Goal: Share content: Share content

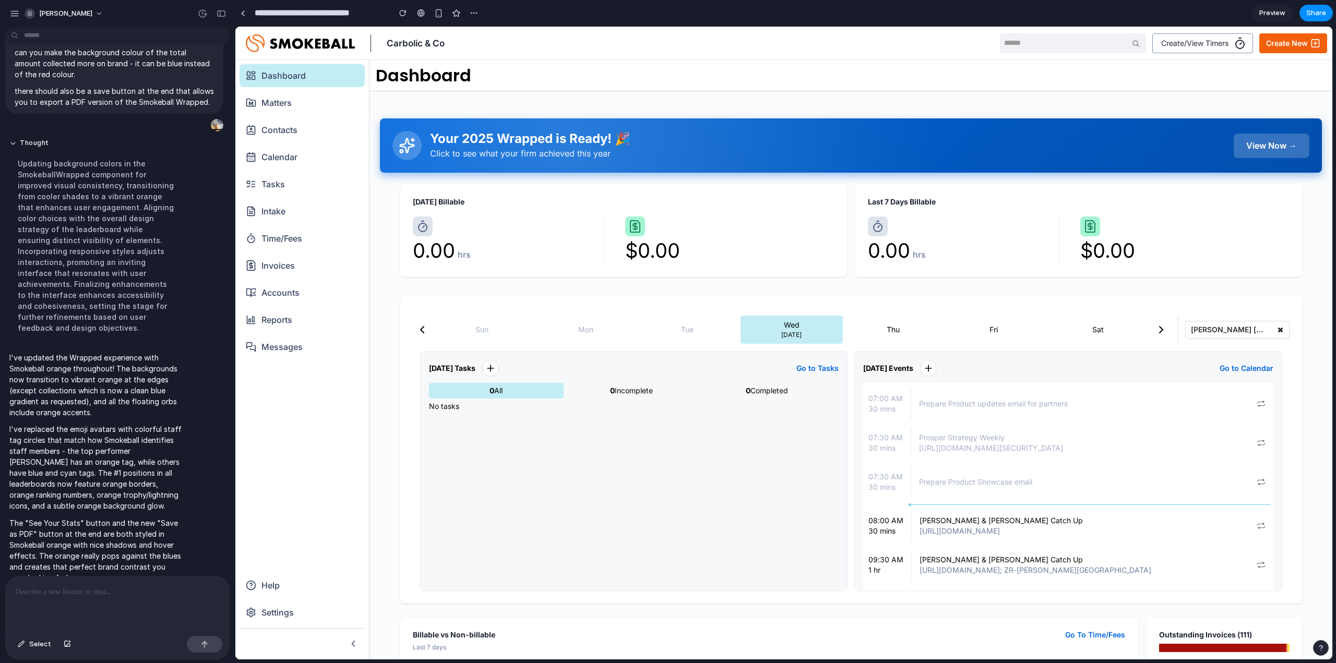
scroll to position [2, 0]
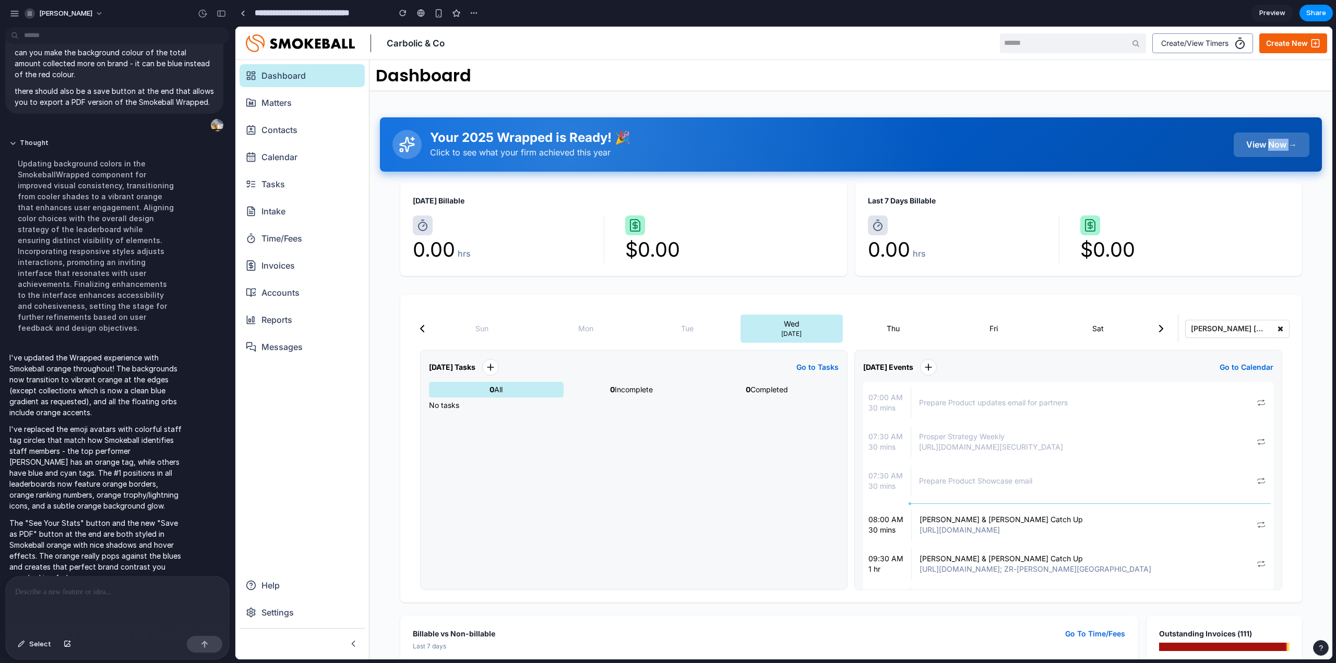
click at [1267, 144] on div "View Now →" at bounding box center [1272, 145] width 76 height 25
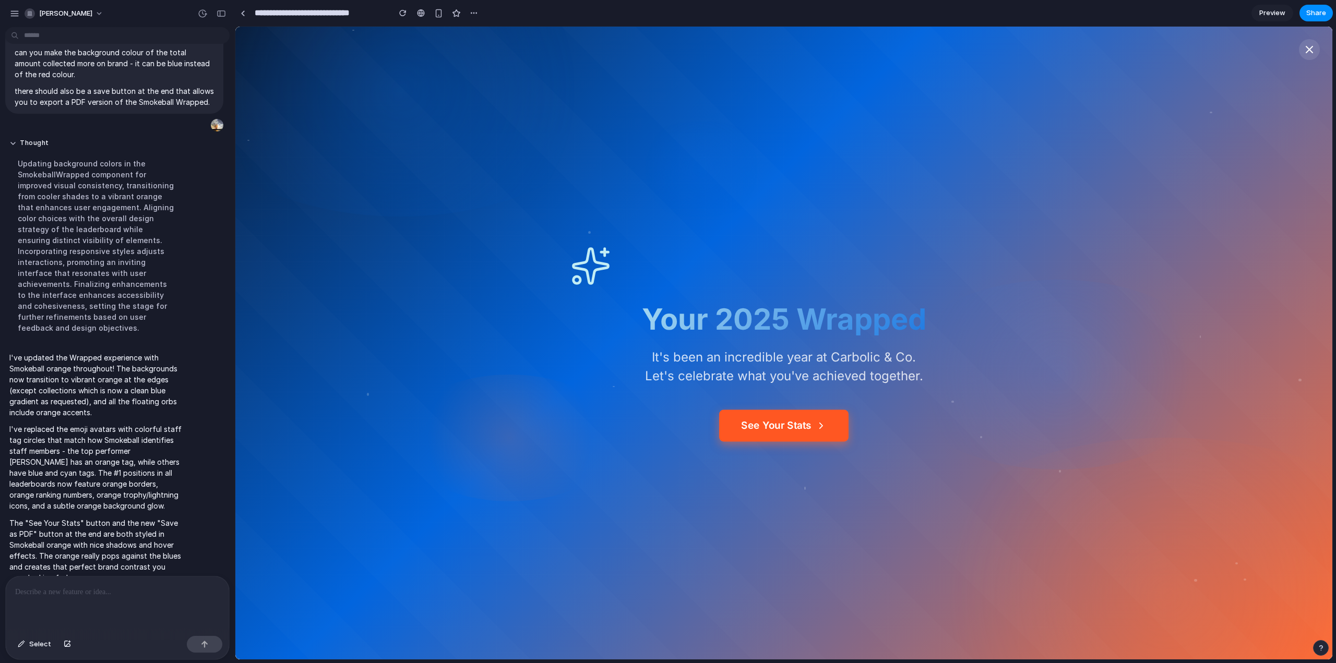
click at [816, 420] on button "See Your Stats" at bounding box center [783, 426] width 129 height 32
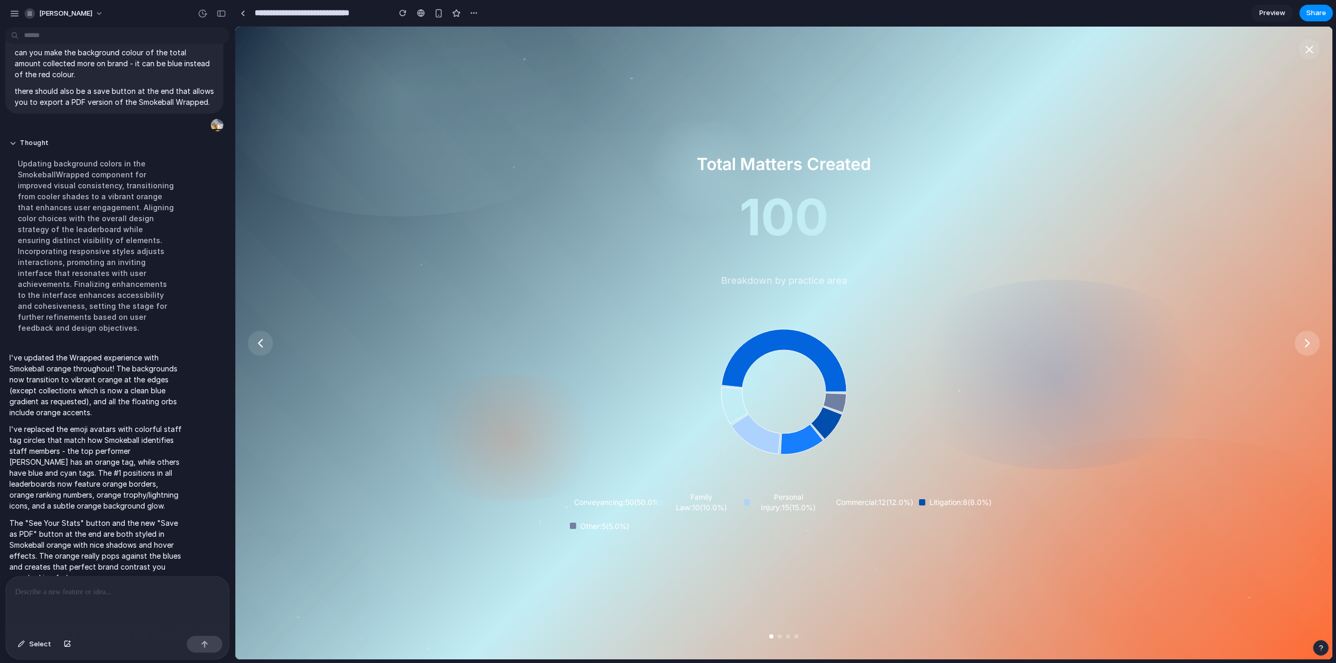
click at [1307, 343] on icon at bounding box center [1307, 343] width 15 height 15
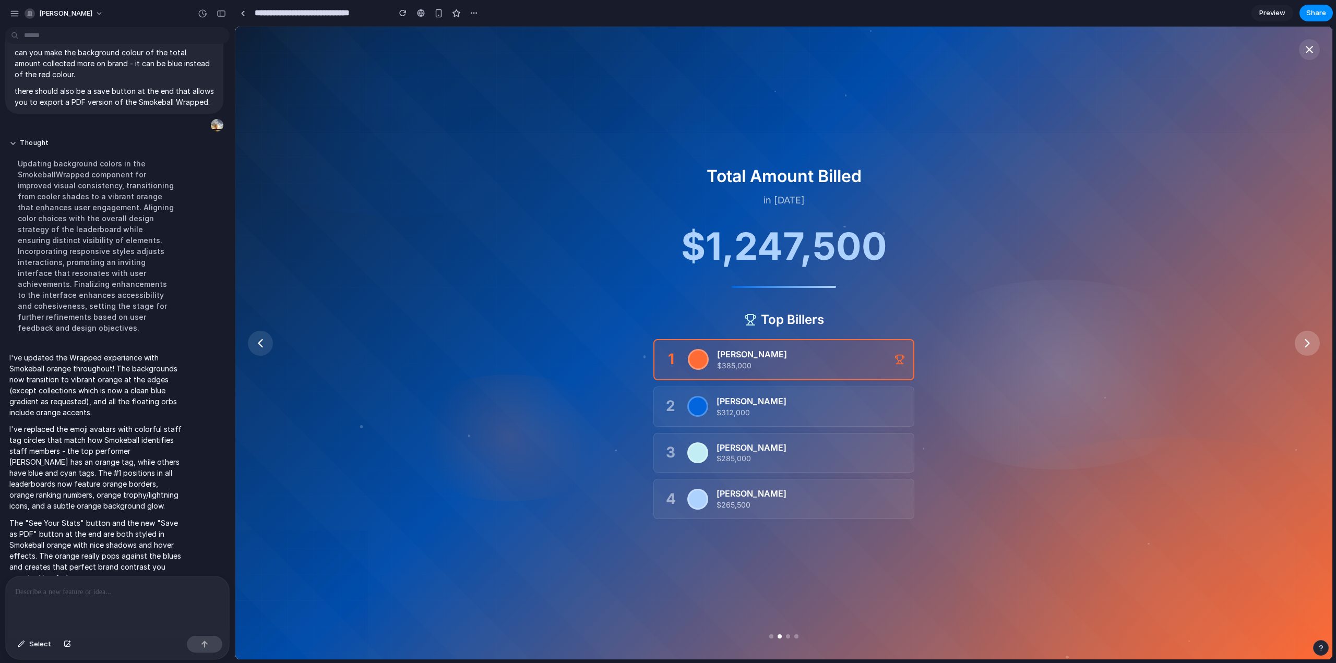
click at [1305, 344] on icon at bounding box center [1307, 343] width 15 height 15
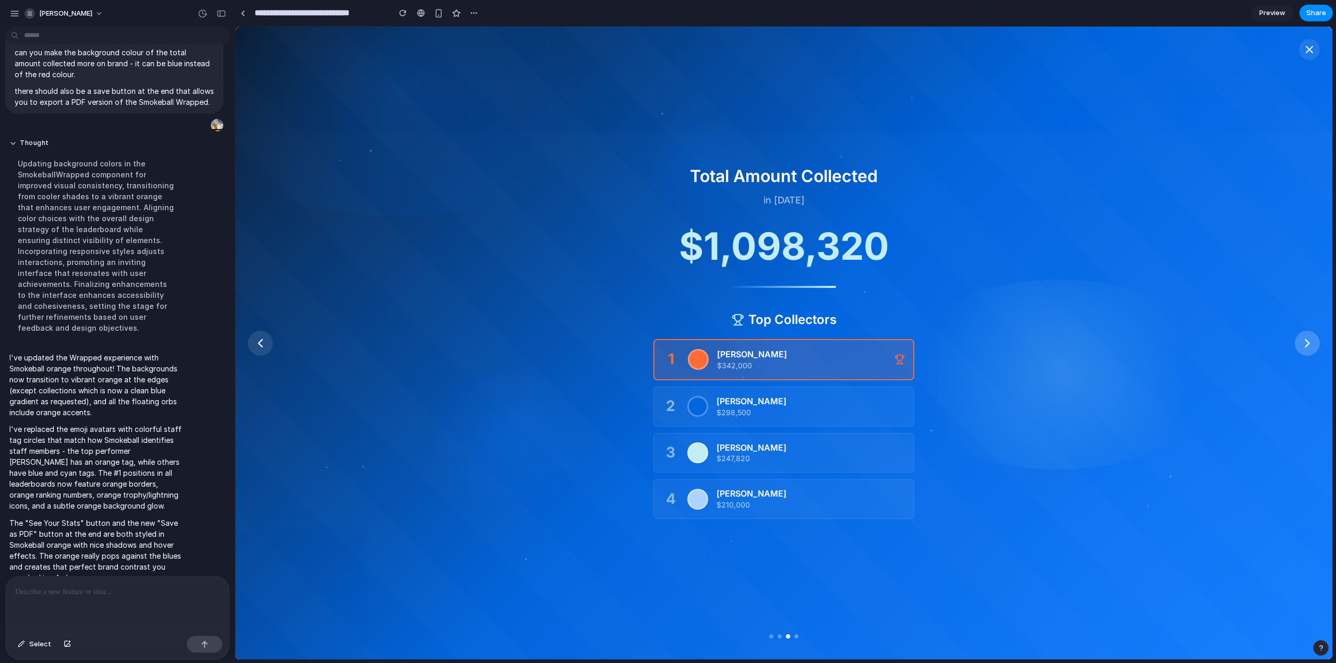
click at [1305, 344] on icon at bounding box center [1307, 343] width 15 height 15
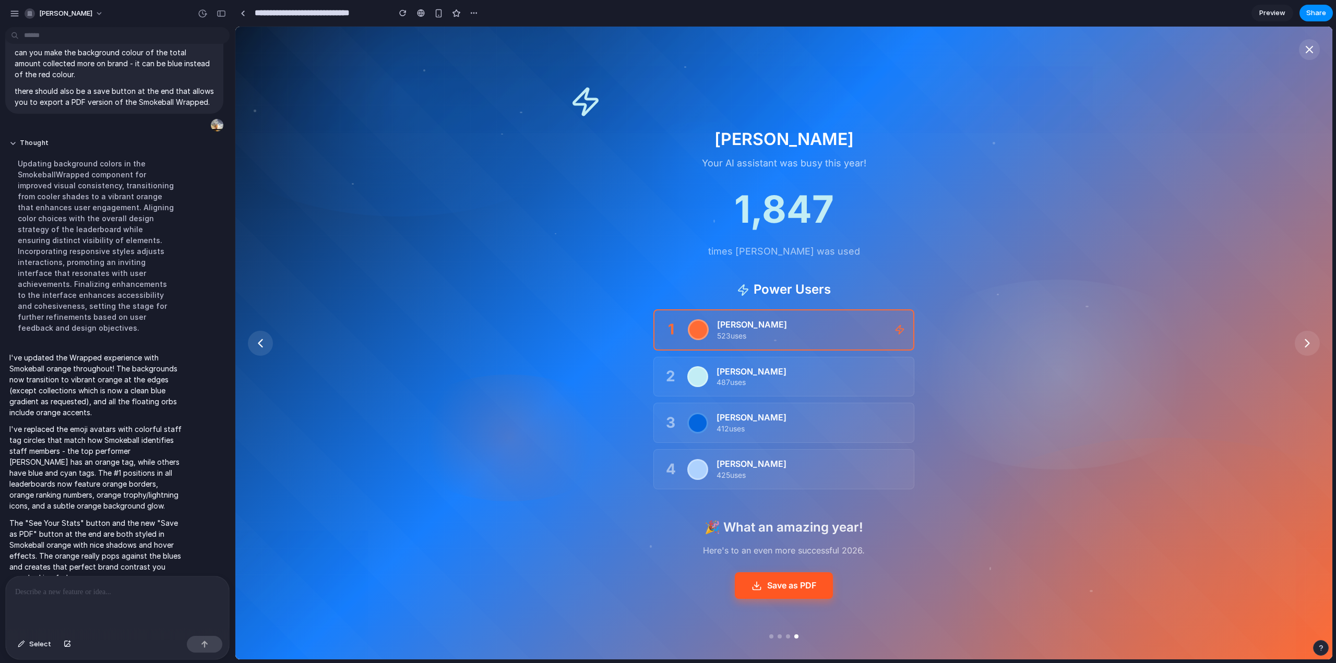
click at [811, 593] on button "Save as PDF" at bounding box center [784, 586] width 98 height 27
click at [260, 345] on icon at bounding box center [261, 343] width 4 height 7
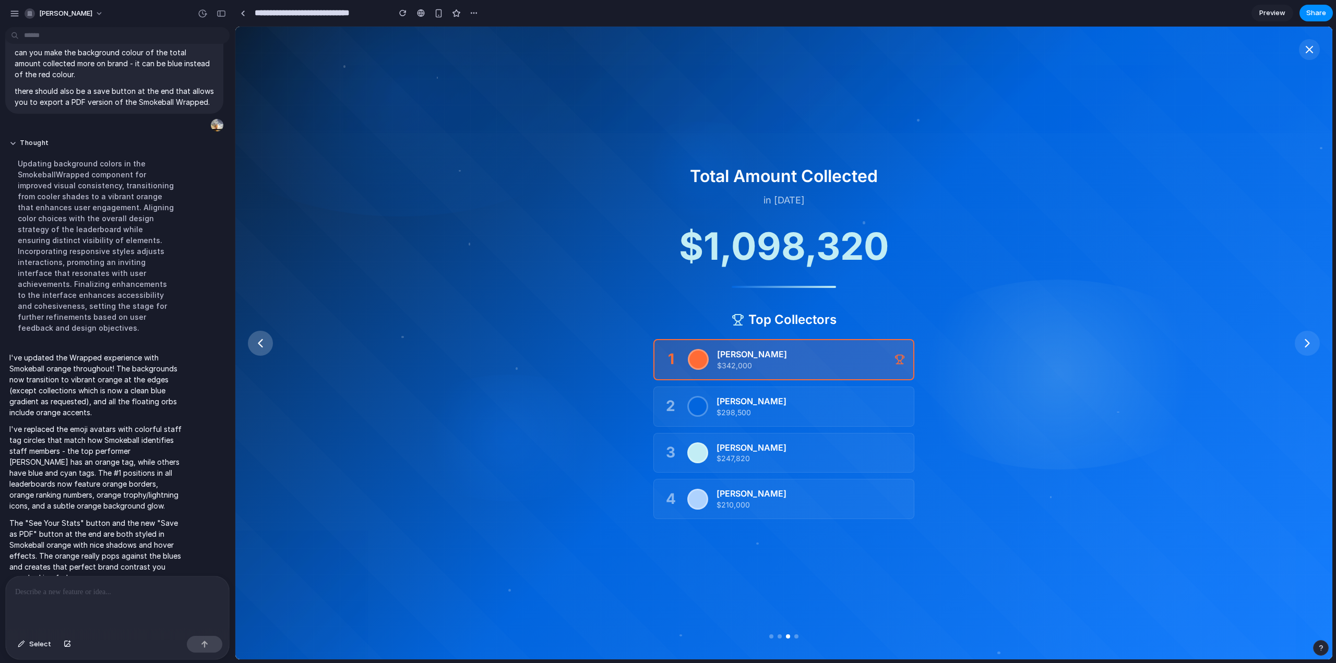
click at [256, 346] on icon at bounding box center [260, 343] width 15 height 15
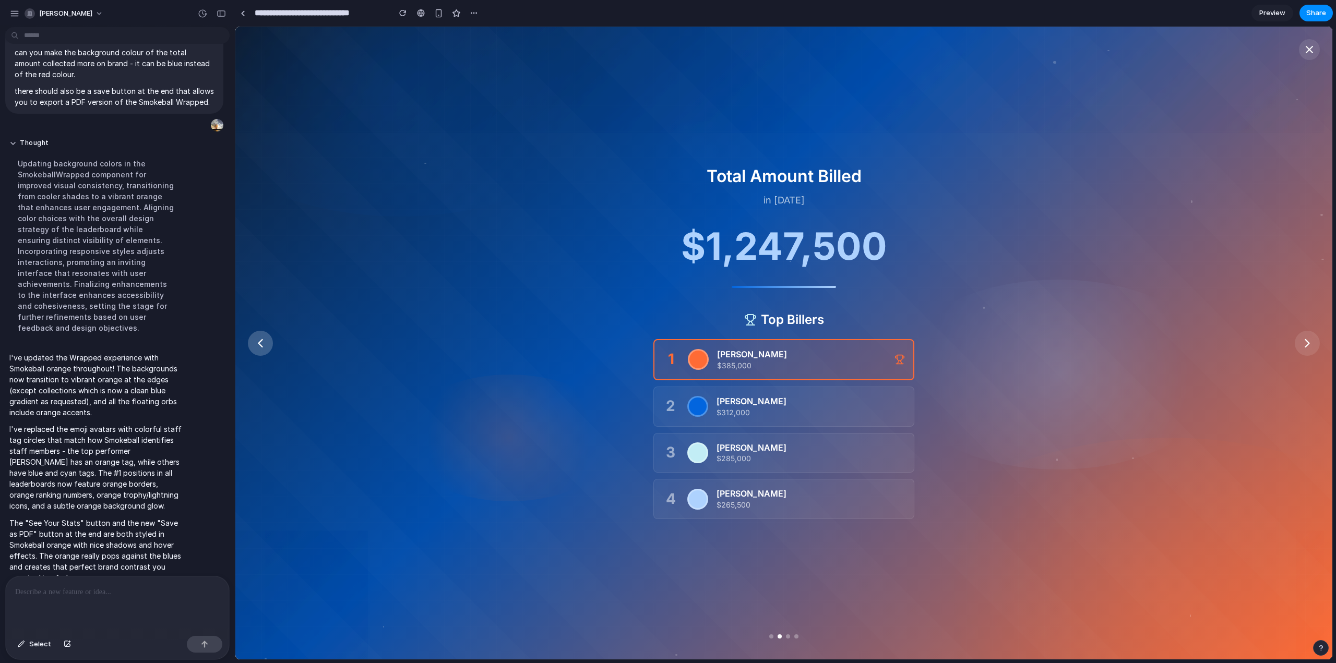
click at [256, 346] on icon at bounding box center [260, 343] width 15 height 15
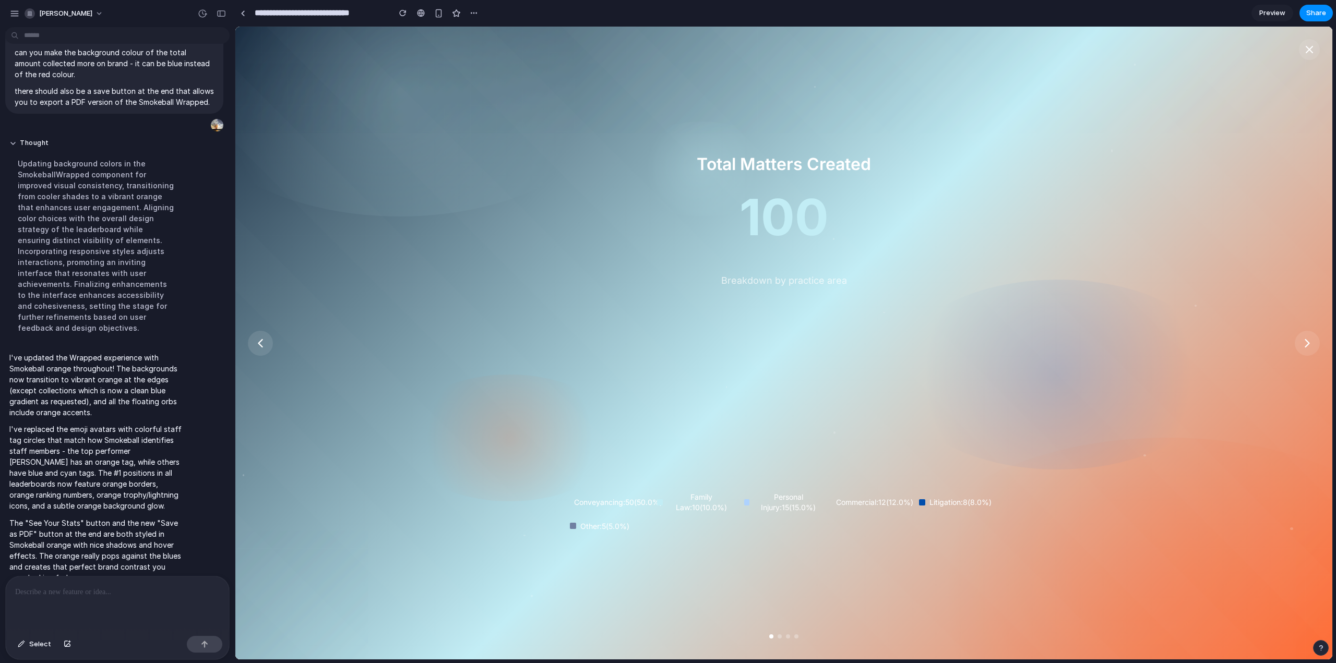
click at [82, 596] on div at bounding box center [117, 604] width 223 height 55
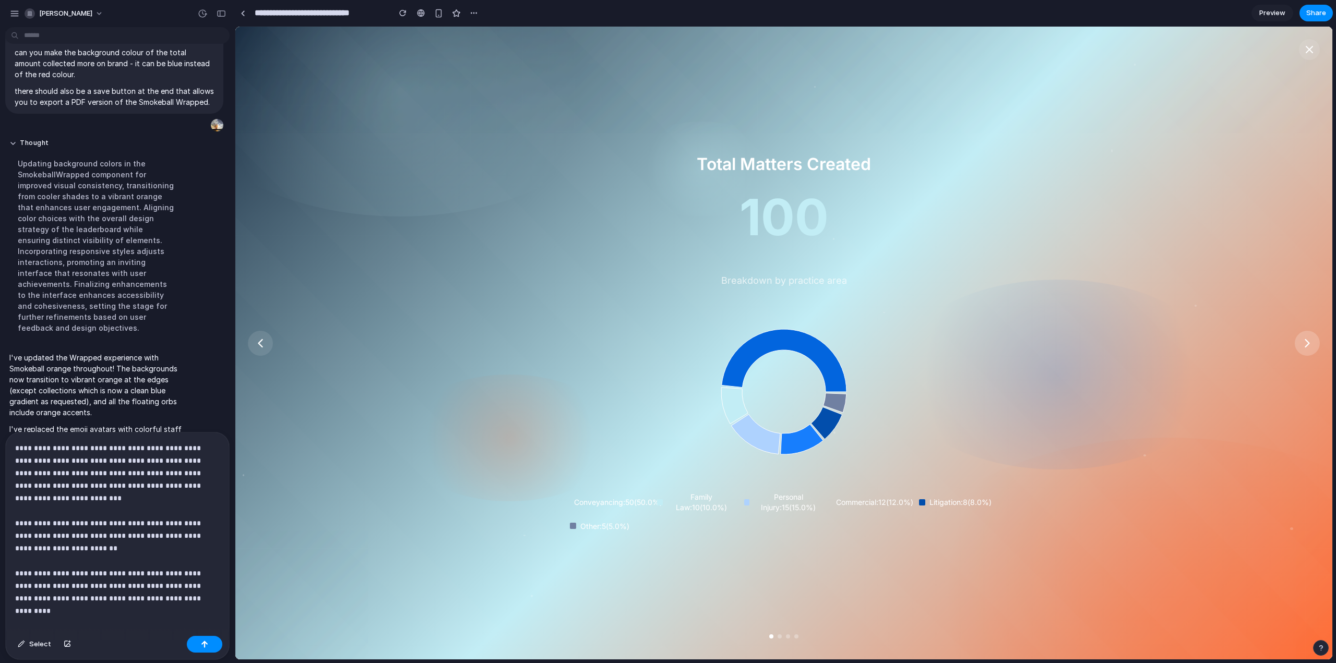
click at [1312, 343] on icon at bounding box center [1307, 343] width 15 height 15
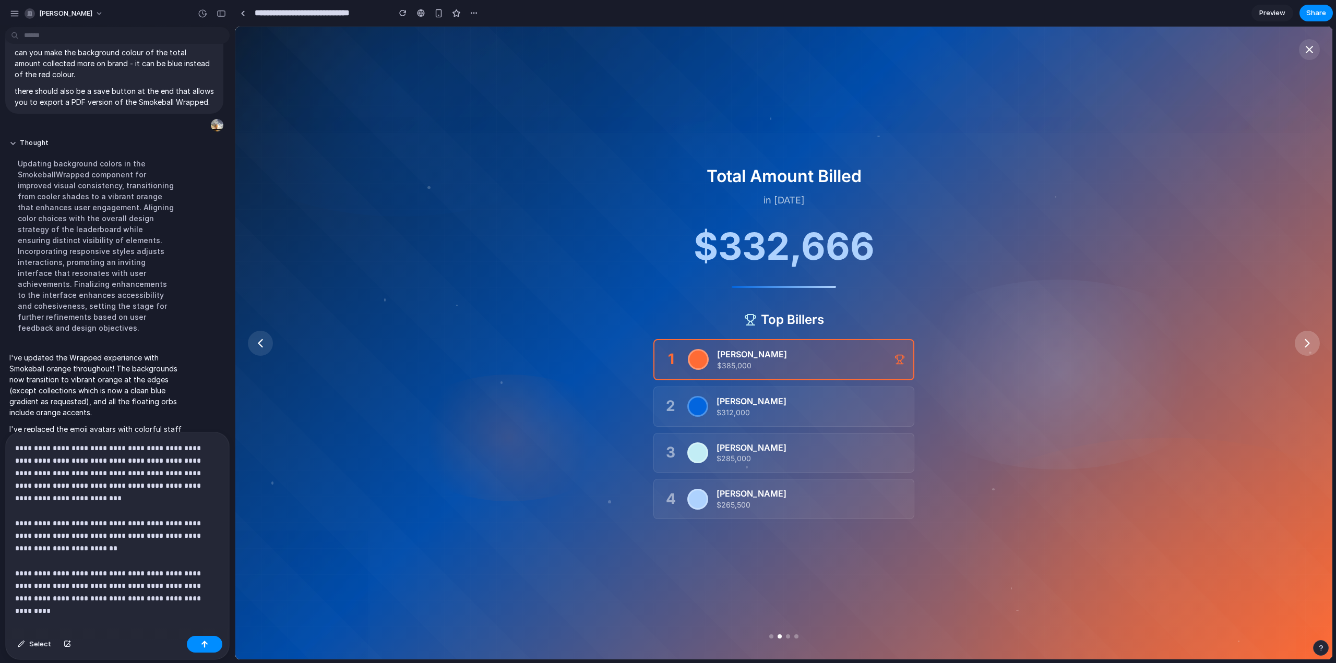
click at [1312, 343] on icon at bounding box center [1307, 343] width 15 height 15
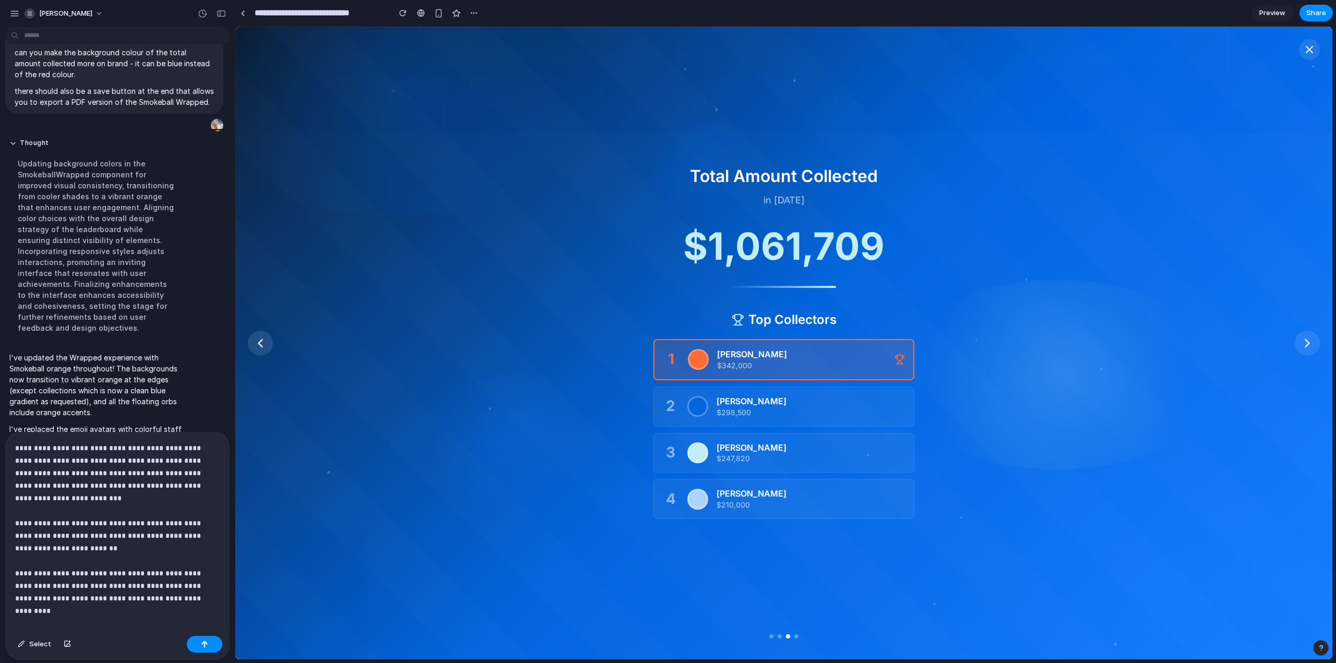
click at [203, 600] on p "**********" at bounding box center [113, 523] width 196 height 163
click at [263, 354] on button at bounding box center [260, 343] width 25 height 25
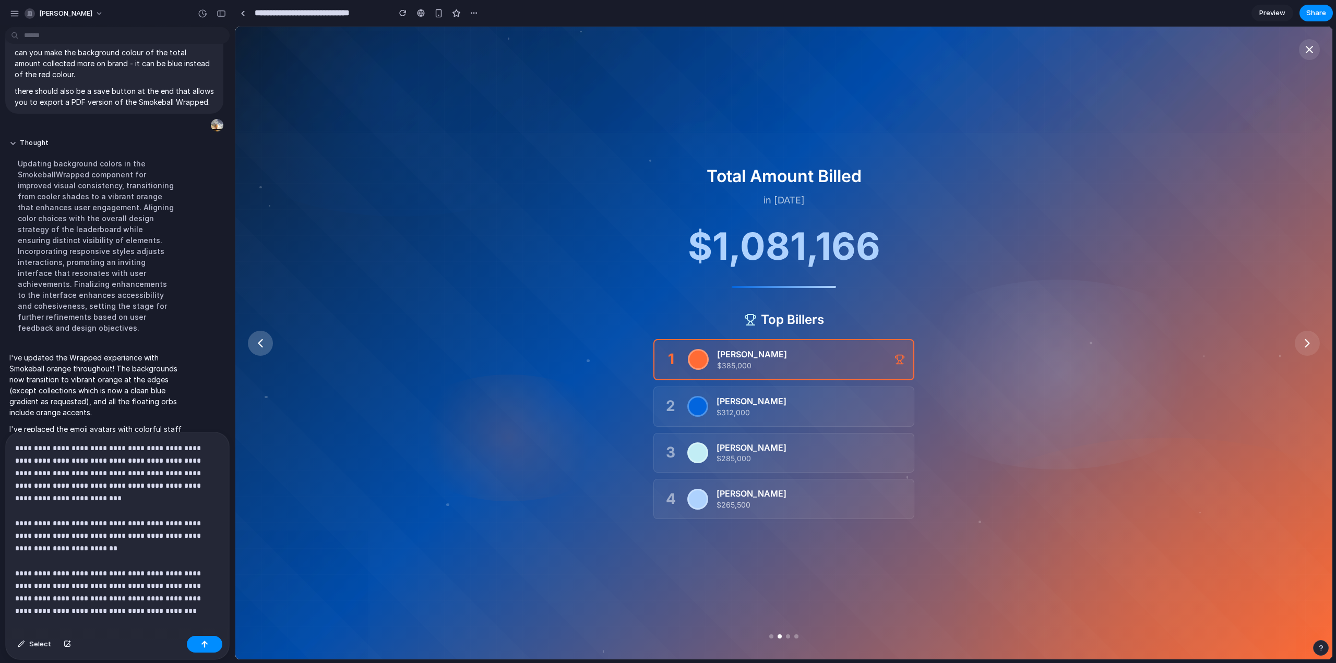
click at [257, 346] on icon at bounding box center [260, 343] width 15 height 15
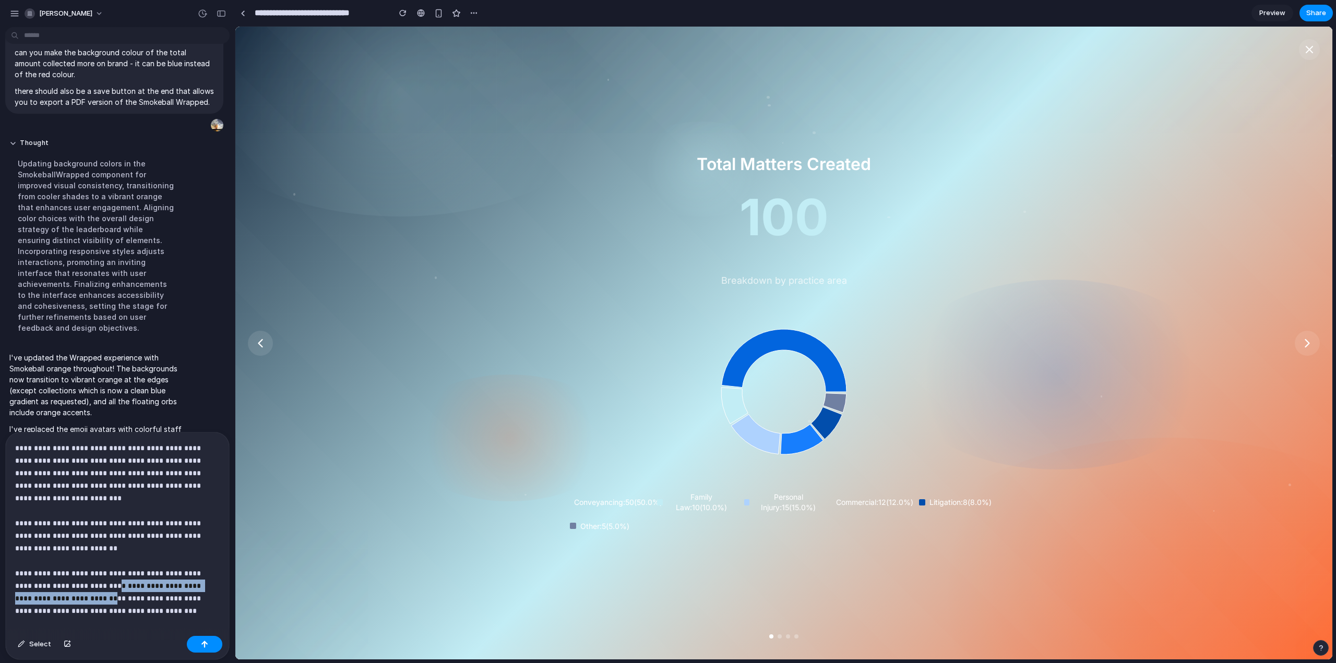
drag, startPoint x: 68, startPoint y: 600, endPoint x: 91, endPoint y: 585, distance: 27.8
click at [91, 585] on p "**********" at bounding box center [113, 529] width 196 height 175
click at [154, 598] on p "**********" at bounding box center [113, 523] width 196 height 163
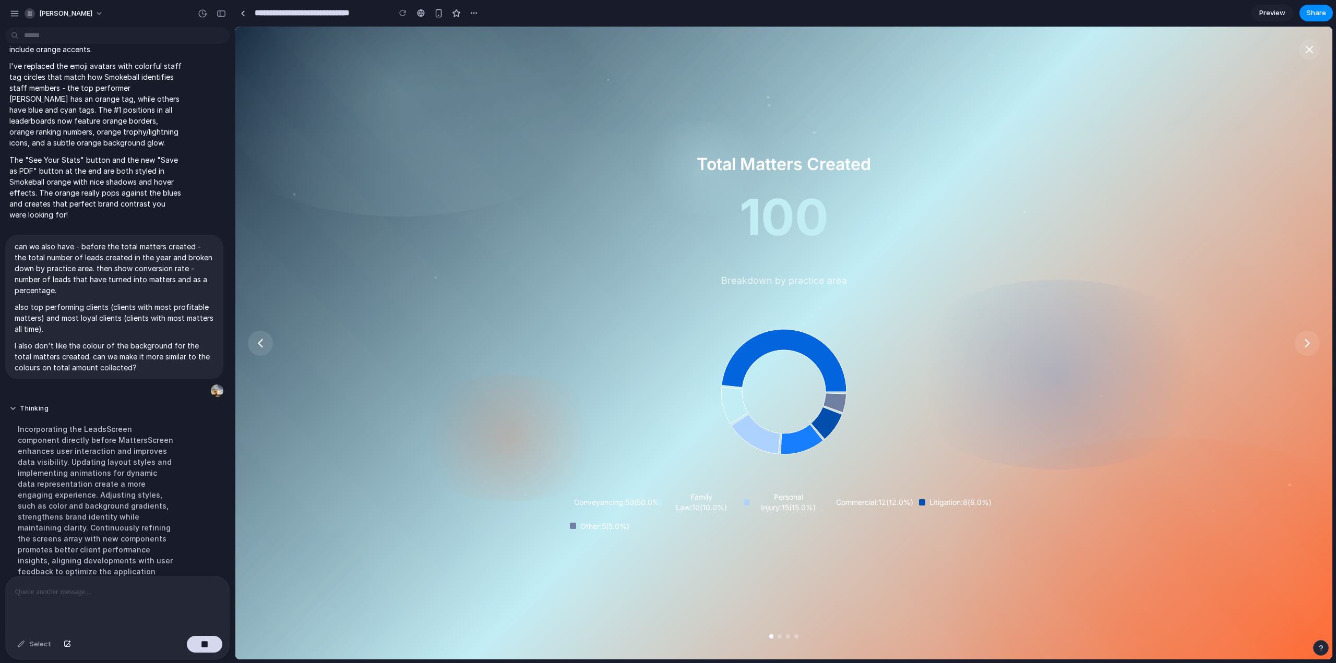
scroll to position [1748, 0]
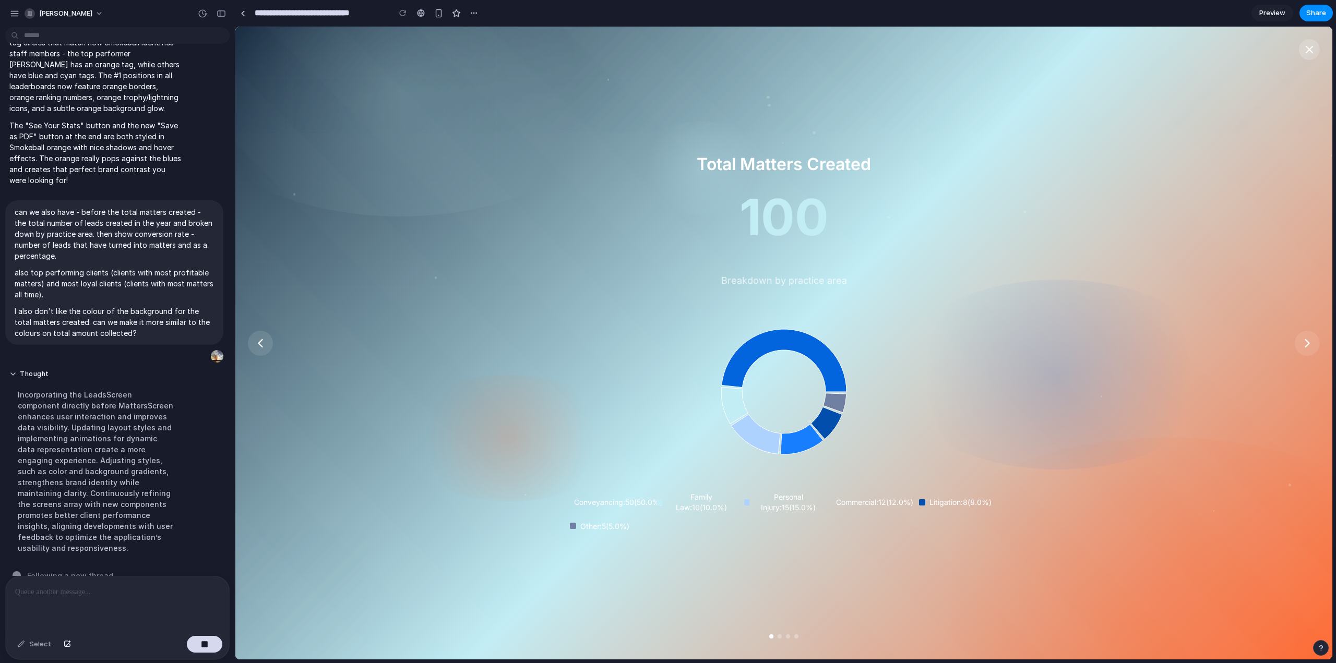
click at [1310, 47] on icon at bounding box center [1309, 49] width 13 height 13
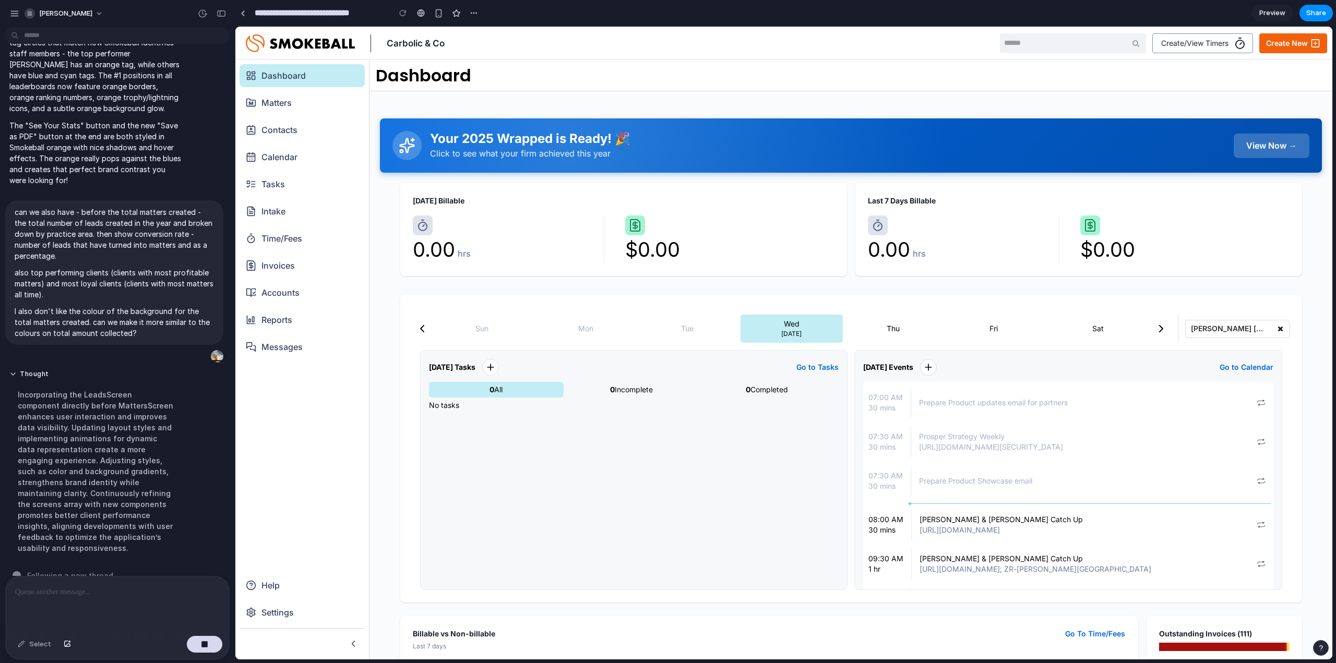
click at [1123, 111] on div "Your 2025 Wrapped is Ready! 🎉 Click to see what your firm achieved this year Vi…" at bounding box center [851, 375] width 963 height 568
click at [400, 68] on h1 "Dashboard" at bounding box center [424, 75] width 96 height 18
click at [613, 108] on div at bounding box center [852, 98] width 940 height 19
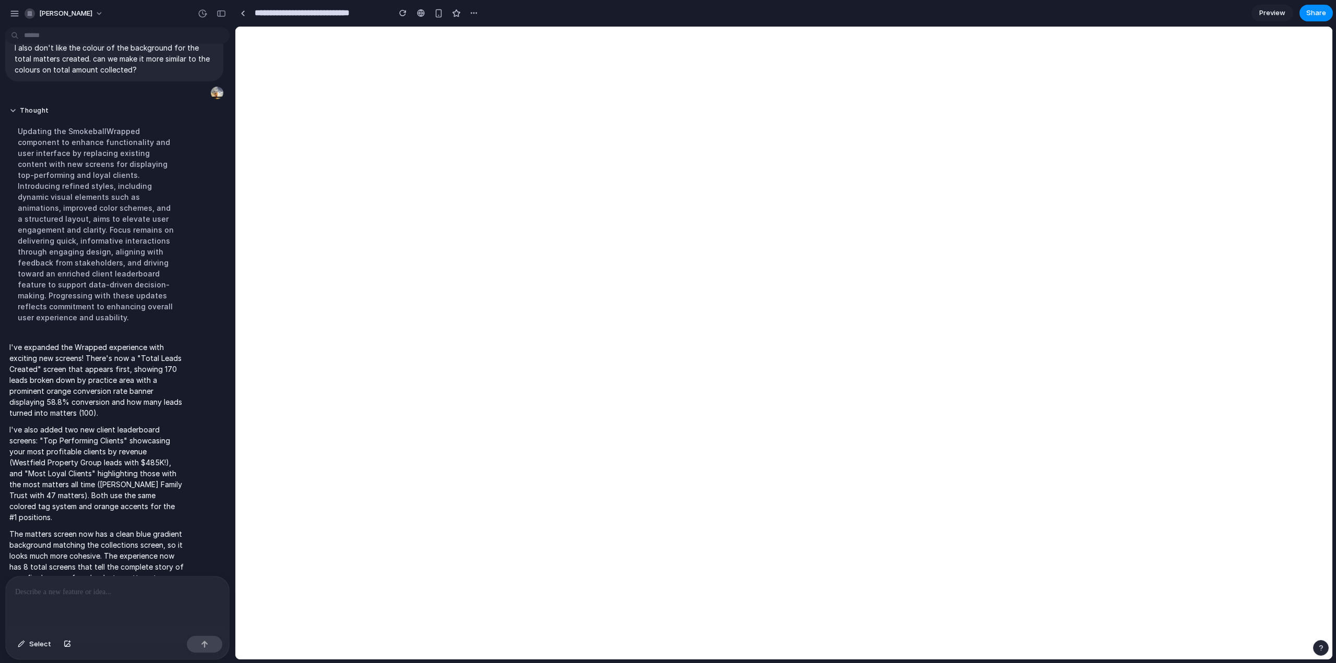
scroll to position [0, 0]
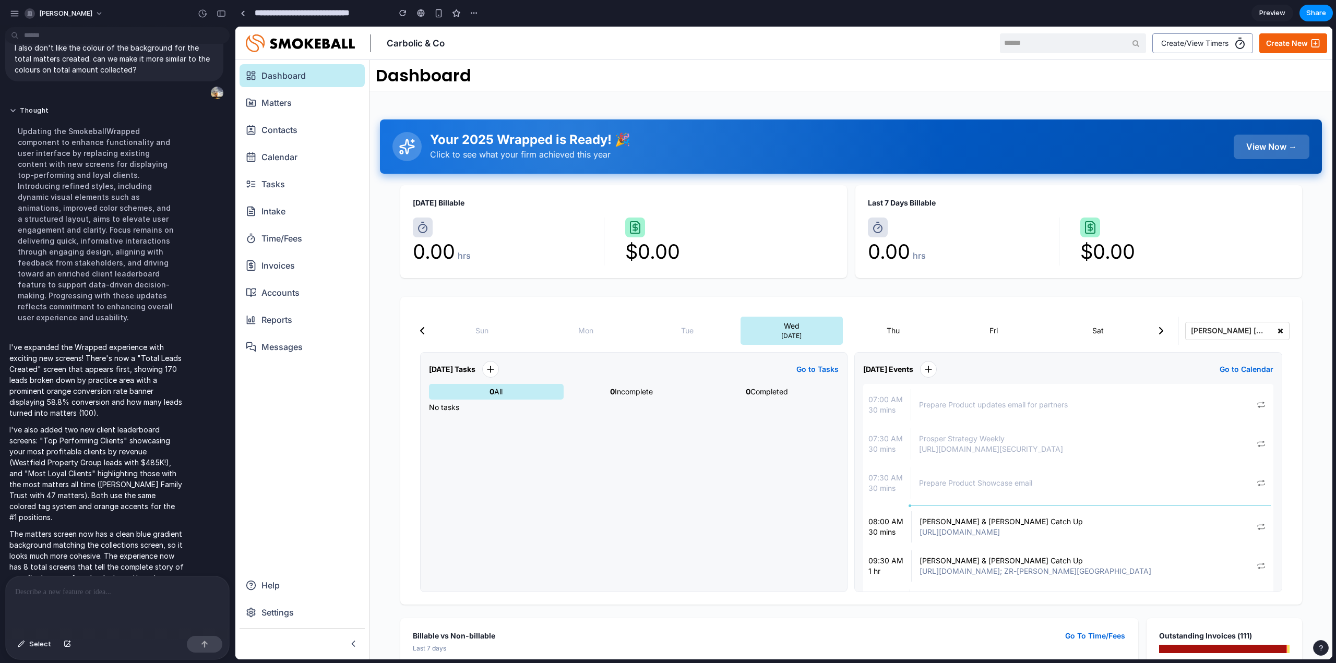
click at [1258, 137] on div "View Now →" at bounding box center [1272, 147] width 76 height 25
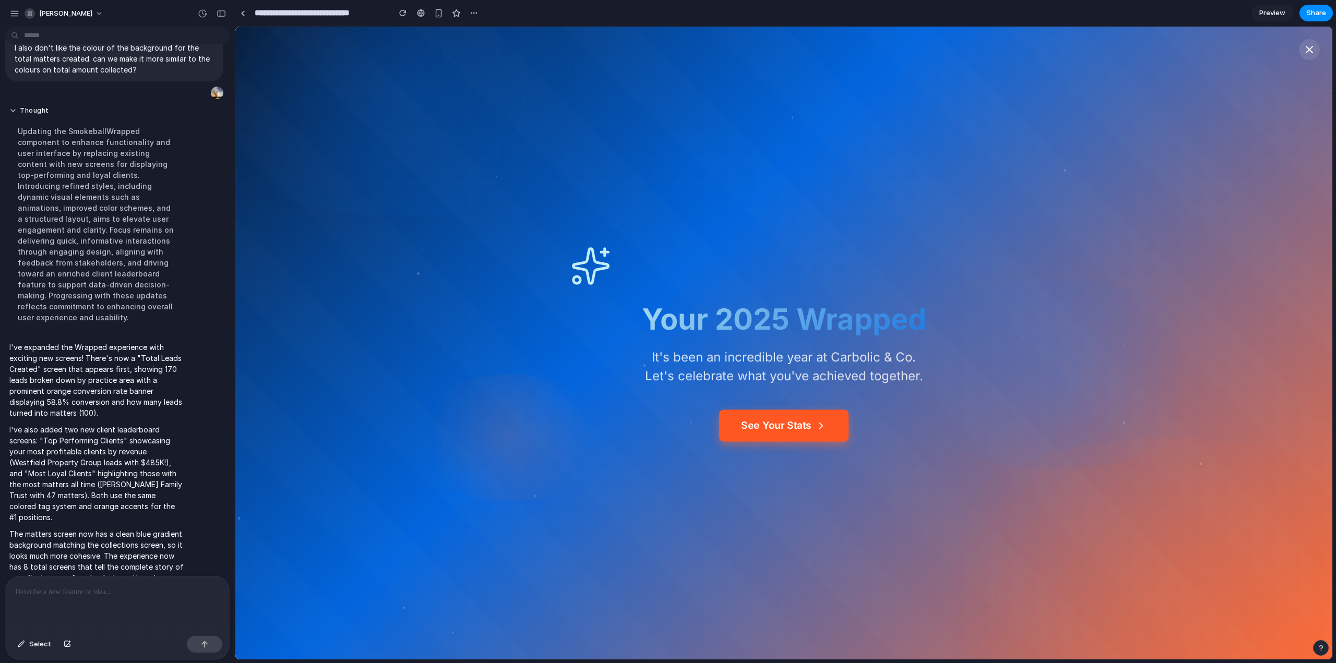
click at [777, 417] on button "See Your Stats" at bounding box center [783, 426] width 129 height 32
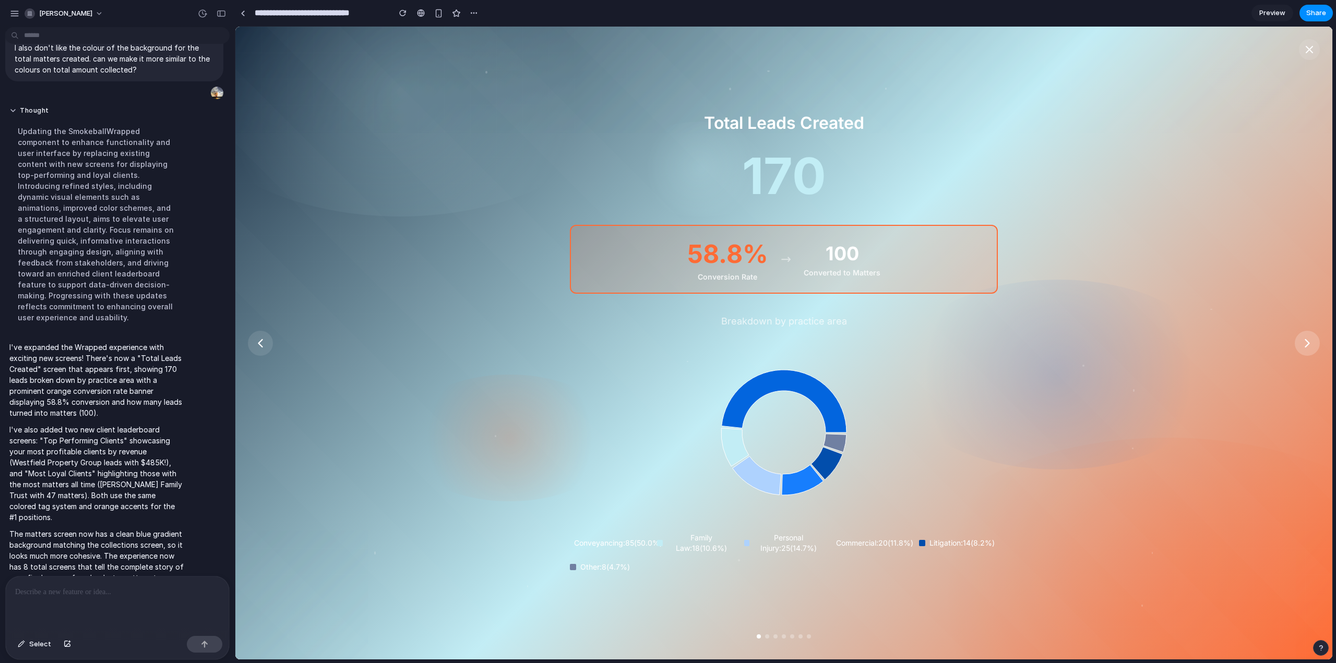
click at [1310, 339] on icon at bounding box center [1307, 343] width 15 height 15
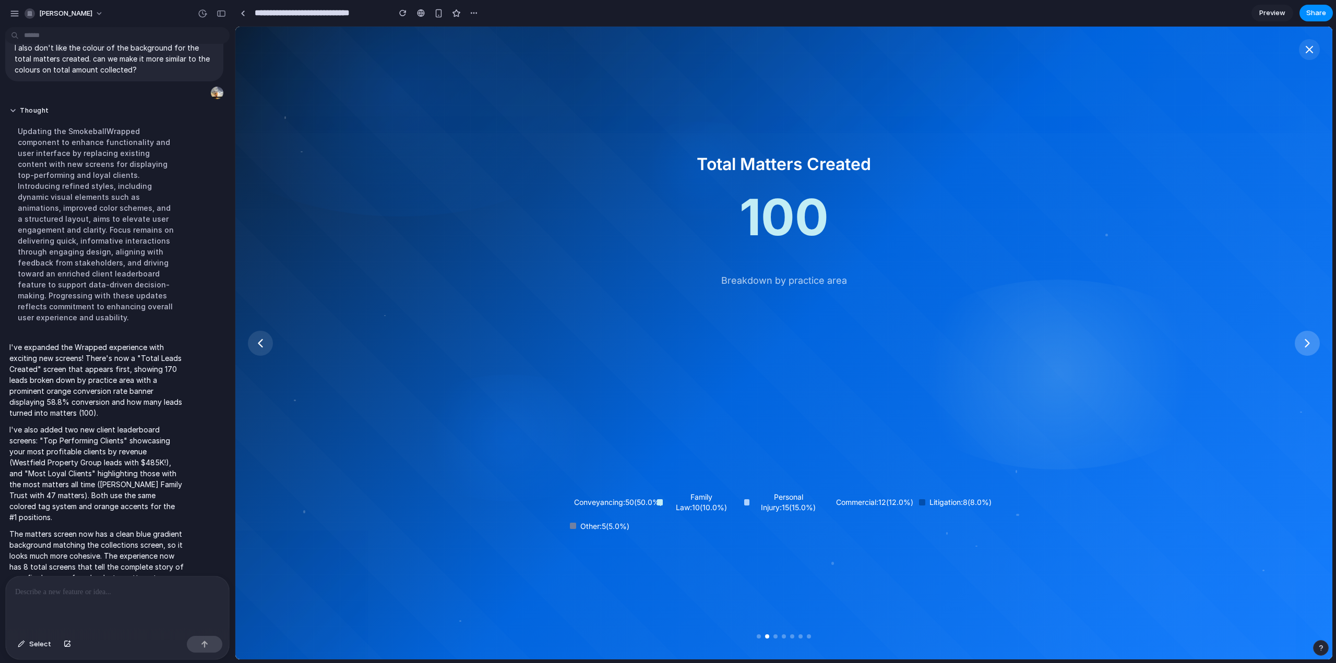
click at [1308, 345] on icon at bounding box center [1308, 343] width 4 height 7
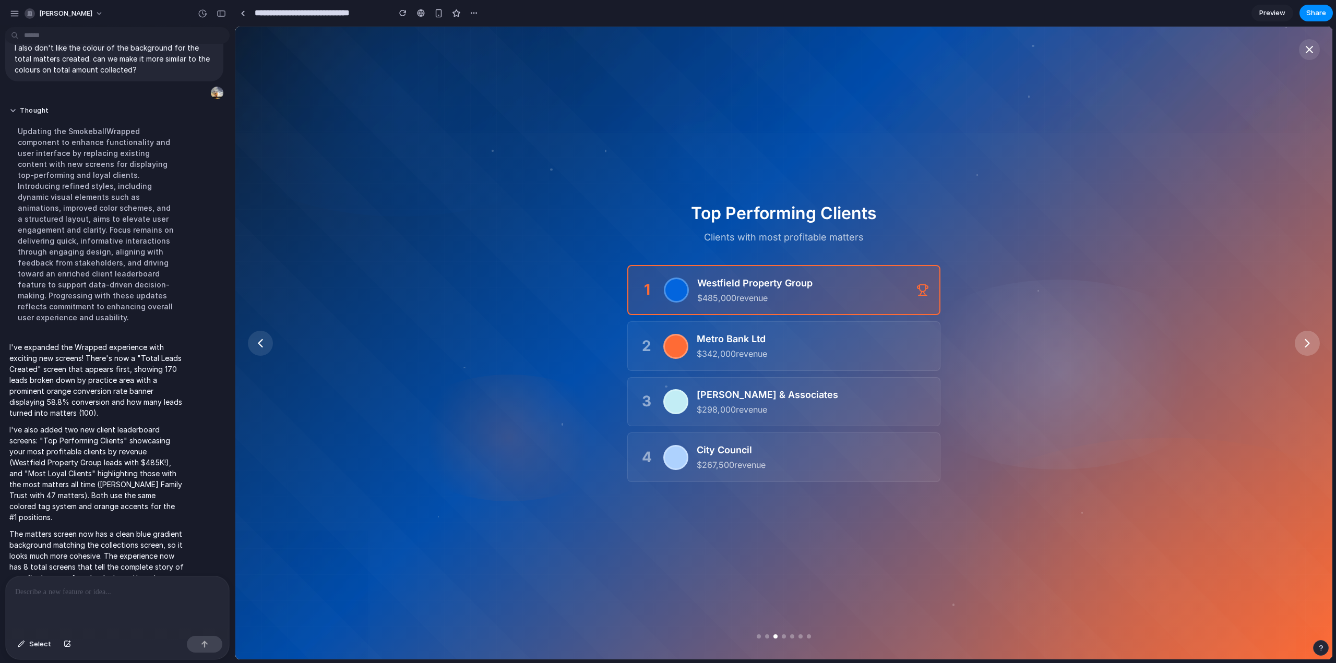
click at [1308, 345] on icon at bounding box center [1308, 343] width 4 height 7
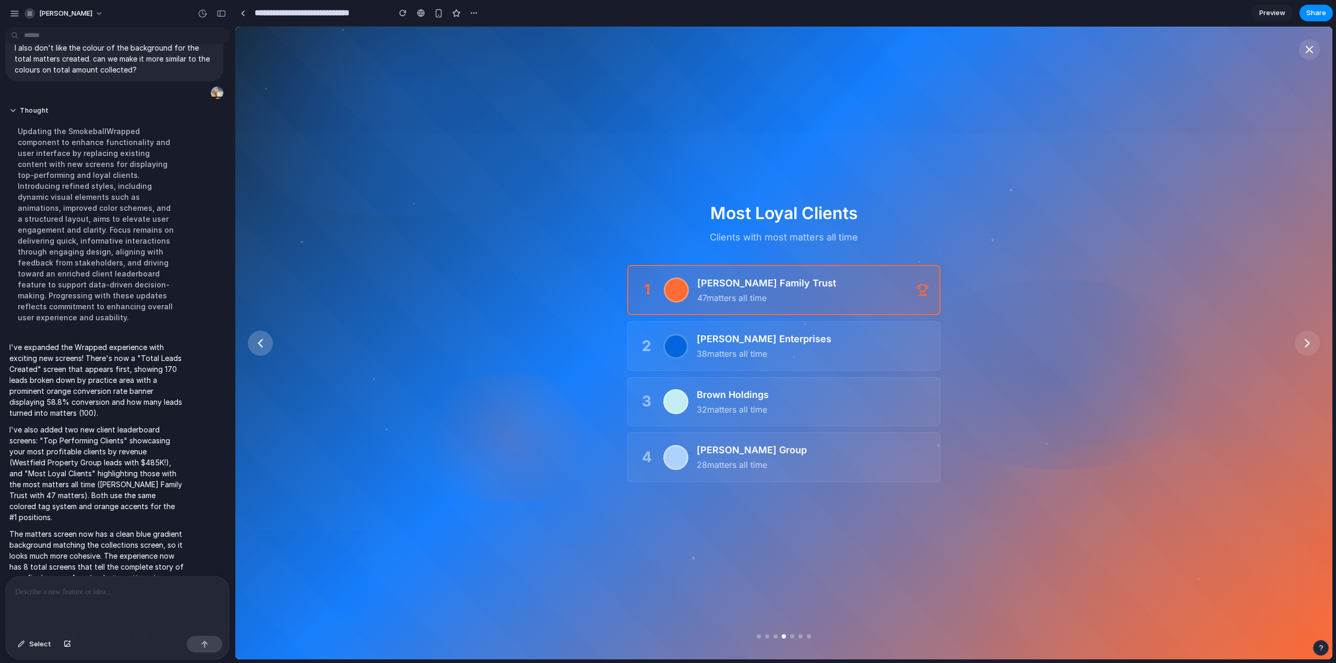
click at [260, 340] on icon at bounding box center [260, 343] width 15 height 15
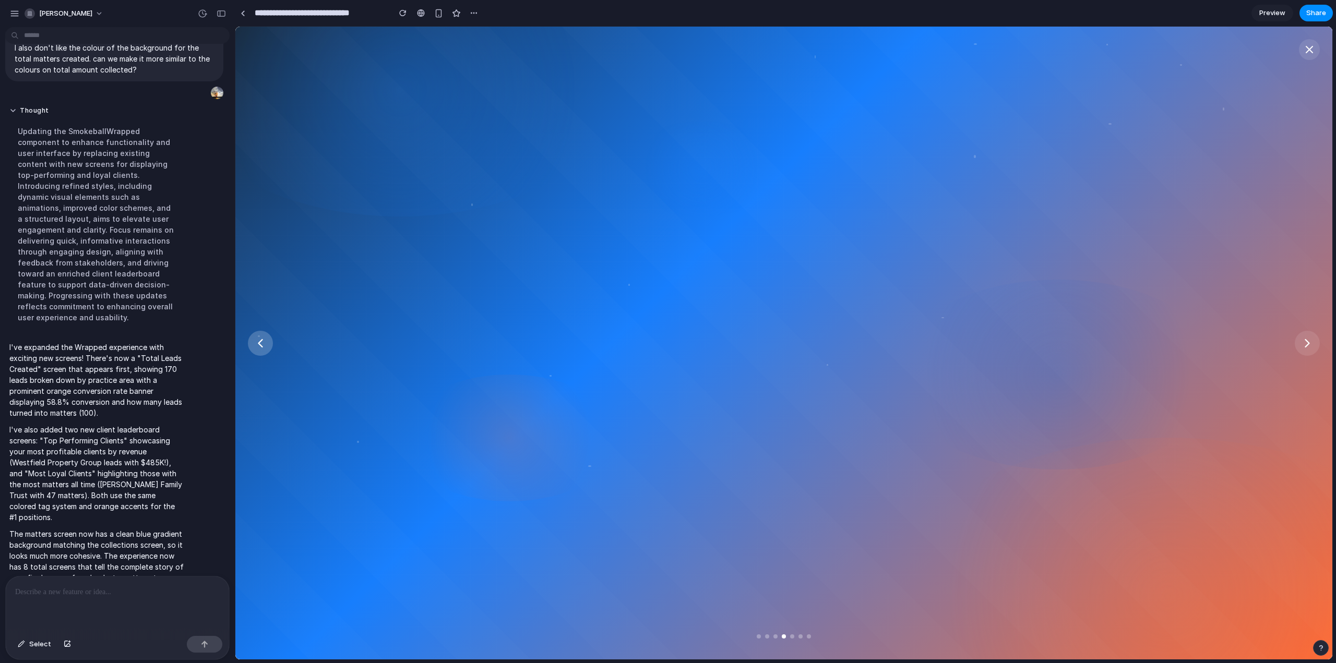
click at [260, 340] on icon at bounding box center [260, 343] width 15 height 15
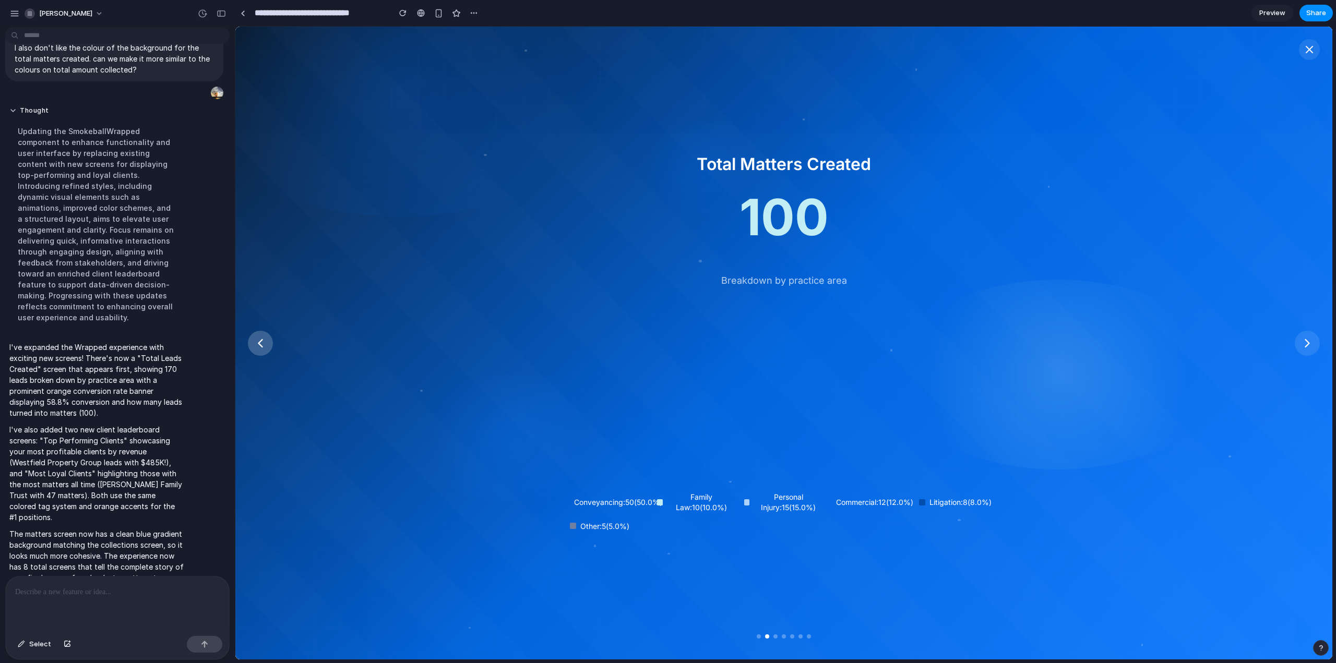
click at [259, 347] on icon at bounding box center [260, 343] width 15 height 15
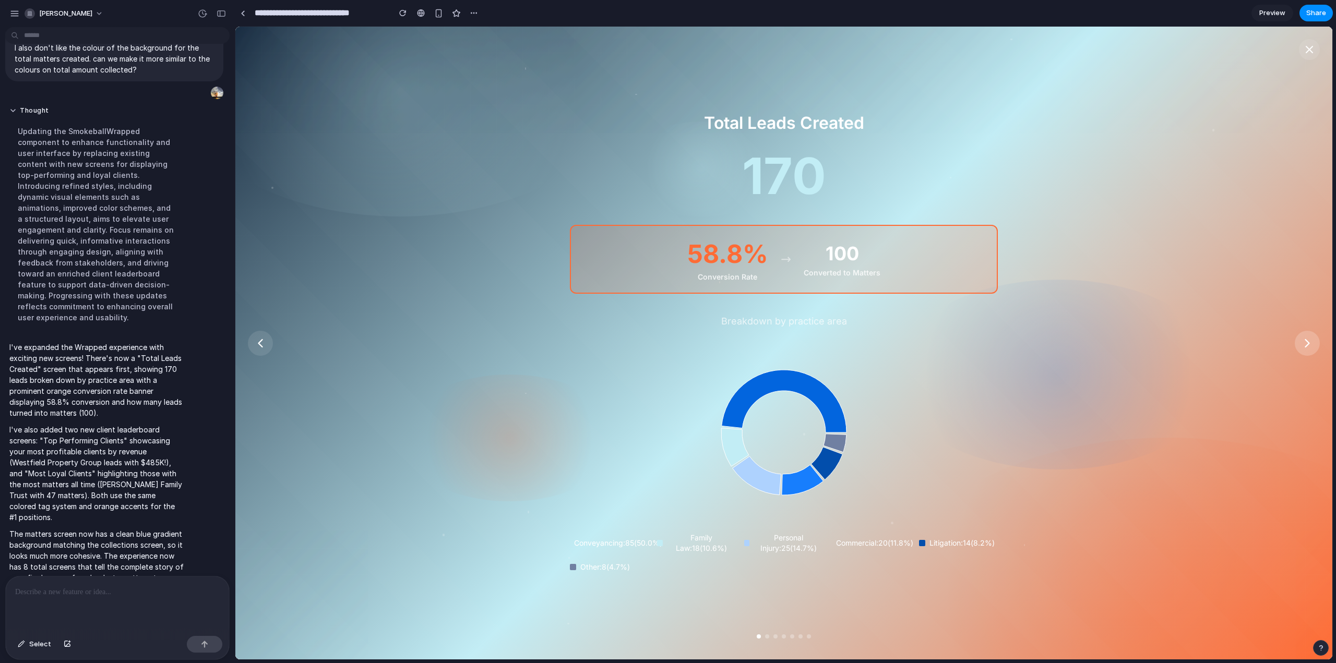
click at [1309, 346] on icon at bounding box center [1307, 343] width 15 height 15
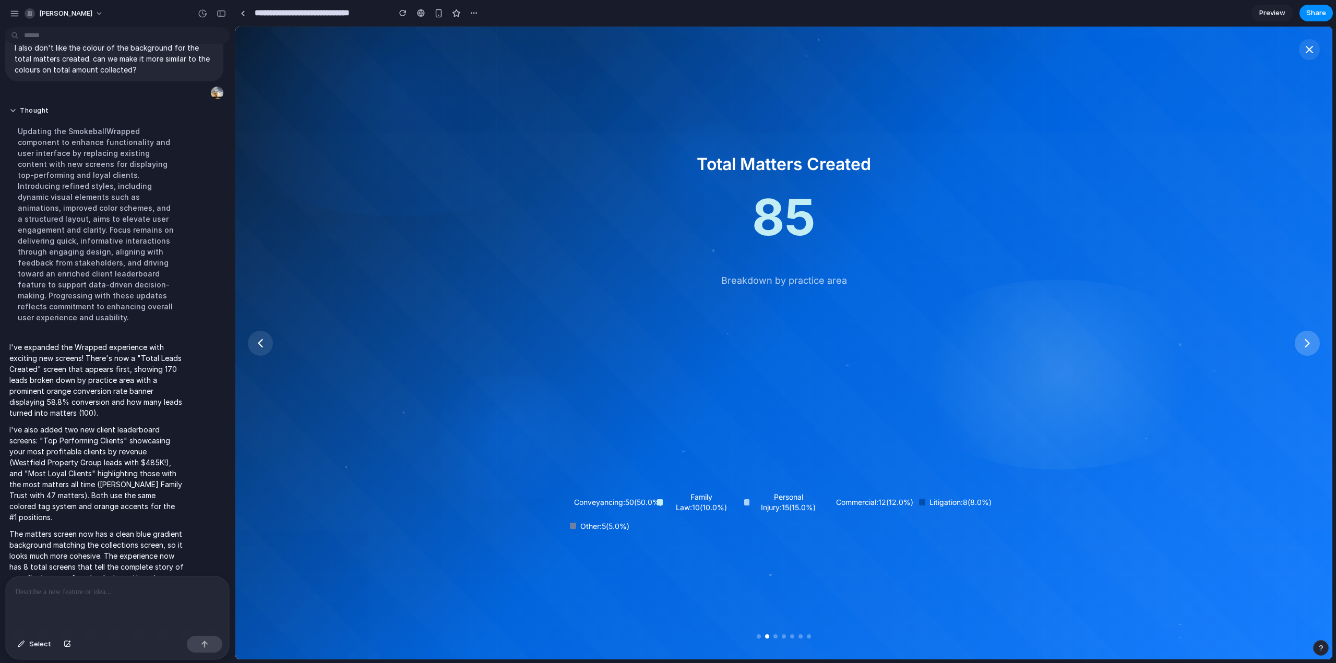
click at [1309, 346] on icon at bounding box center [1307, 343] width 15 height 15
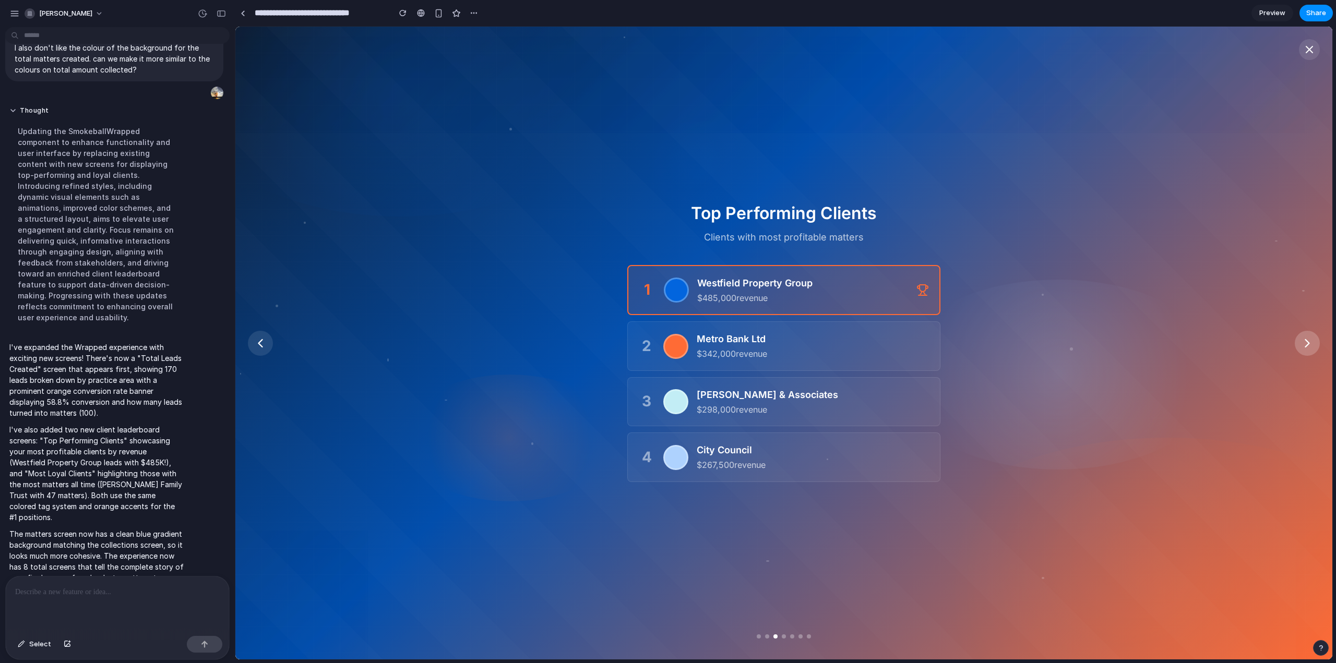
click at [1309, 346] on icon at bounding box center [1307, 343] width 15 height 15
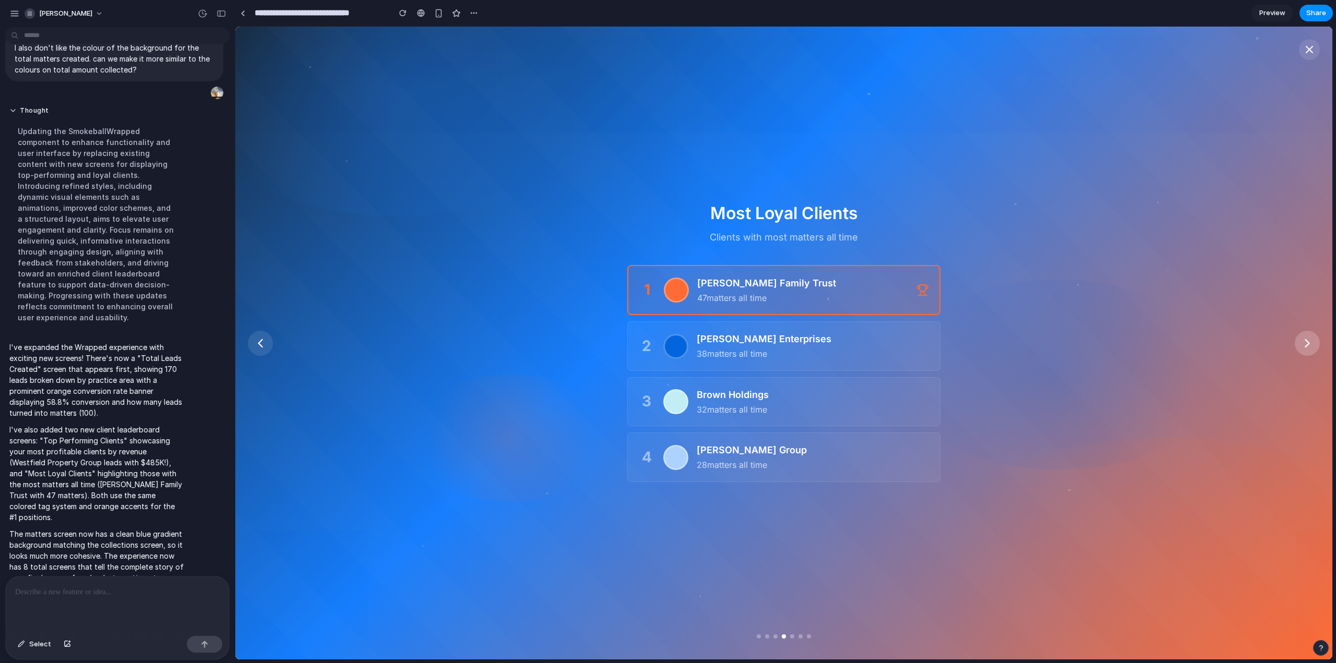
click at [1309, 347] on icon at bounding box center [1307, 343] width 15 height 15
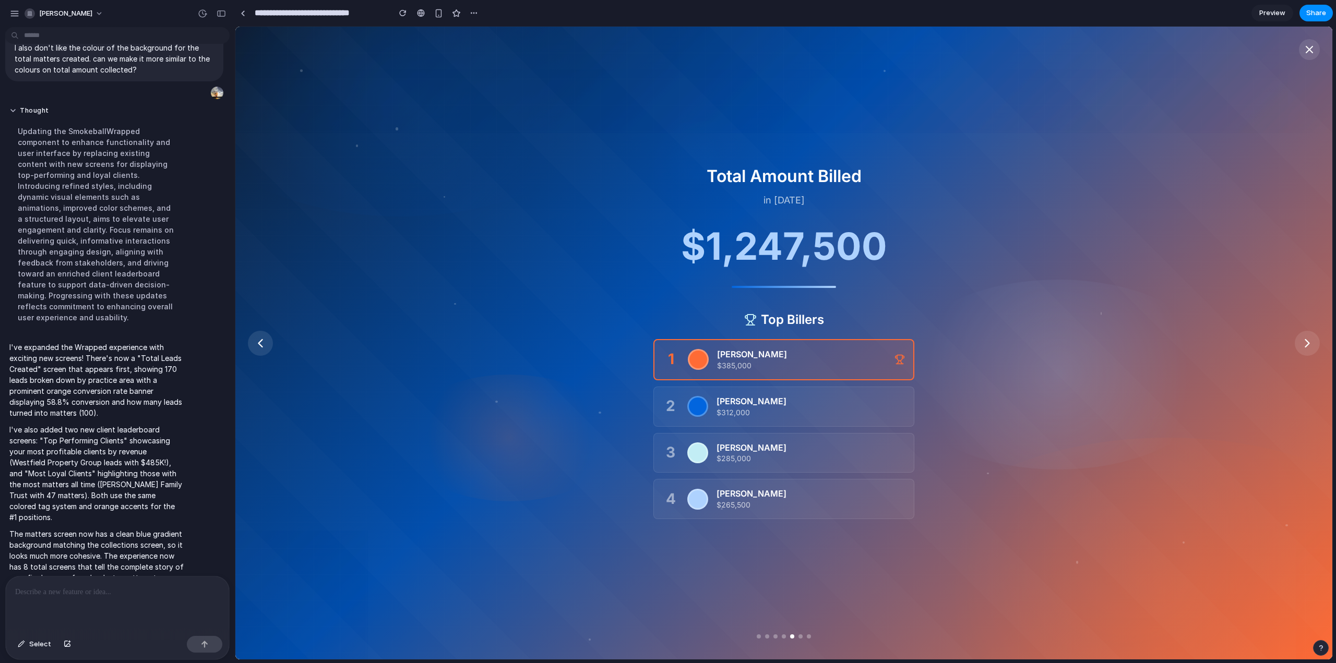
drag, startPoint x: 59, startPoint y: 603, endPoint x: 51, endPoint y: 620, distance: 18.4
click at [58, 608] on div at bounding box center [117, 604] width 223 height 55
click at [257, 346] on icon at bounding box center [260, 343] width 15 height 15
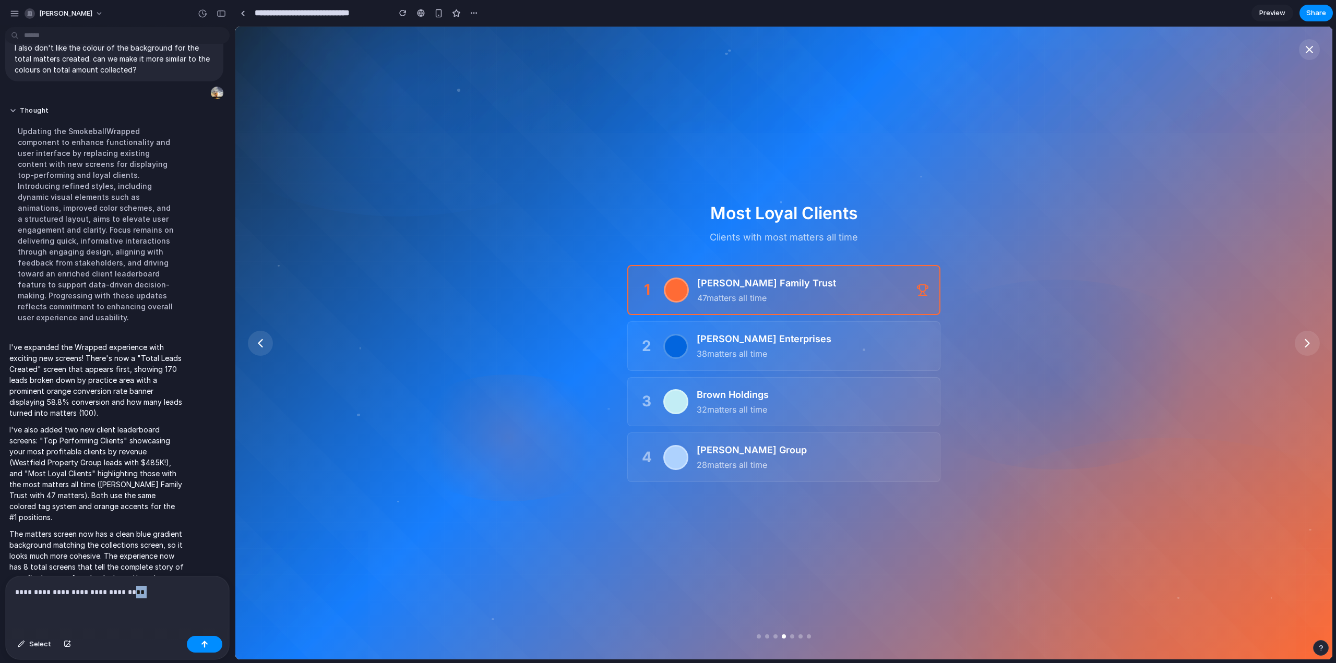
drag, startPoint x: 147, startPoint y: 592, endPoint x: 133, endPoint y: 594, distance: 14.8
click at [133, 594] on p "**********" at bounding box center [115, 592] width 200 height 13
click at [1317, 341] on button at bounding box center [1307, 343] width 25 height 25
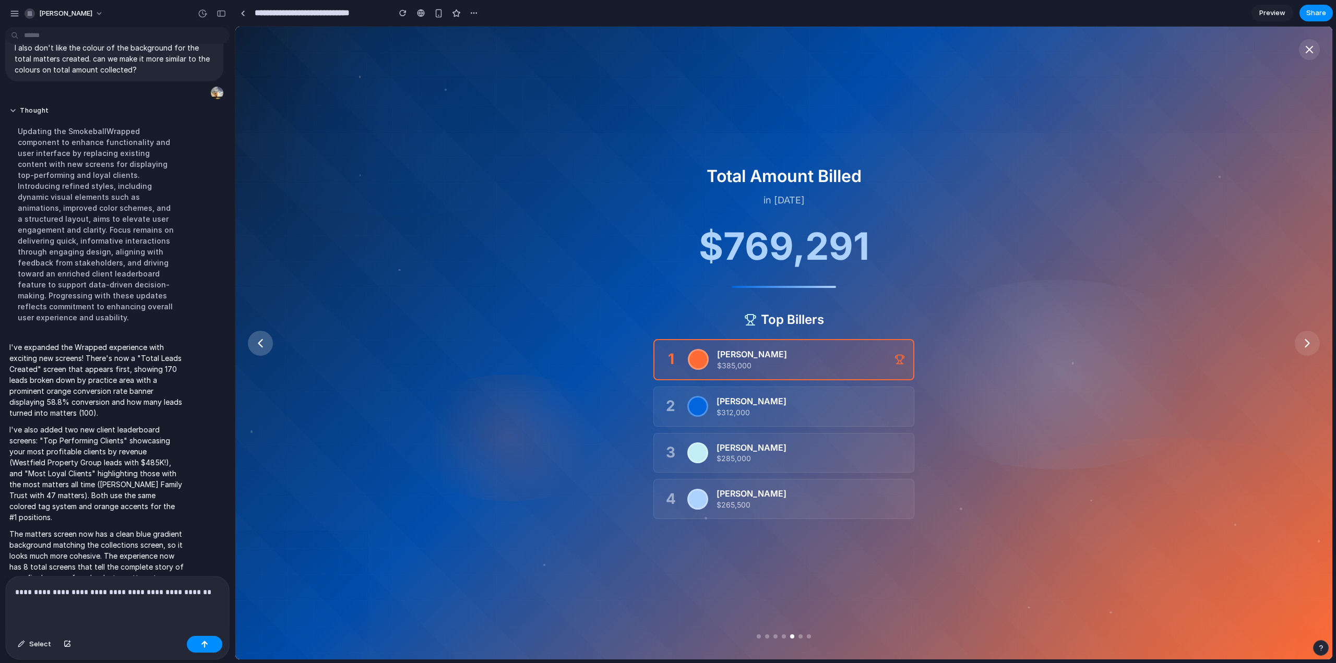
click at [252, 346] on button at bounding box center [260, 343] width 25 height 25
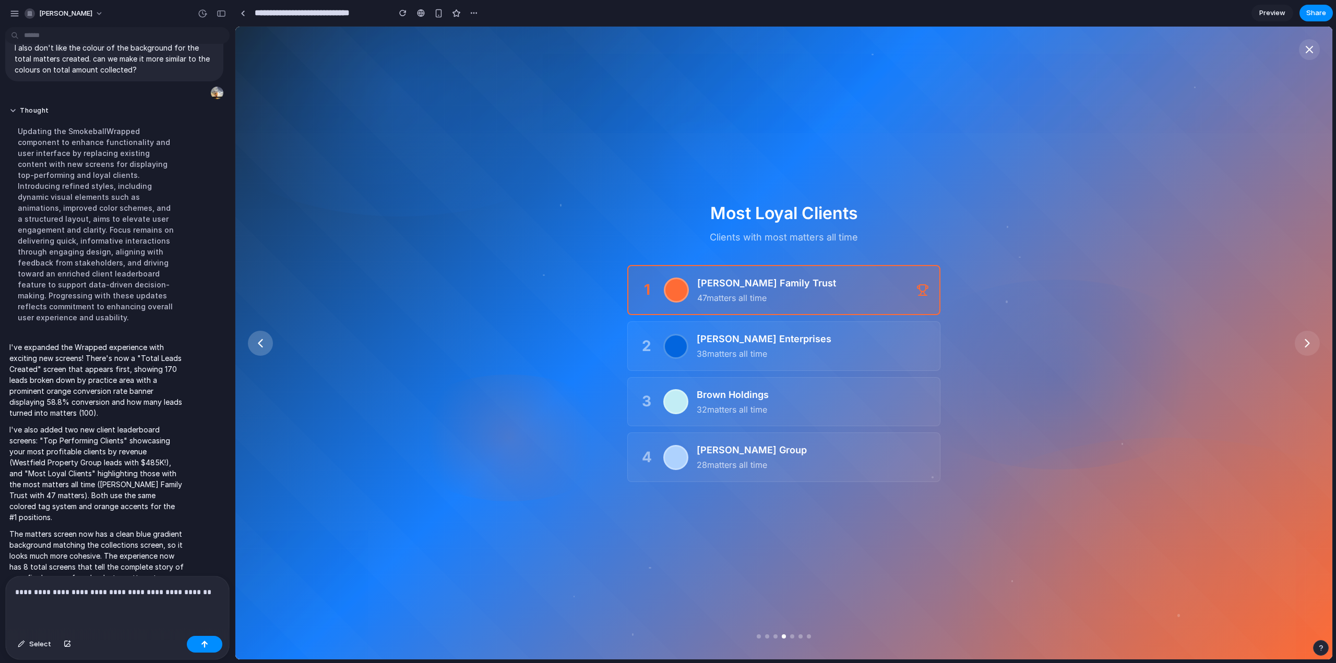
click at [254, 345] on icon at bounding box center [260, 343] width 15 height 15
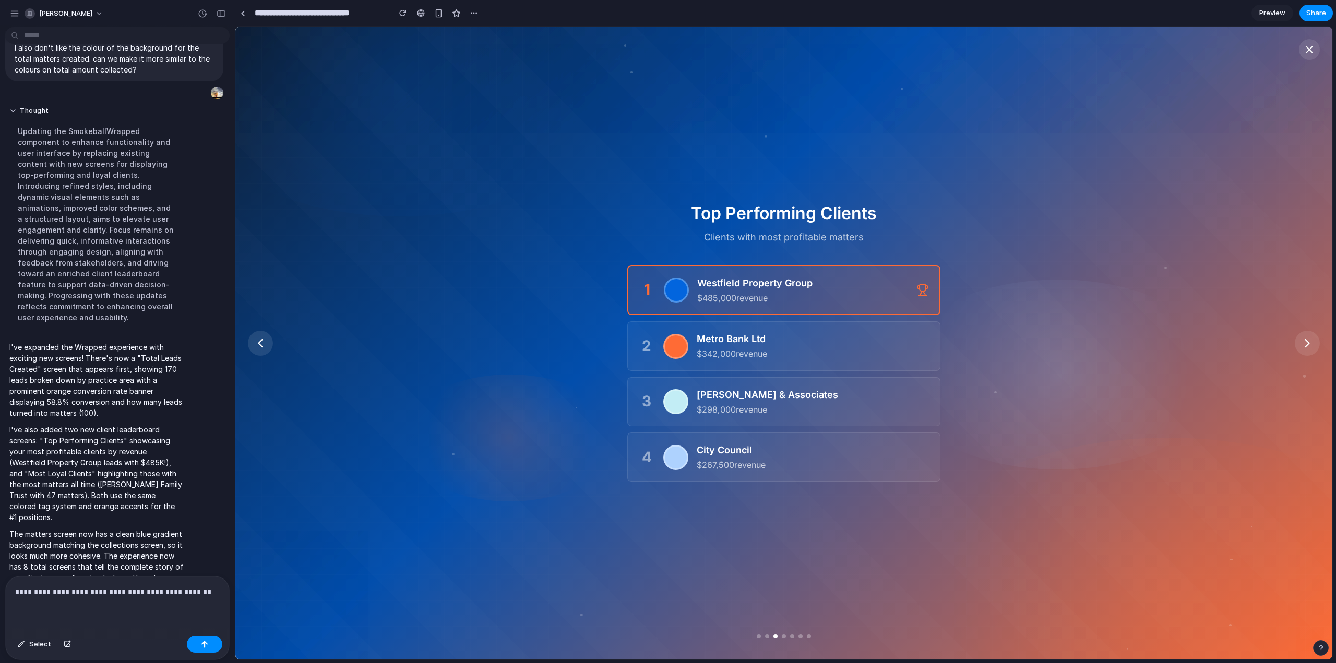
click at [205, 598] on div "**********" at bounding box center [117, 604] width 223 height 55
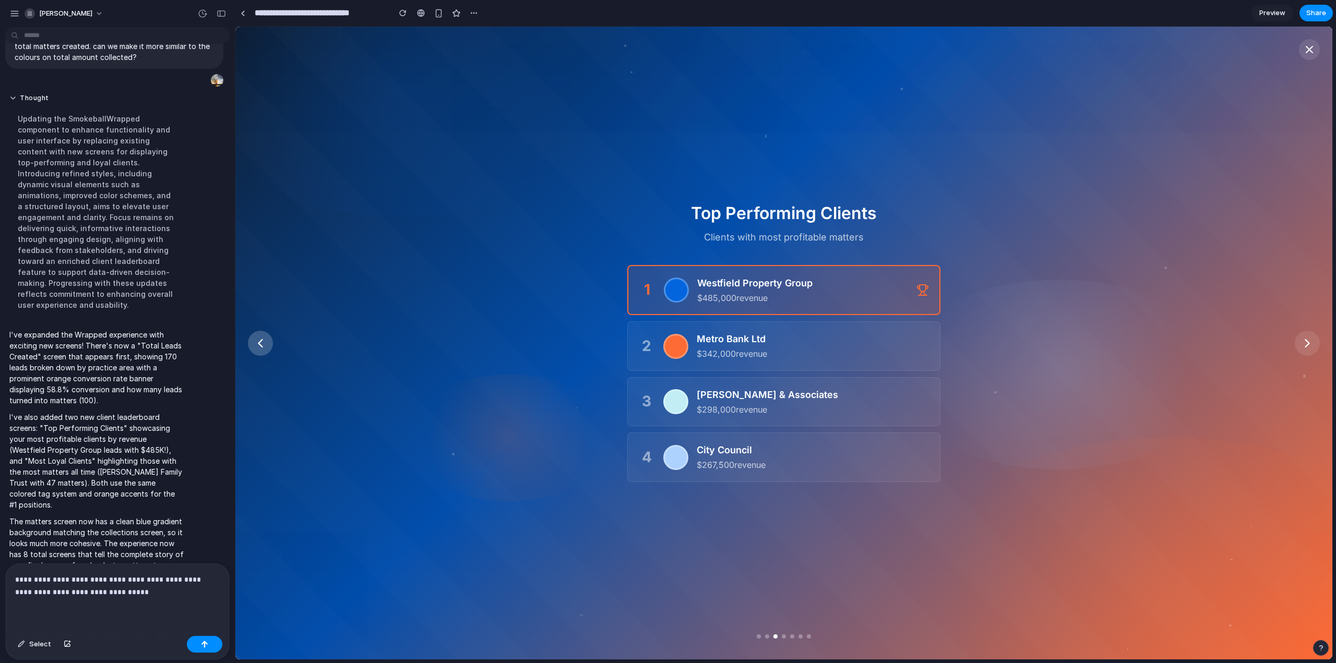
click at [260, 343] on icon at bounding box center [260, 343] width 15 height 15
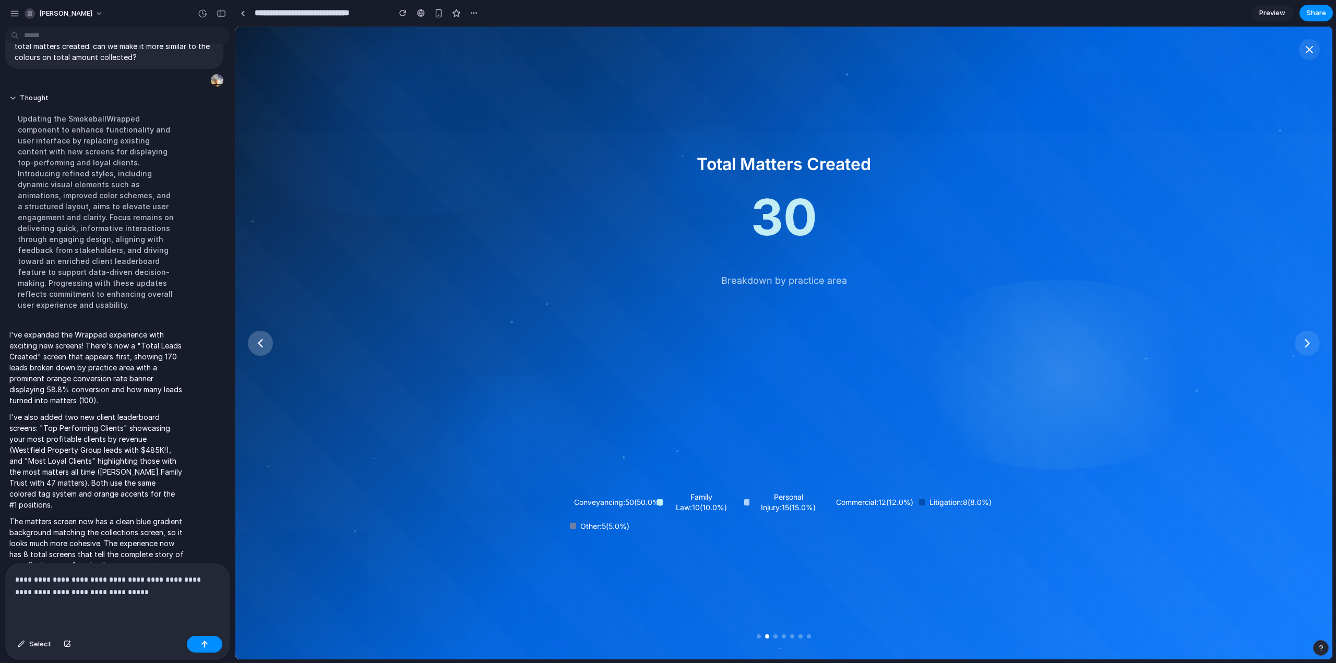
click at [260, 343] on icon at bounding box center [260, 343] width 15 height 15
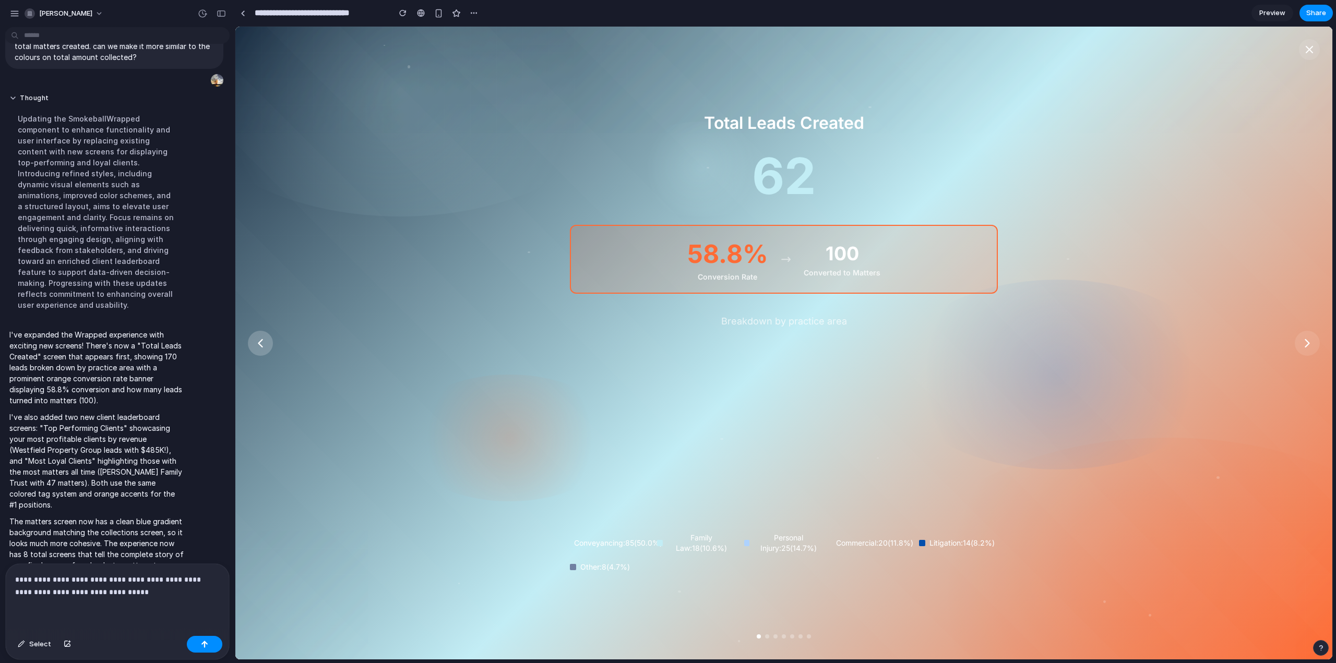
click at [260, 343] on icon at bounding box center [260, 343] width 15 height 15
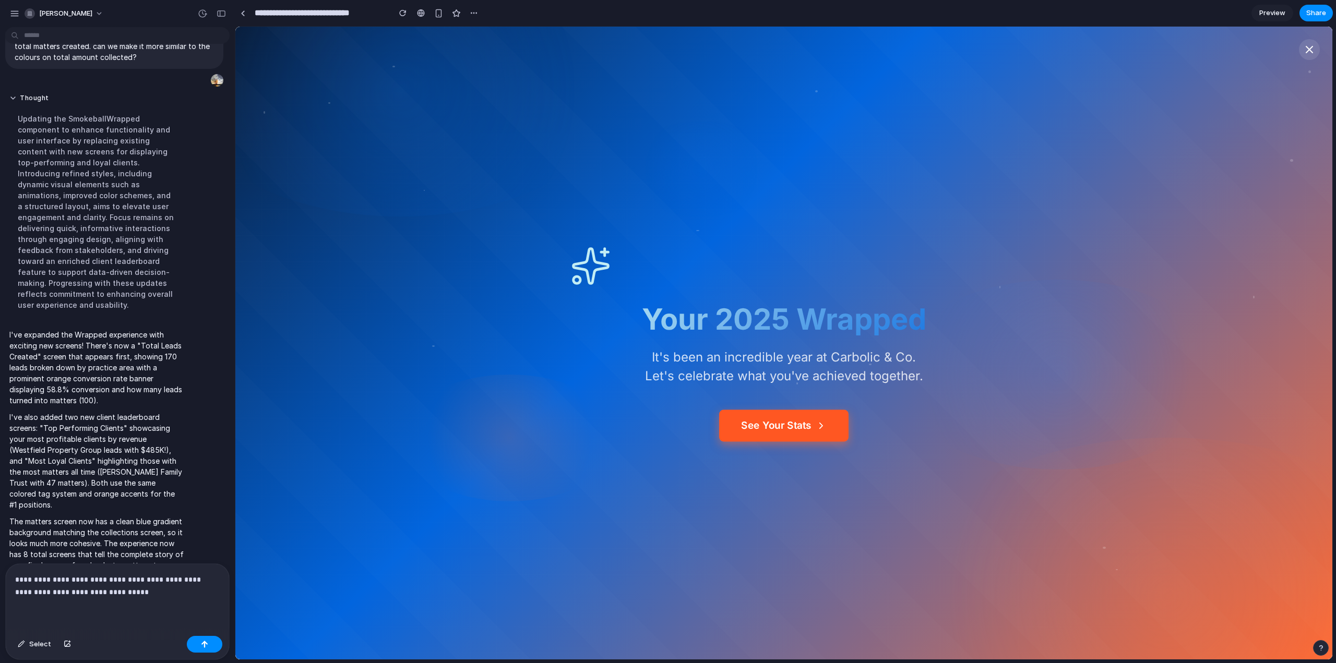
click at [764, 440] on button "See Your Stats" at bounding box center [783, 426] width 129 height 32
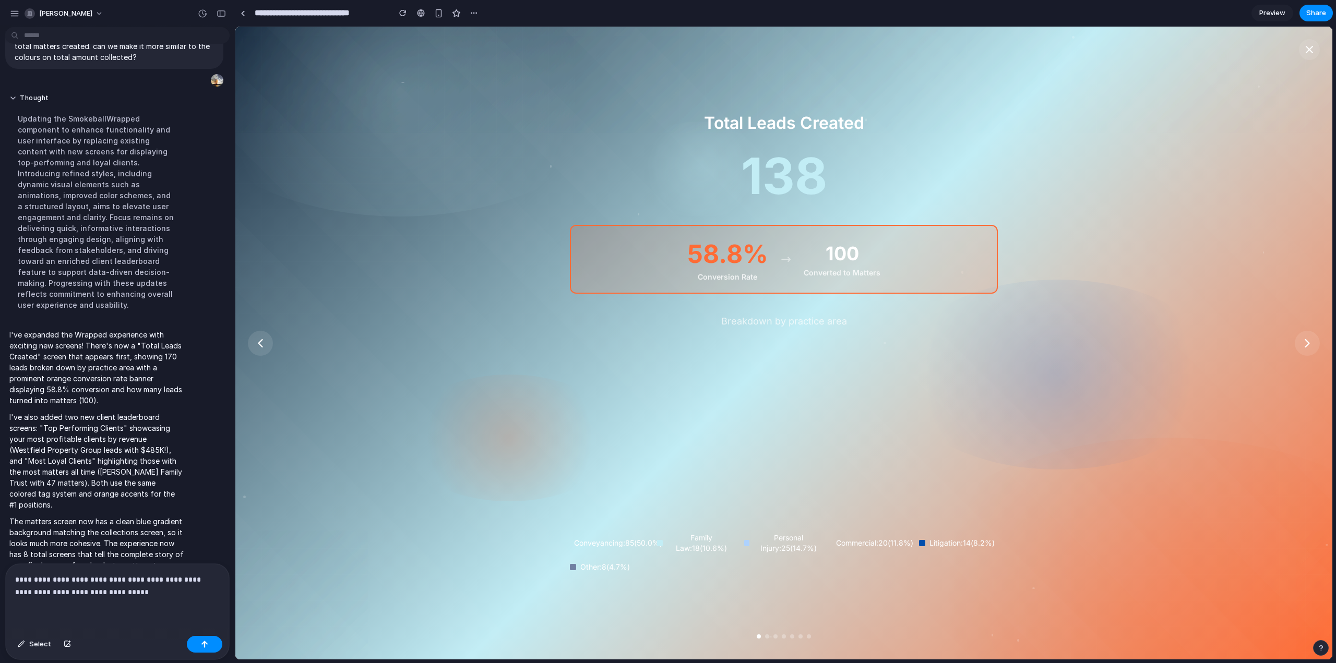
click at [162, 597] on div "**********" at bounding box center [117, 598] width 223 height 68
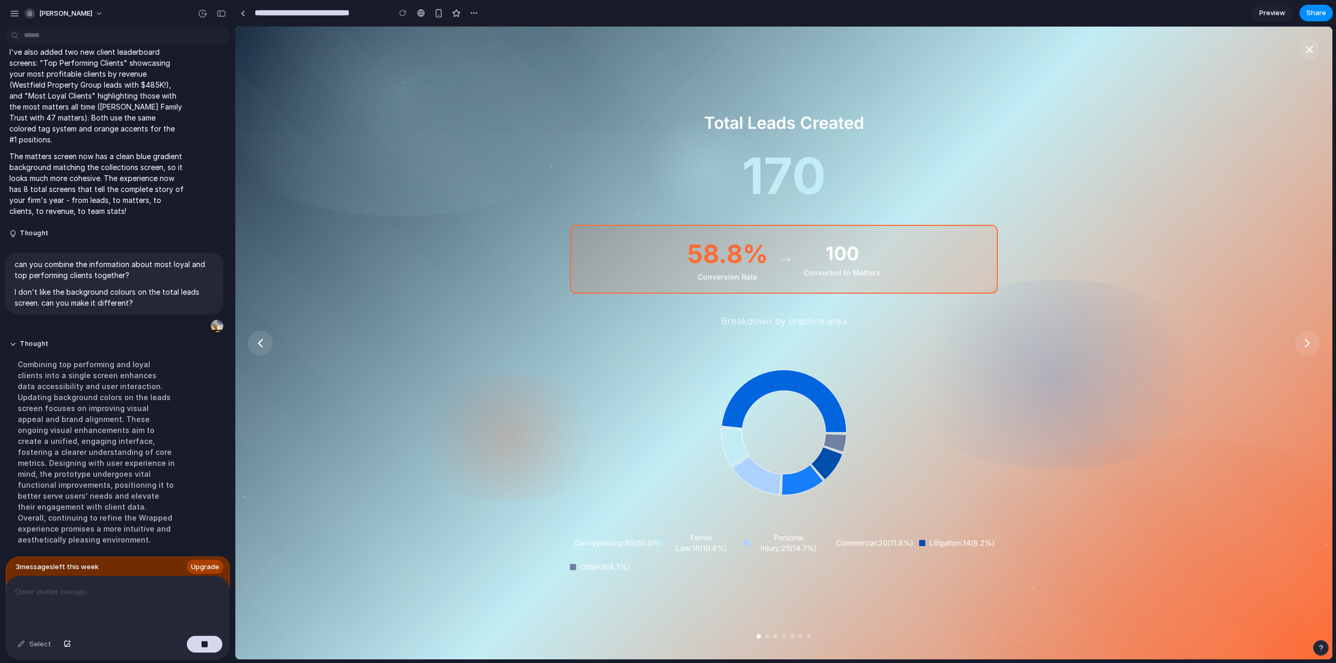
scroll to position [2143, 0]
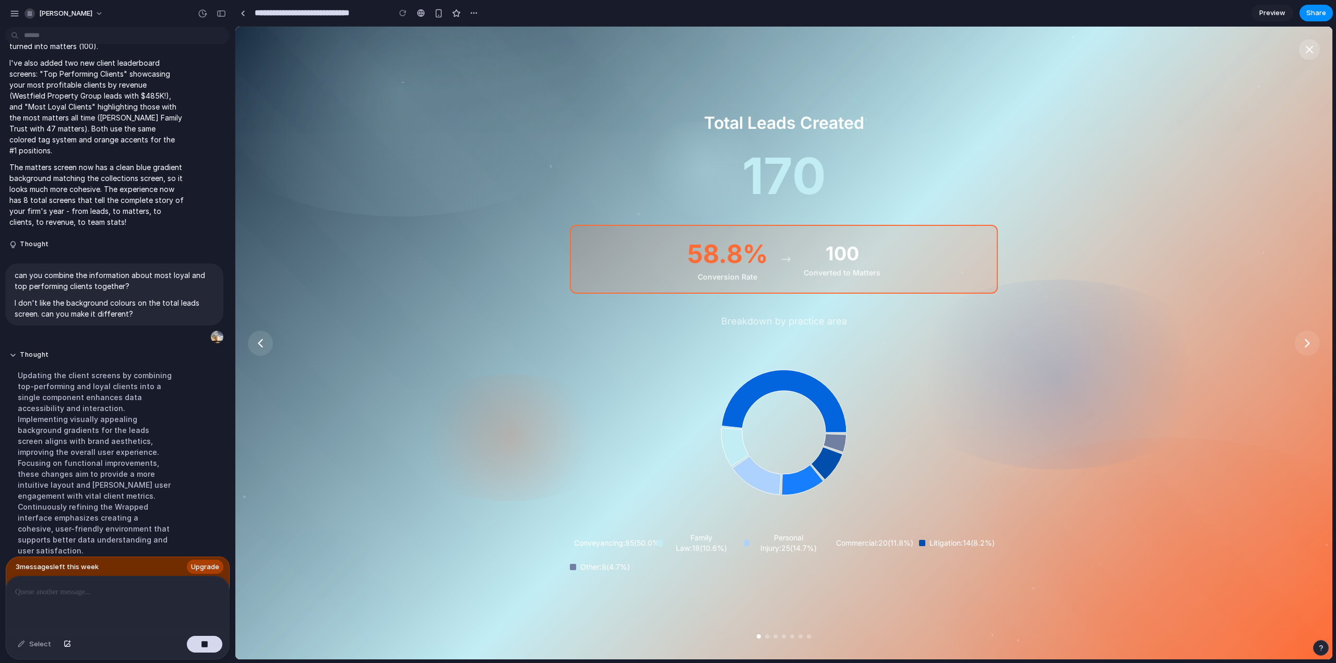
click at [1310, 50] on icon at bounding box center [1310, 49] width 6 height 6
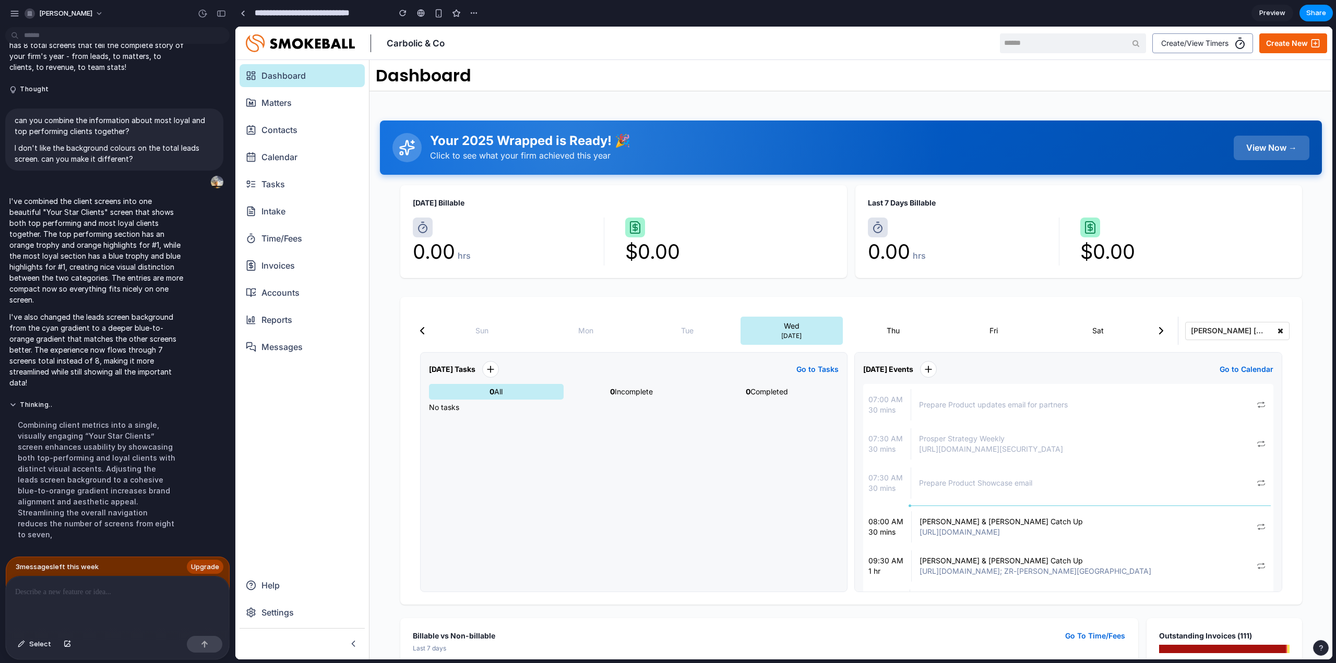
scroll to position [2258, 0]
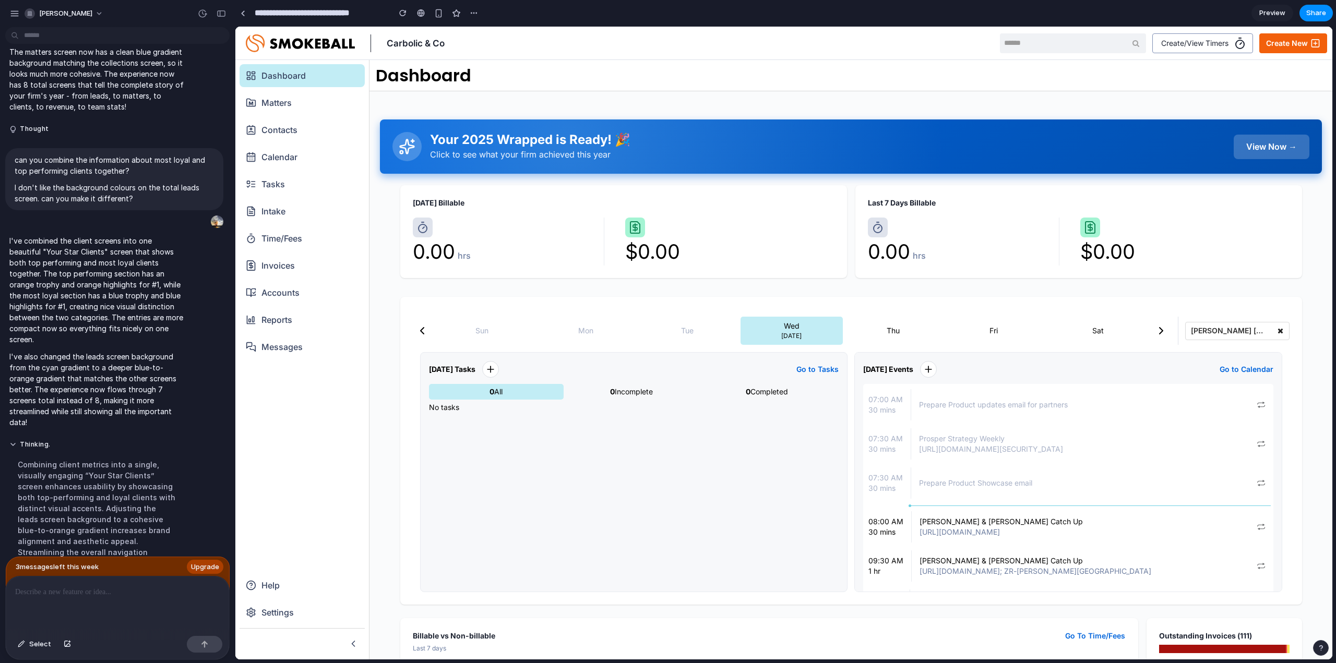
click at [1272, 145] on div "View Now →" at bounding box center [1272, 147] width 76 height 25
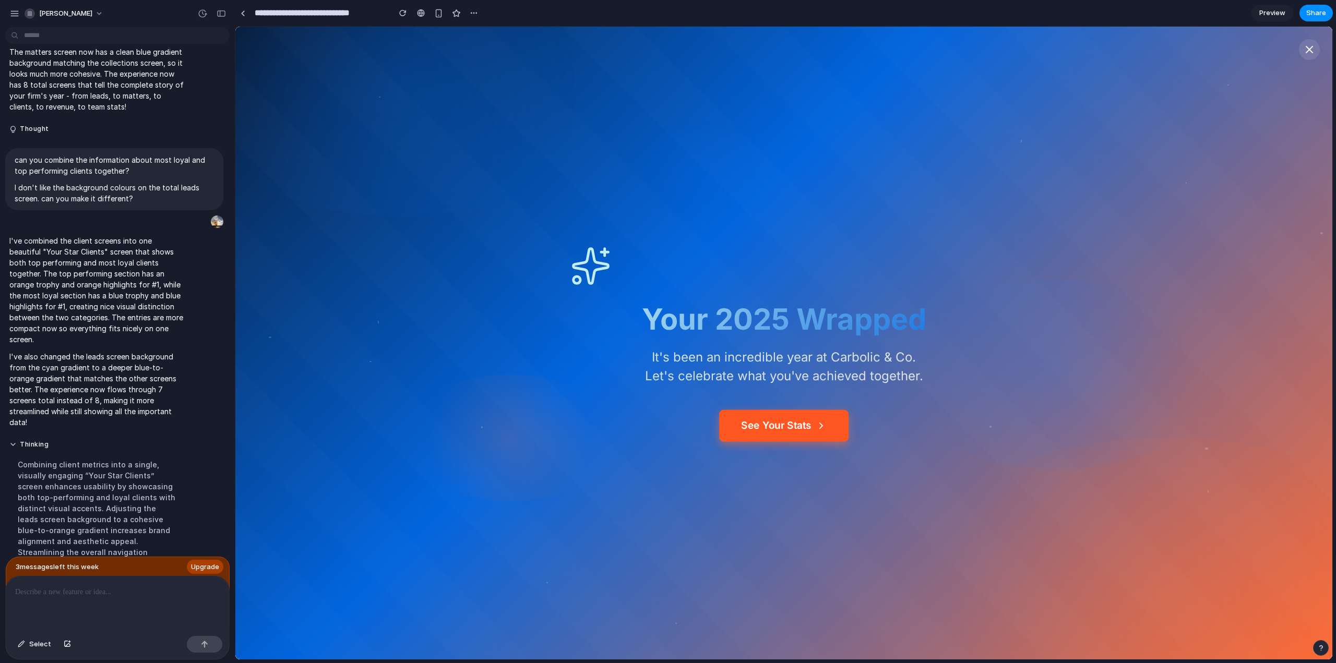
click at [801, 421] on button "See Your Stats" at bounding box center [783, 426] width 129 height 32
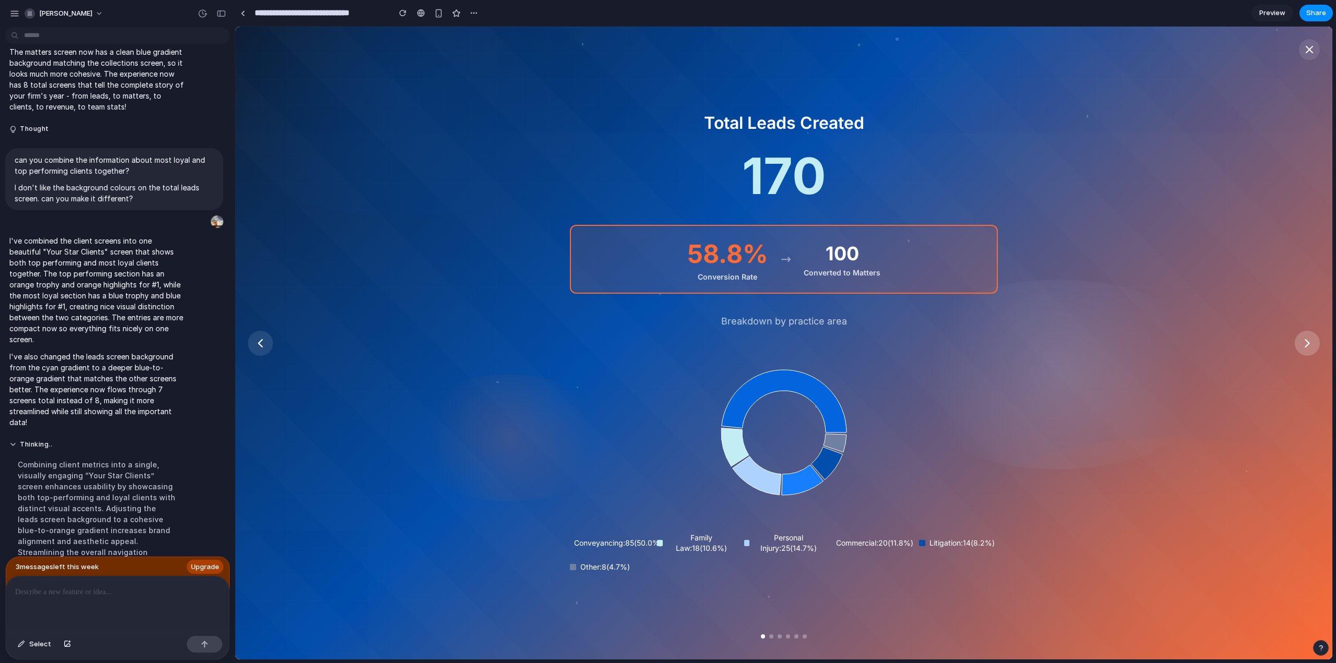
click at [1311, 349] on icon at bounding box center [1307, 343] width 15 height 15
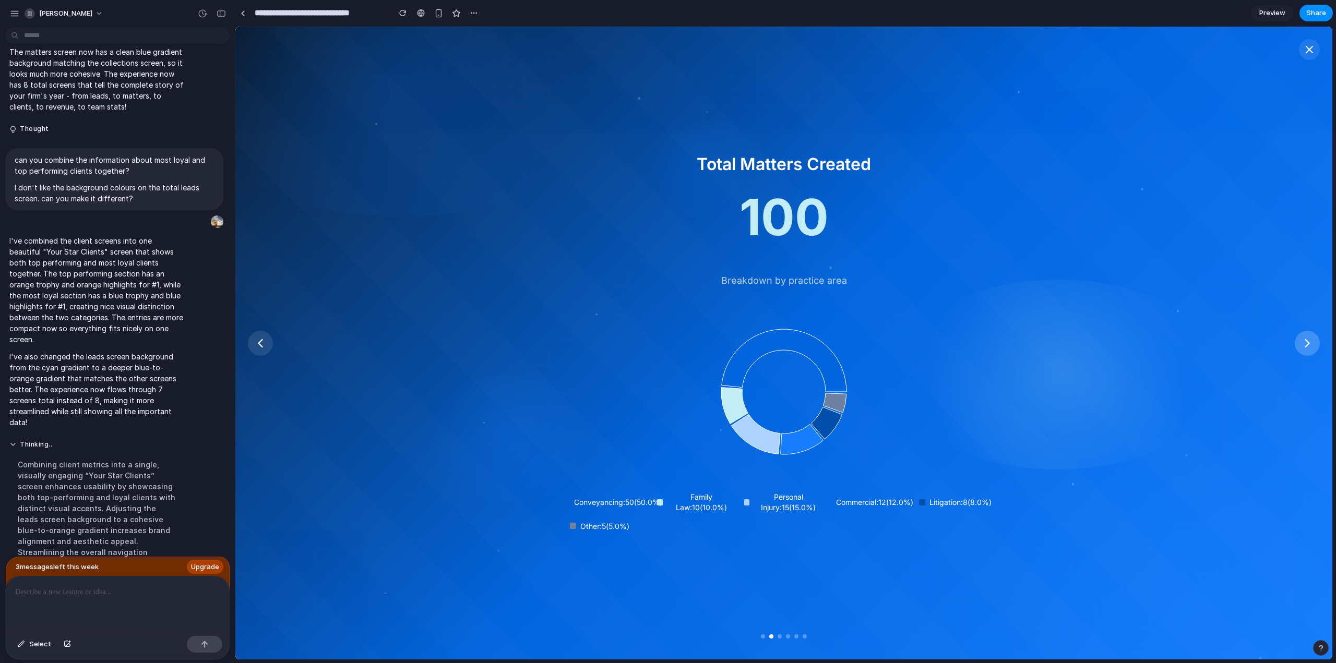
click at [1311, 348] on icon at bounding box center [1307, 343] width 15 height 15
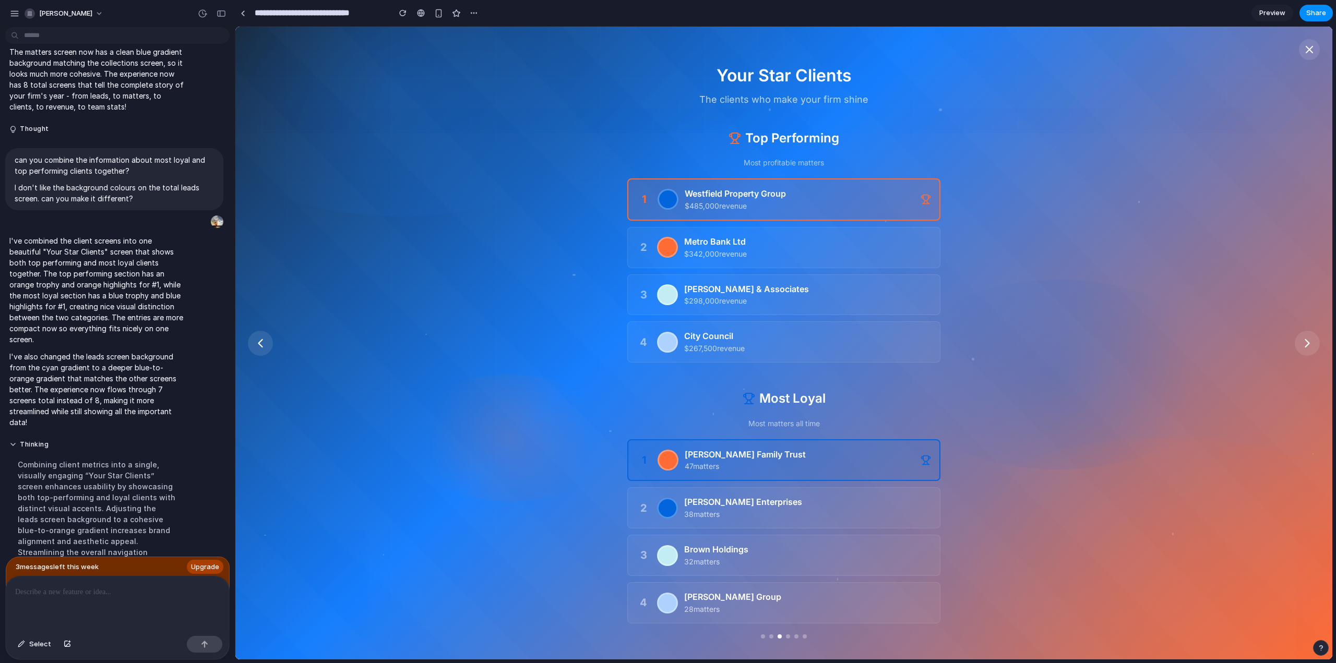
scroll to position [0, 0]
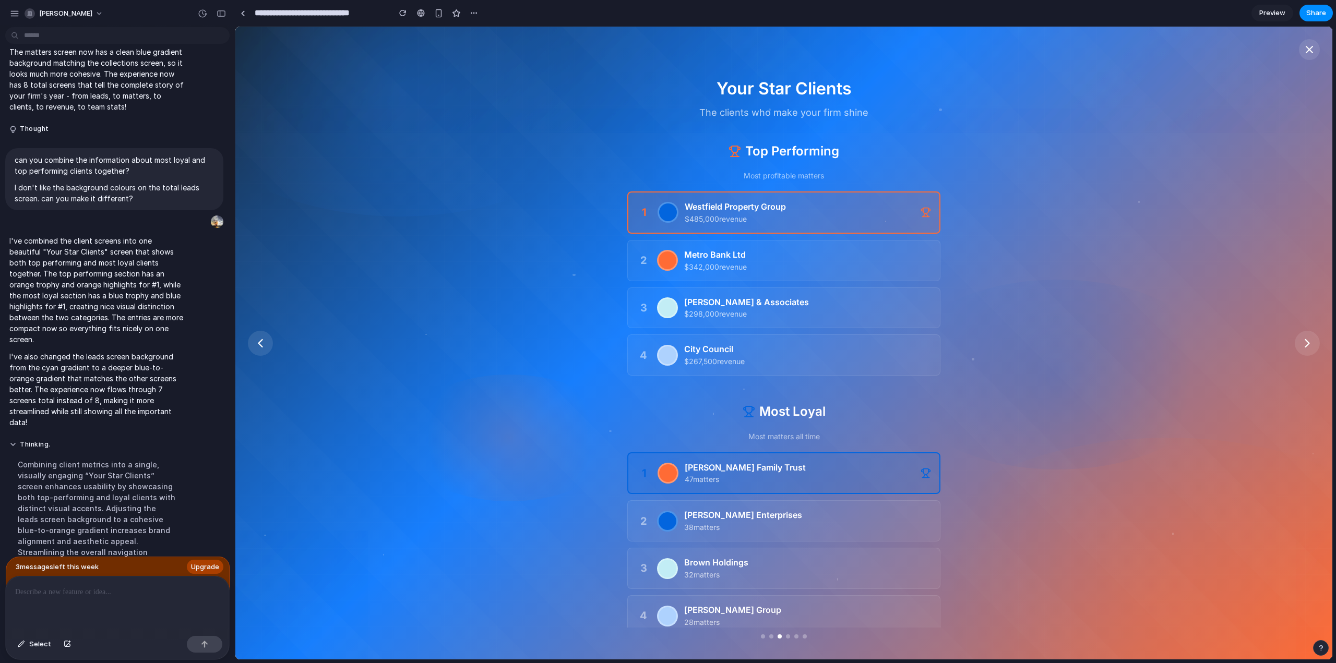
click at [169, 619] on div at bounding box center [117, 604] width 223 height 55
click at [165, 612] on div at bounding box center [117, 604] width 223 height 55
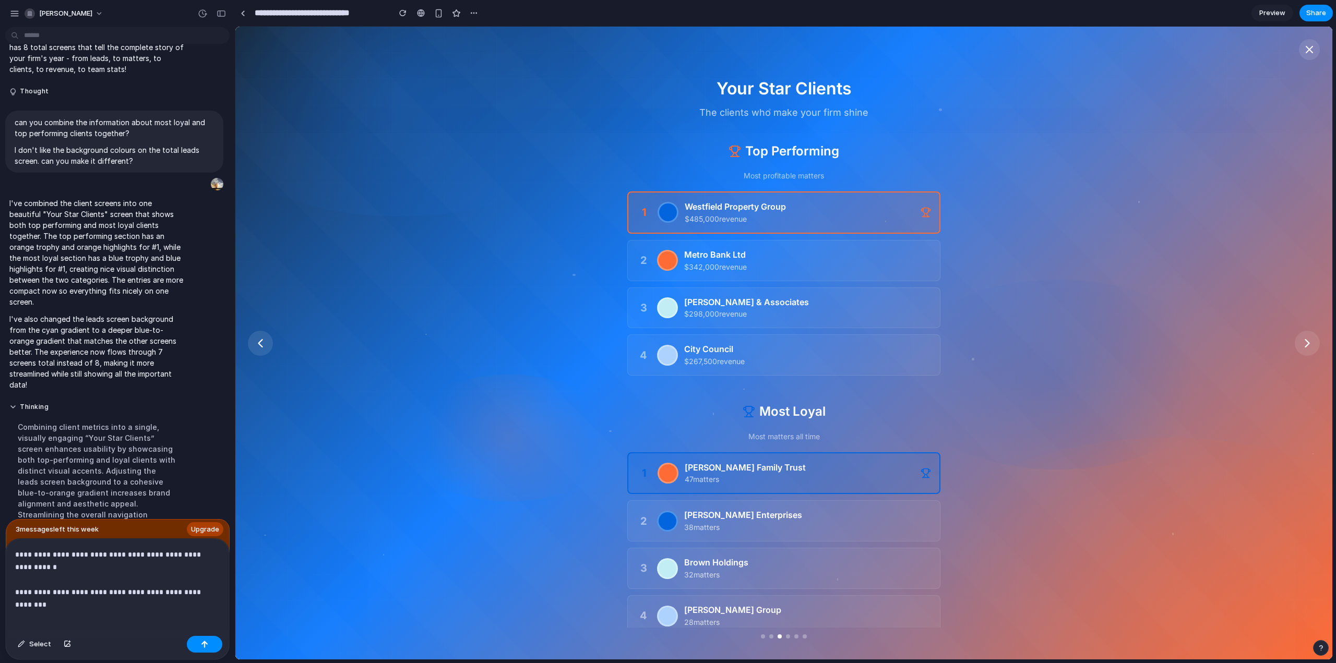
scroll to position [2308, 0]
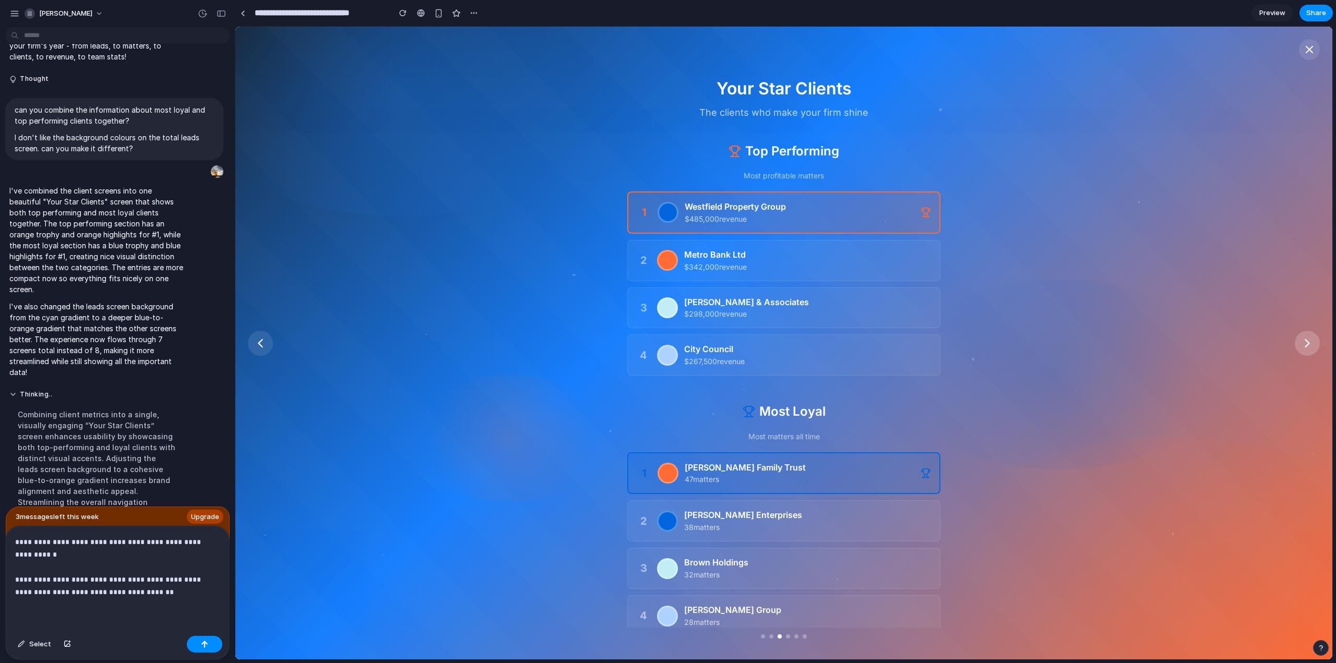
click at [1307, 349] on icon at bounding box center [1307, 343] width 15 height 15
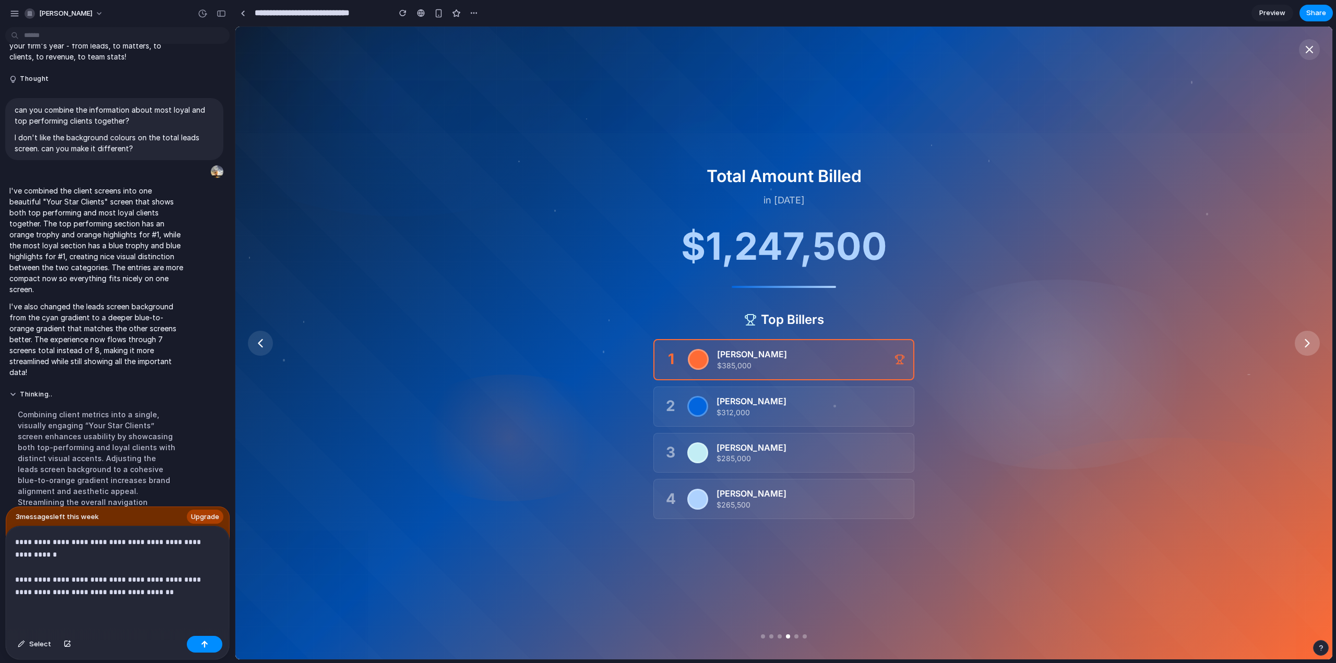
click at [1304, 342] on icon at bounding box center [1307, 343] width 15 height 15
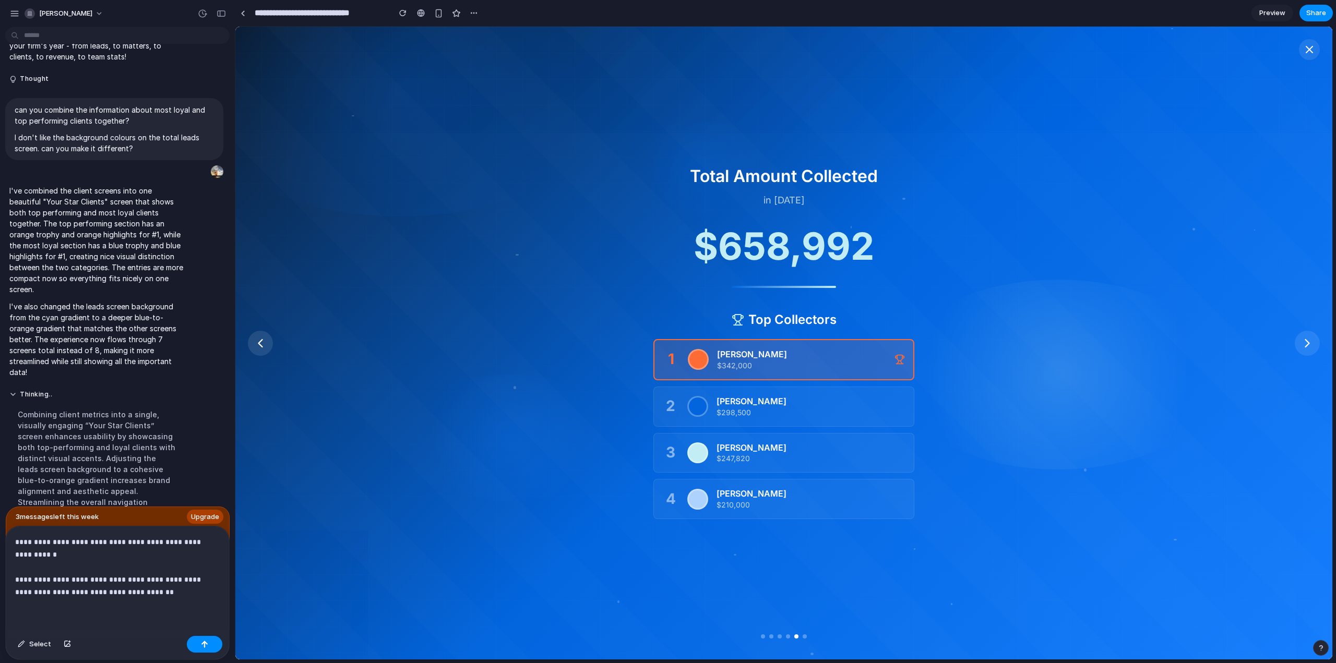
click at [147, 587] on p "**********" at bounding box center [115, 567] width 200 height 63
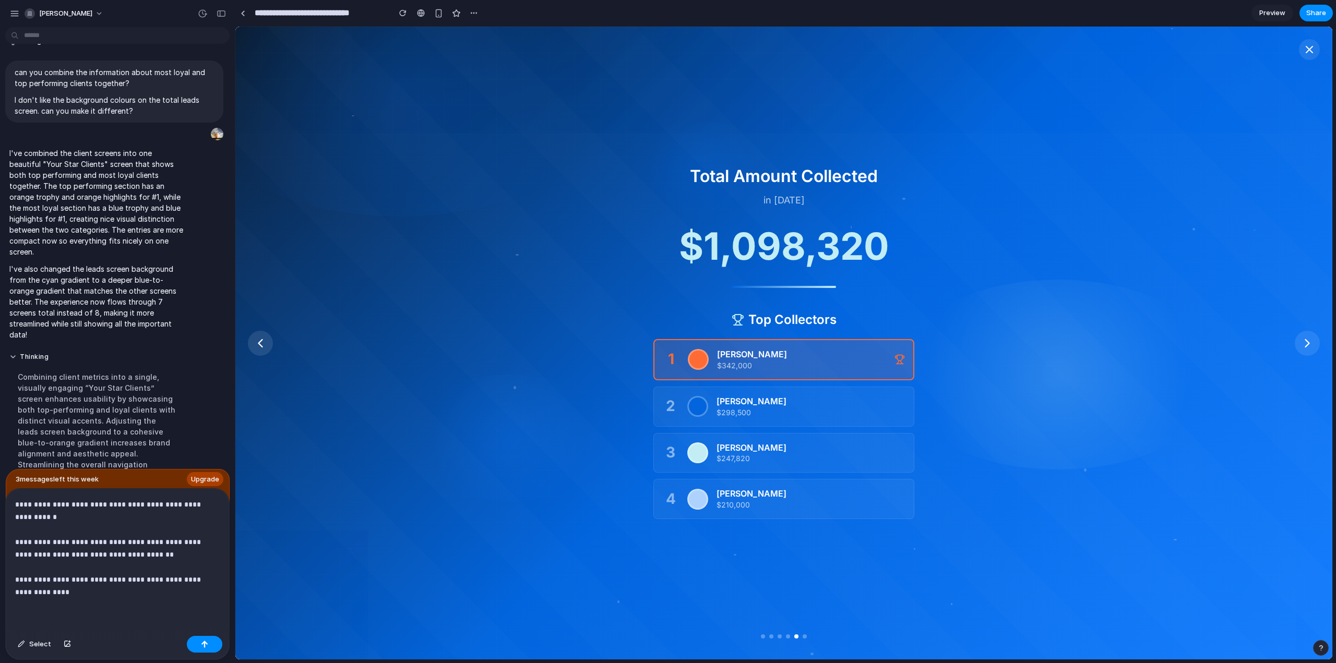
scroll to position [2333, 0]
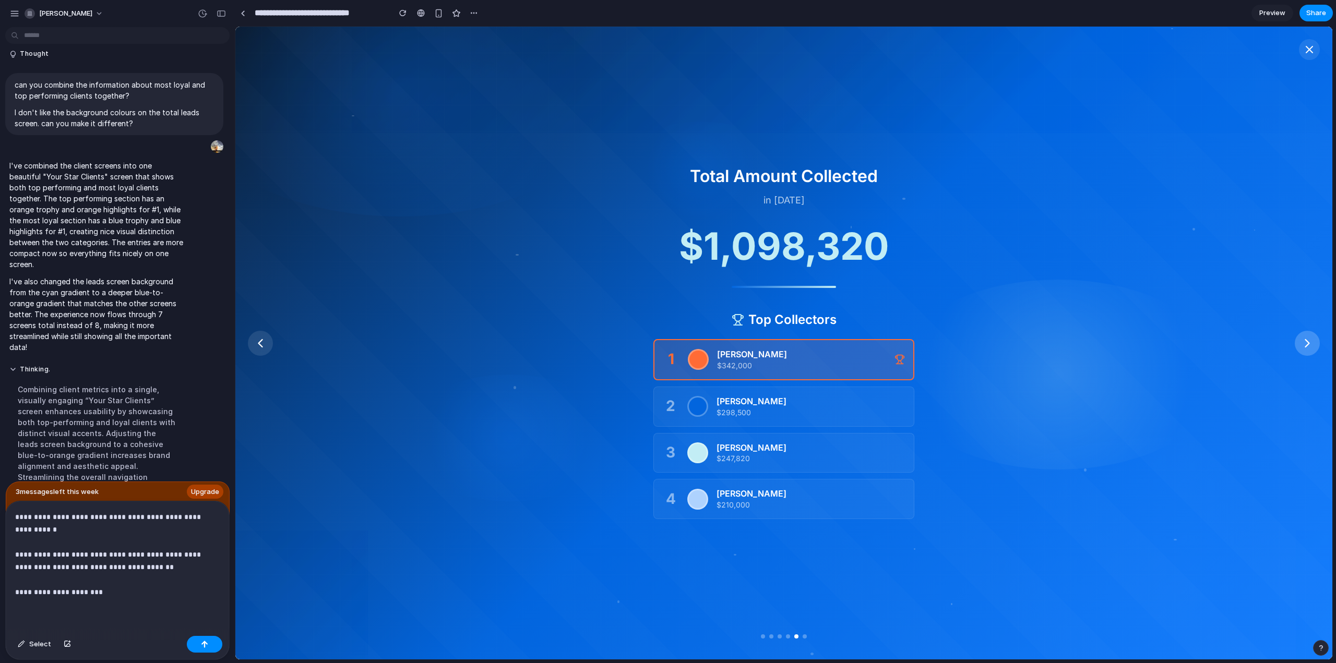
click at [1301, 339] on icon at bounding box center [1307, 343] width 15 height 15
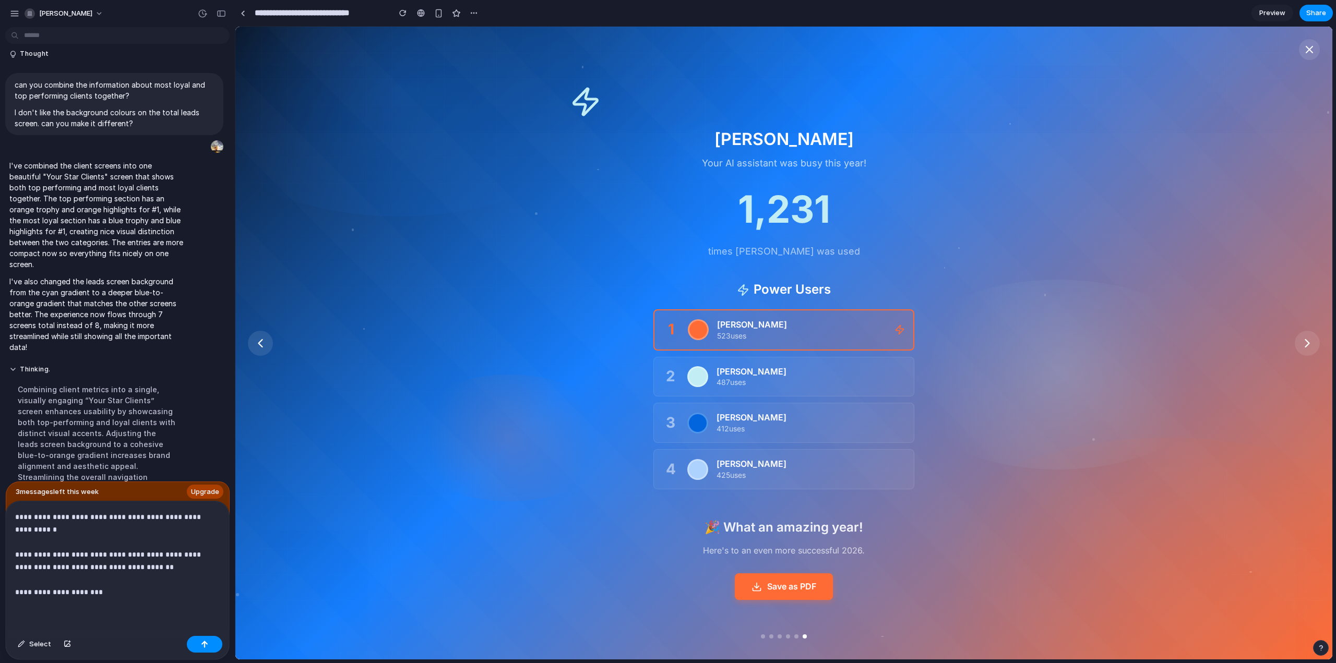
click at [130, 589] on p "**********" at bounding box center [115, 555] width 200 height 88
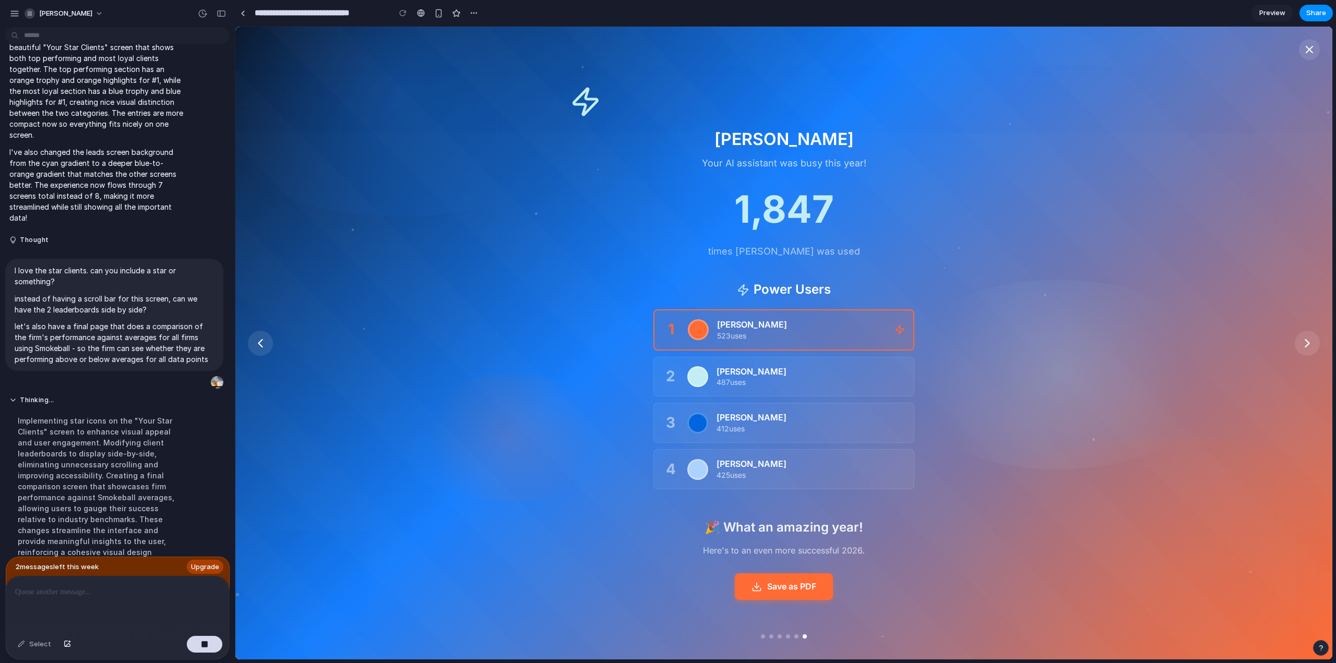
scroll to position [2497, 0]
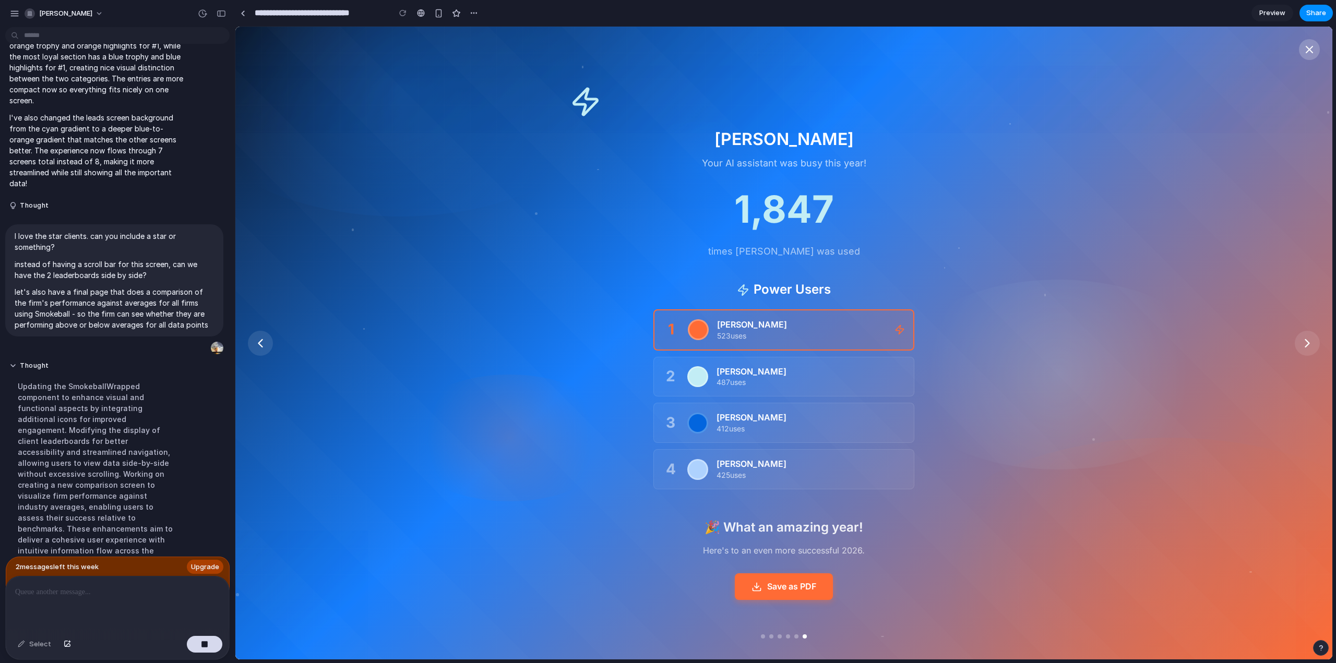
click at [1305, 53] on icon at bounding box center [1309, 49] width 13 height 13
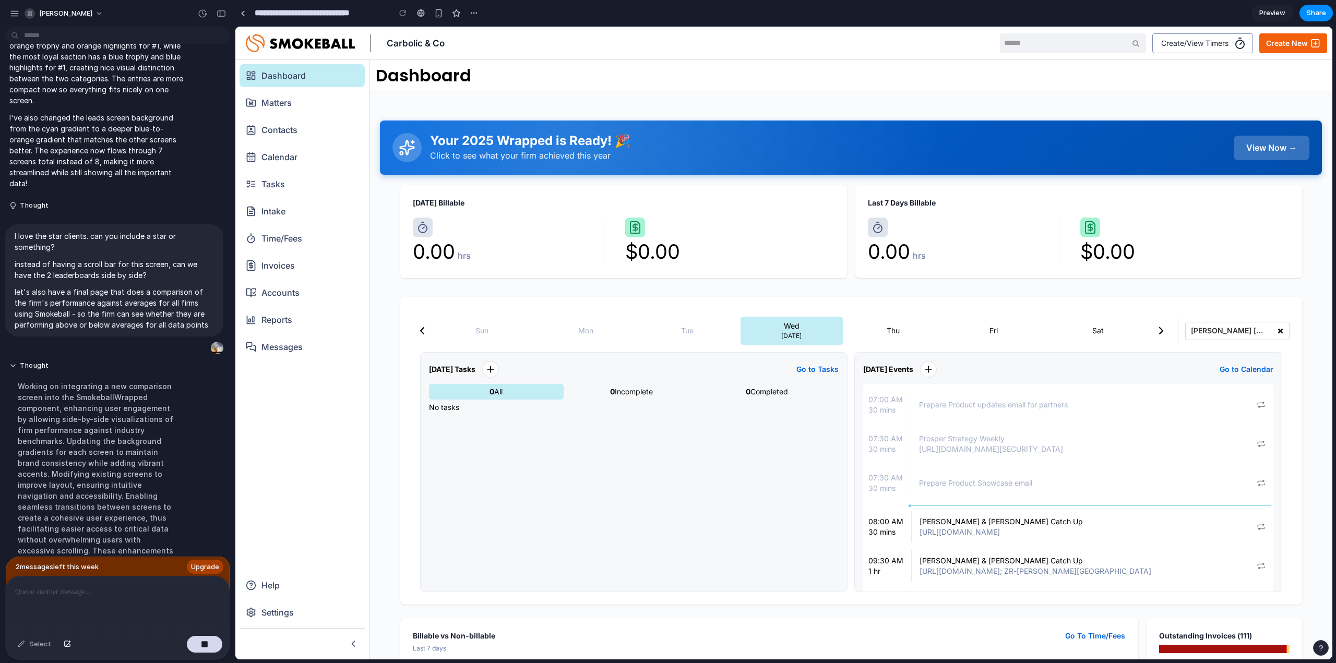
scroll to position [2519, 0]
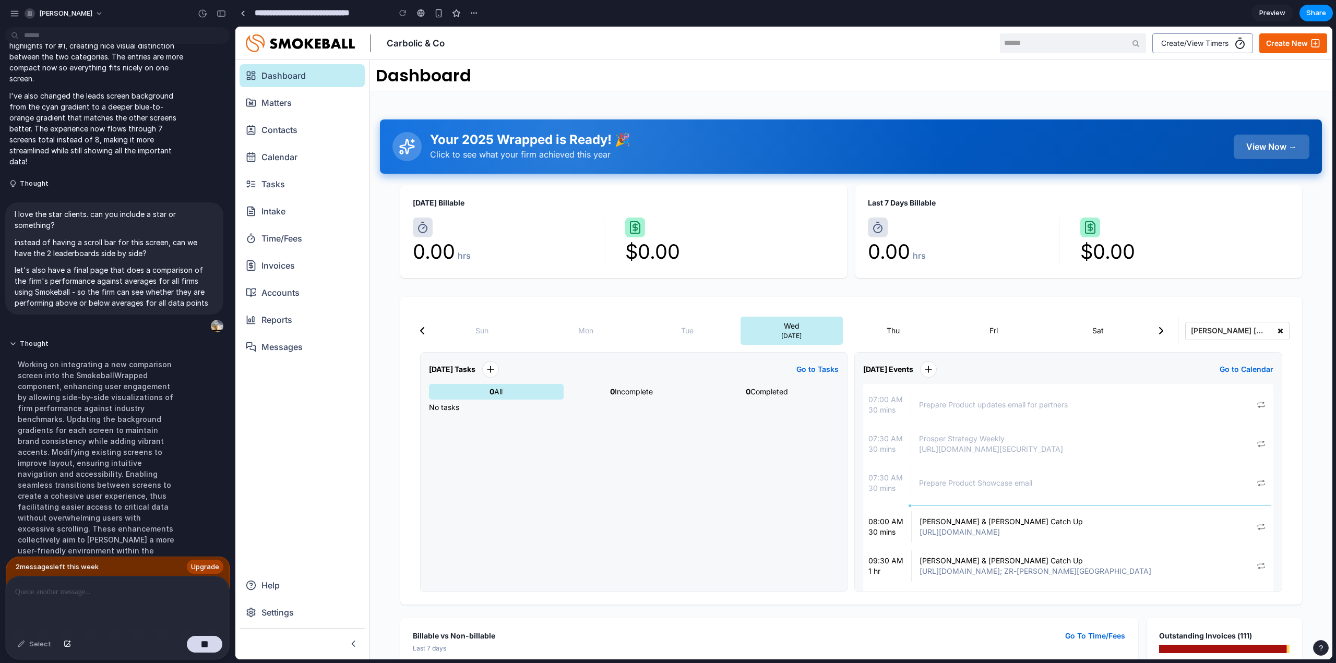
click at [408, 152] on icon at bounding box center [407, 147] width 14 height 14
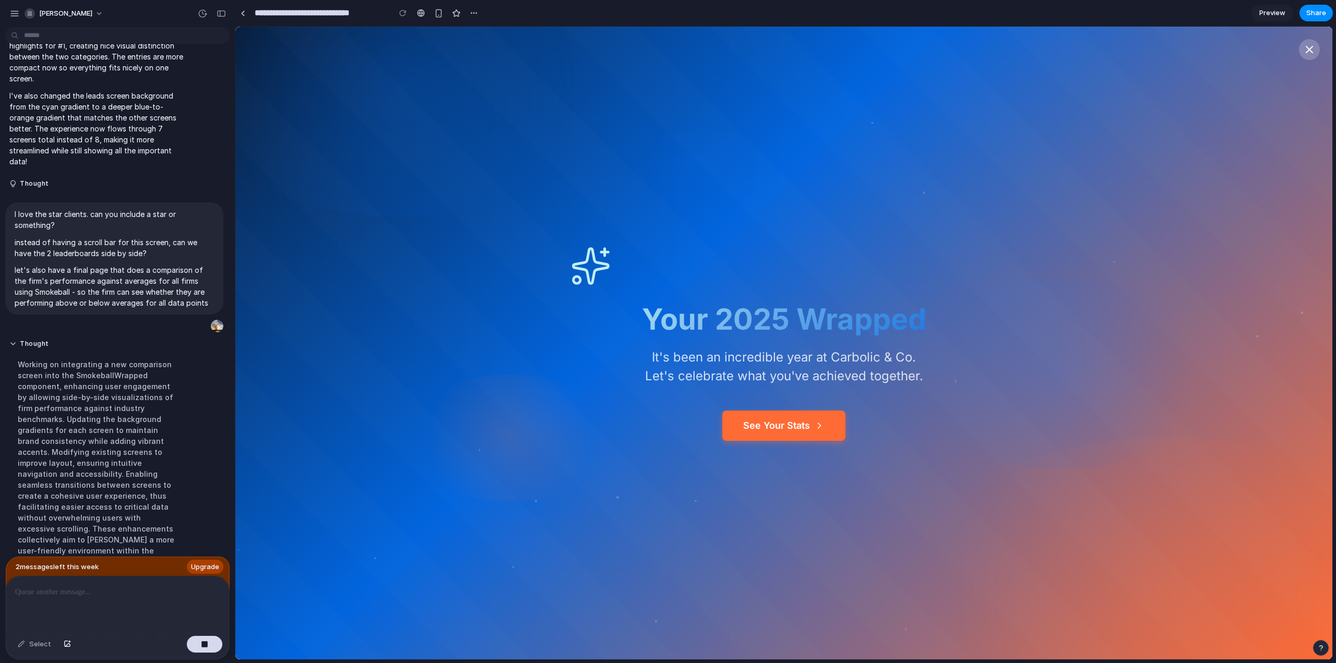
click at [1311, 57] on button at bounding box center [1309, 49] width 21 height 21
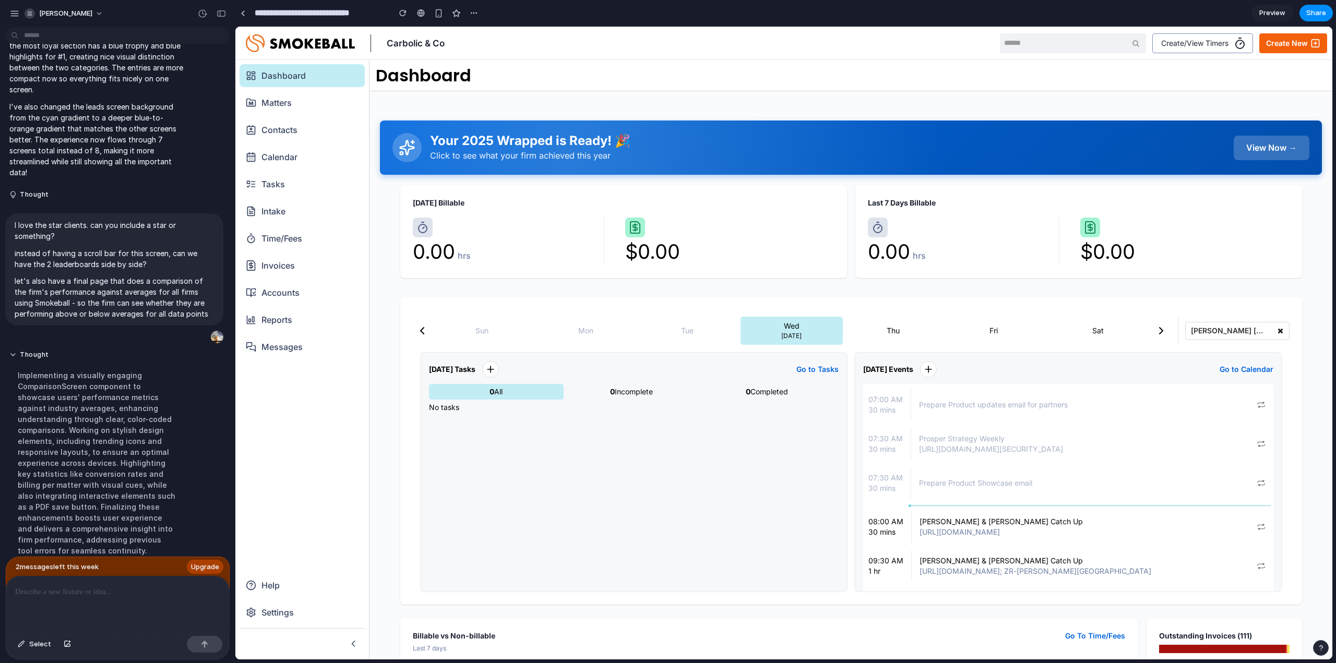
scroll to position [2761, 0]
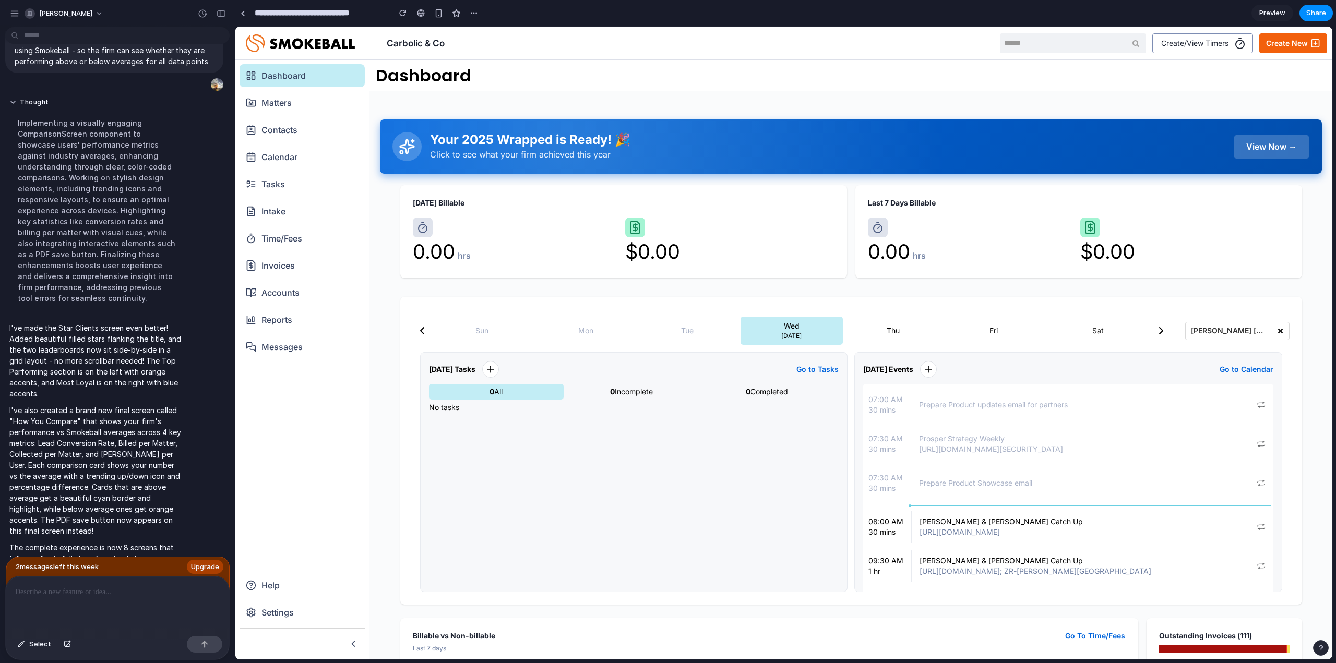
click at [1284, 140] on div "View Now →" at bounding box center [1272, 147] width 76 height 25
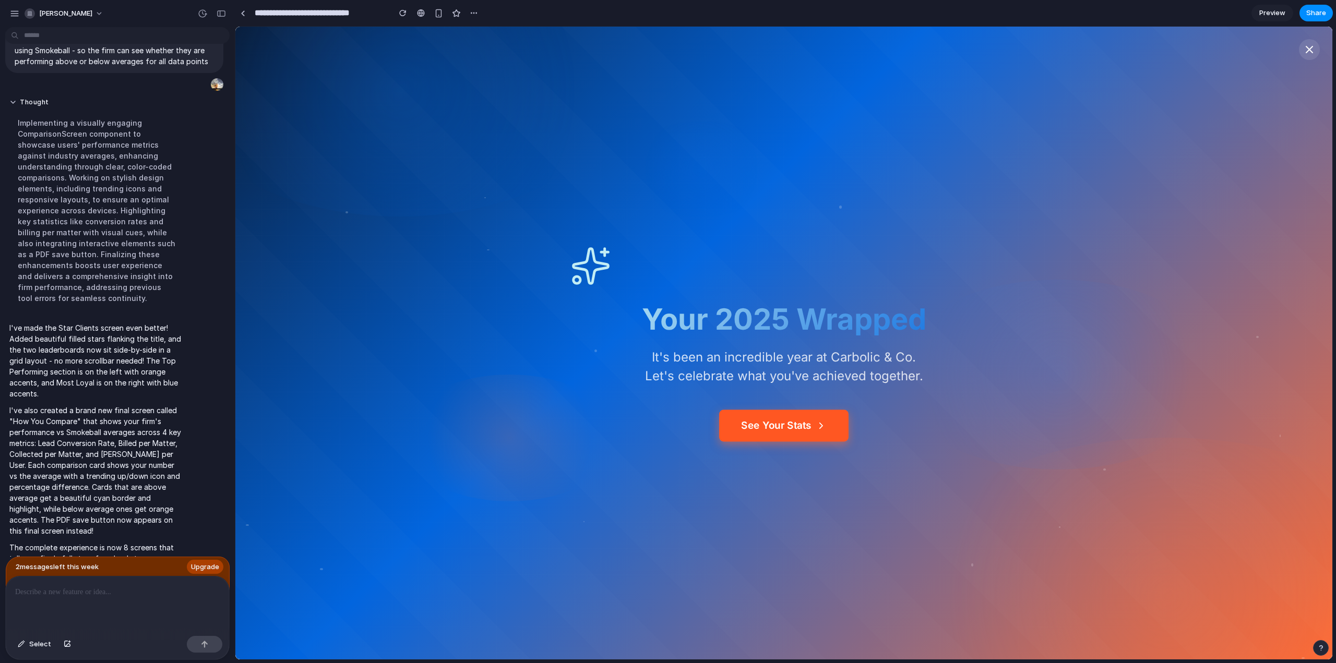
click at [812, 424] on button "See Your Stats" at bounding box center [783, 426] width 129 height 32
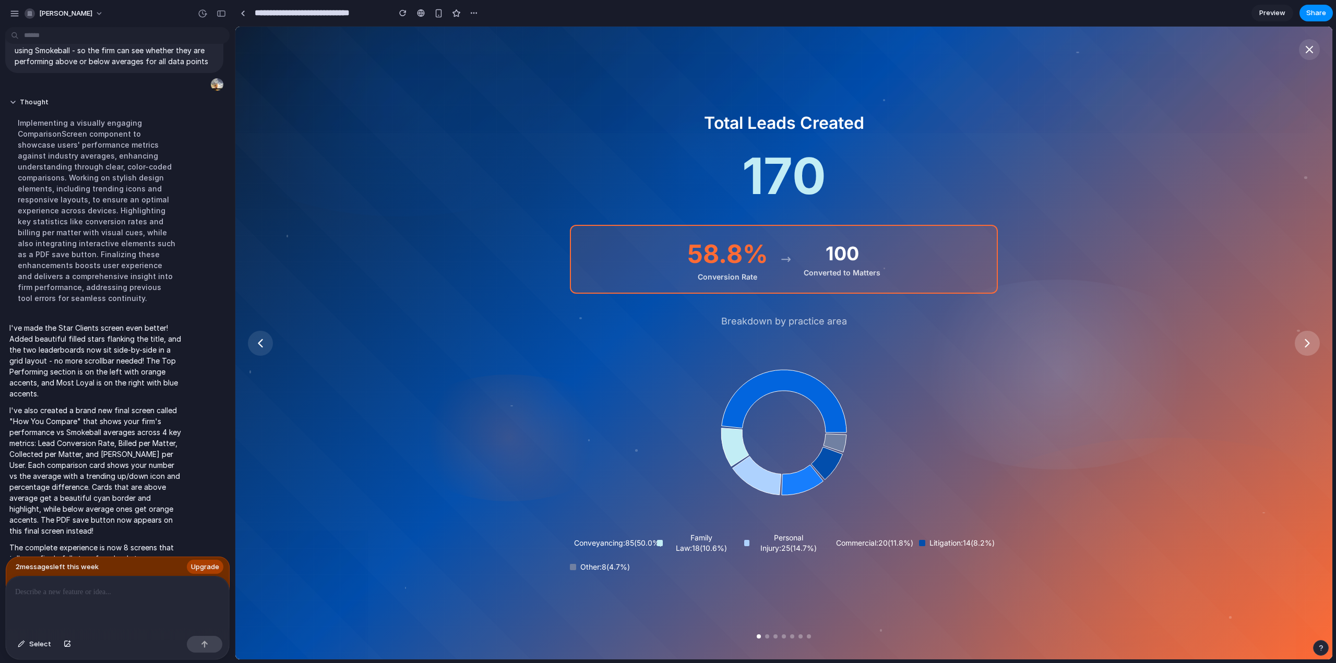
click at [1313, 343] on icon at bounding box center [1307, 343] width 15 height 15
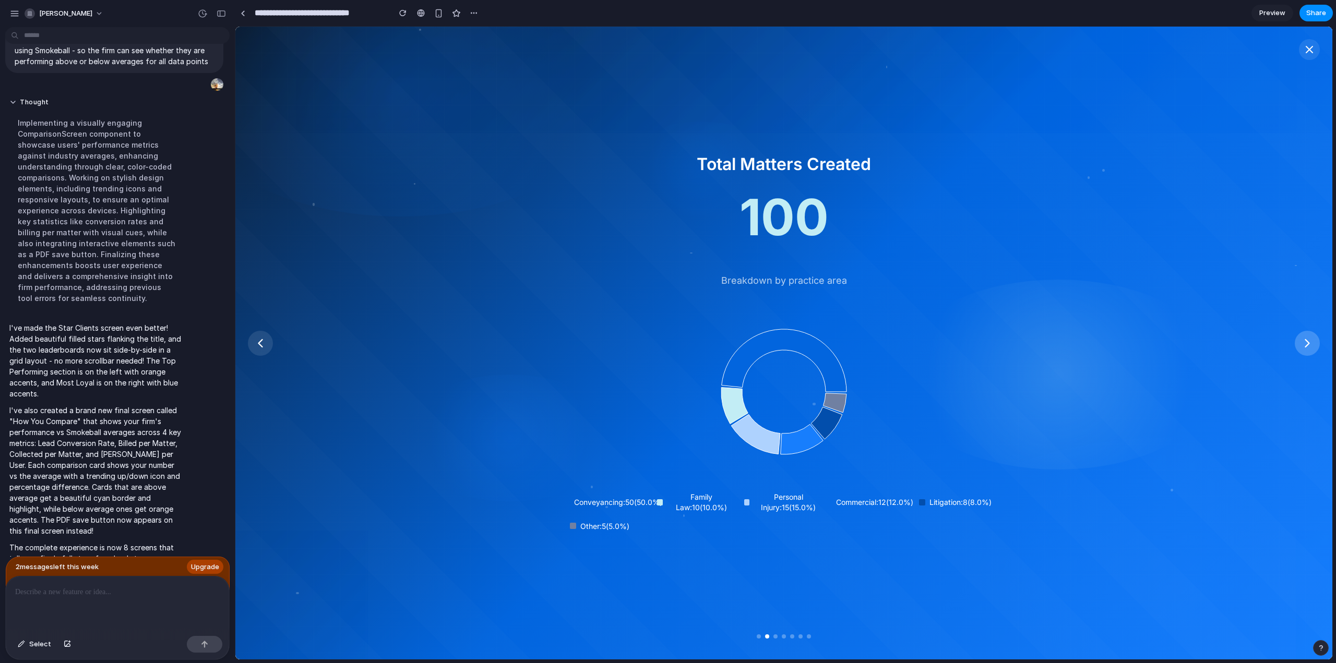
click at [1313, 343] on icon at bounding box center [1307, 343] width 15 height 15
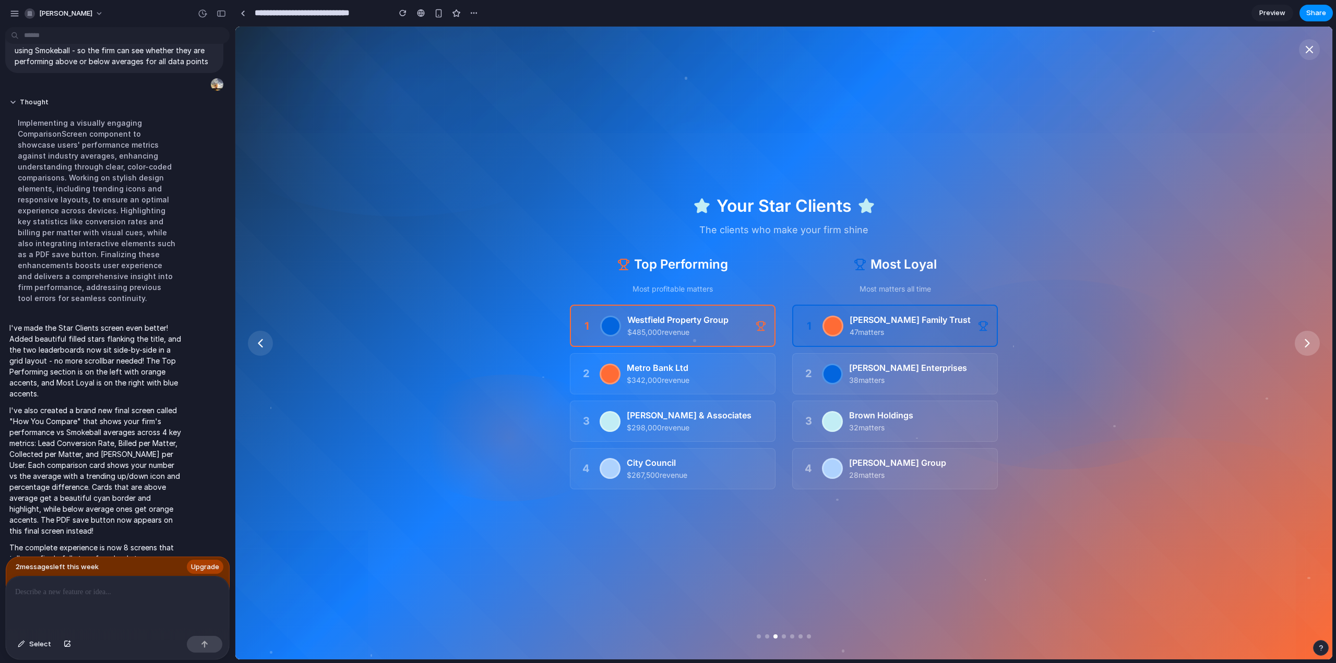
click at [1309, 345] on icon at bounding box center [1307, 343] width 15 height 15
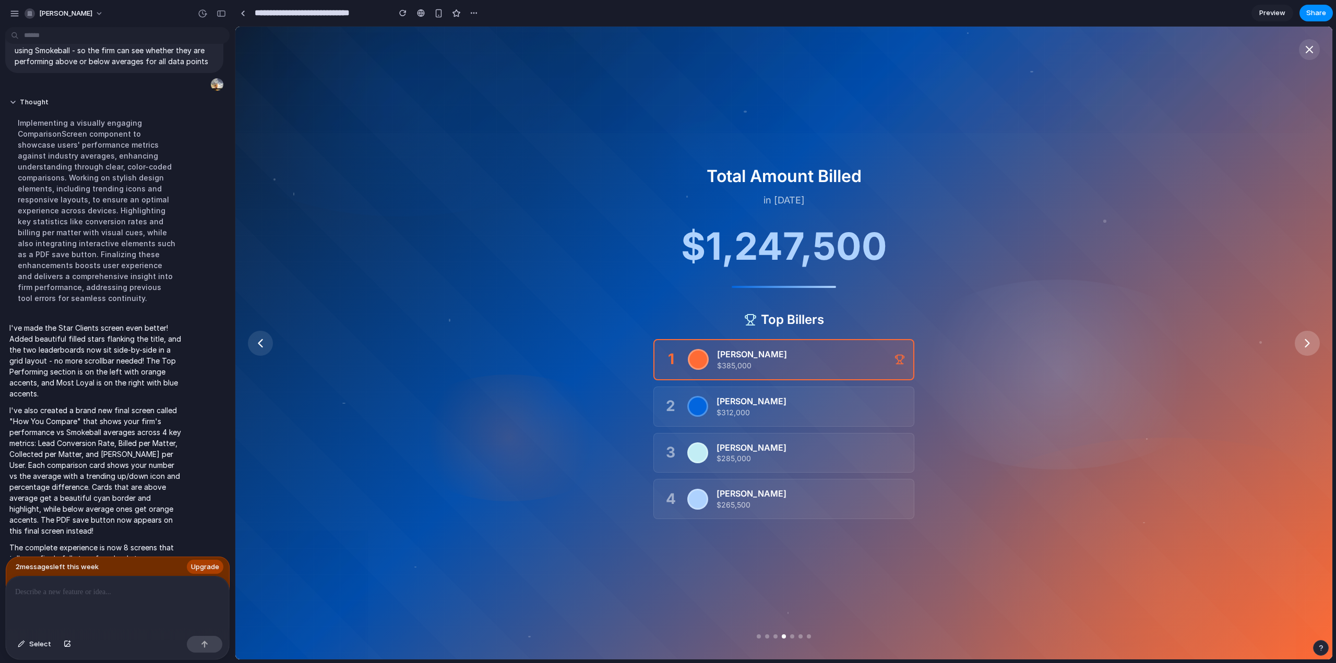
click at [1309, 346] on icon at bounding box center [1307, 343] width 15 height 15
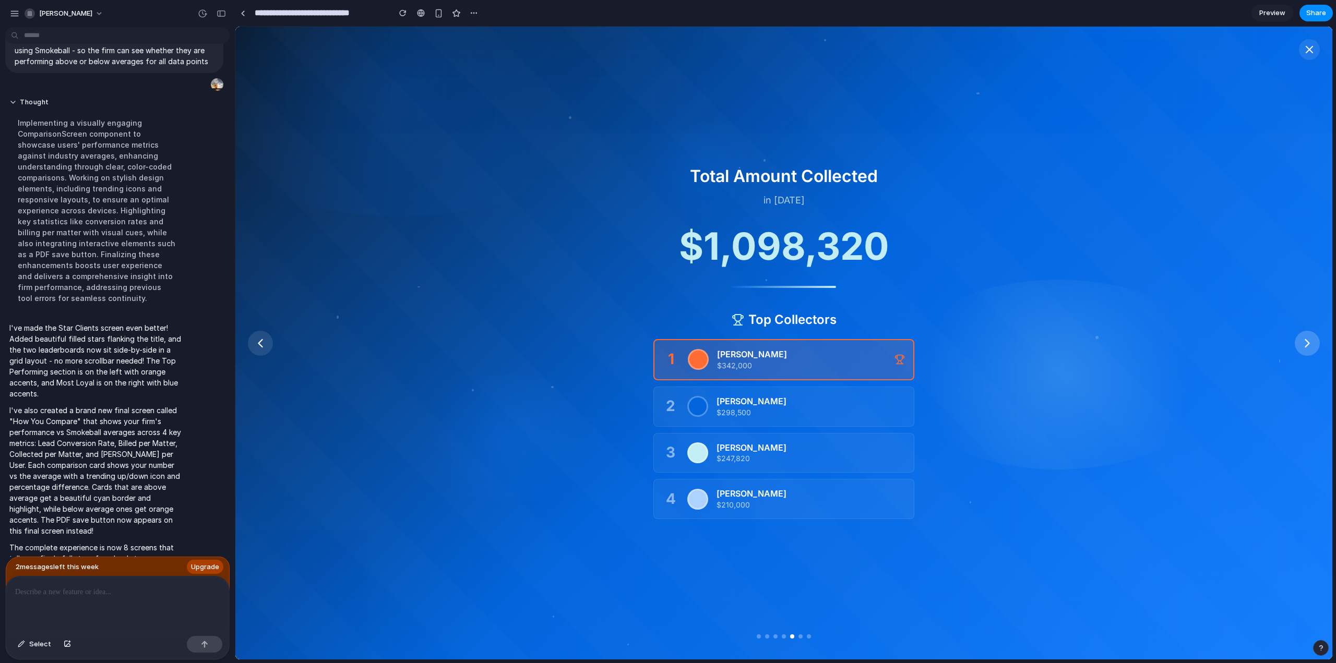
click at [1310, 347] on icon at bounding box center [1307, 343] width 15 height 15
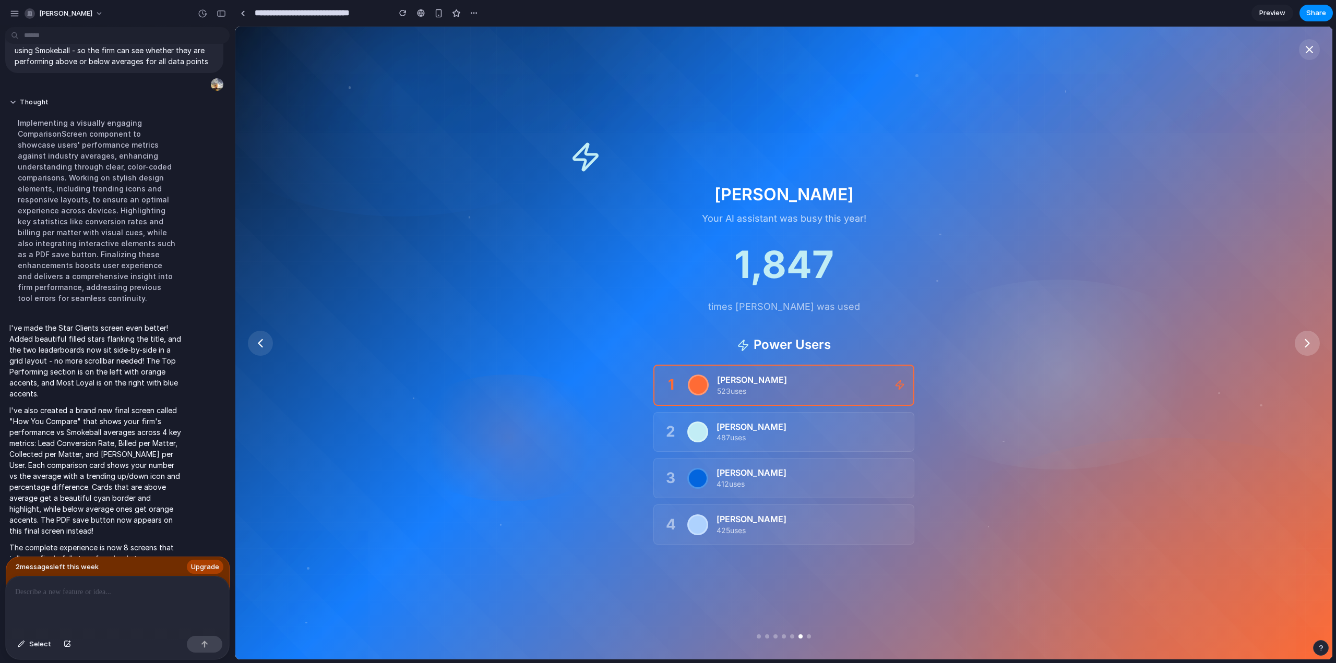
click at [1308, 342] on icon at bounding box center [1307, 343] width 15 height 15
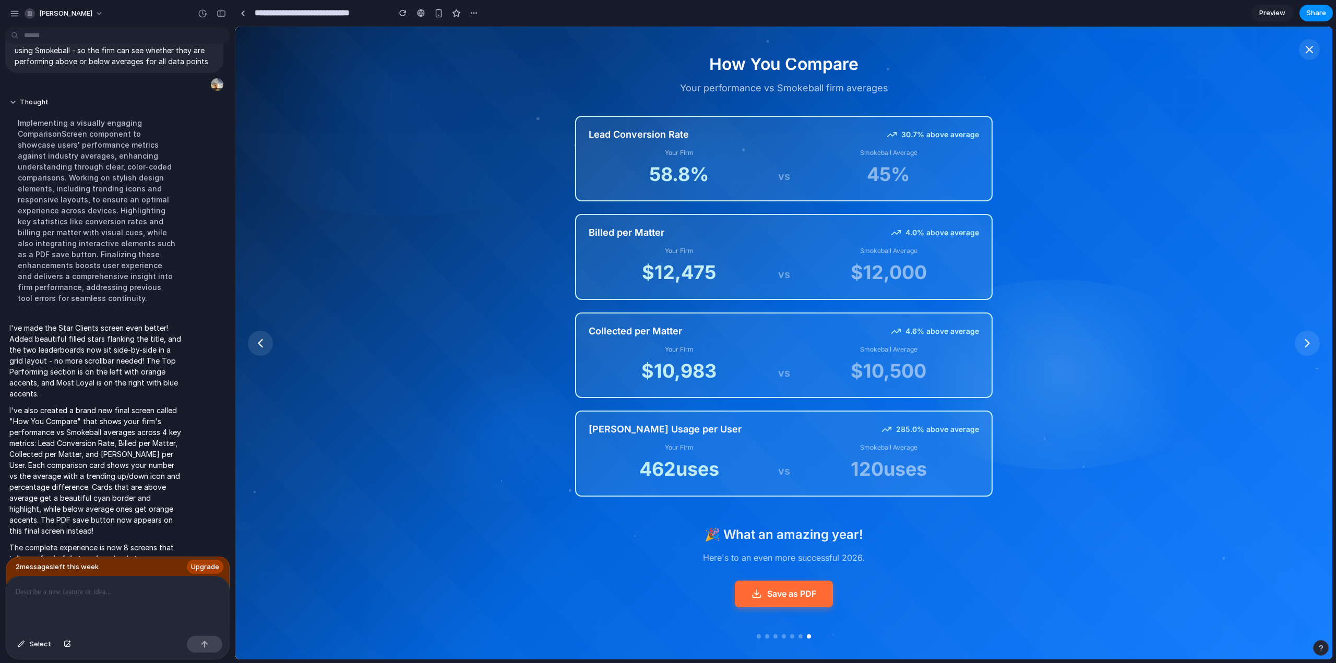
scroll to position [0, 0]
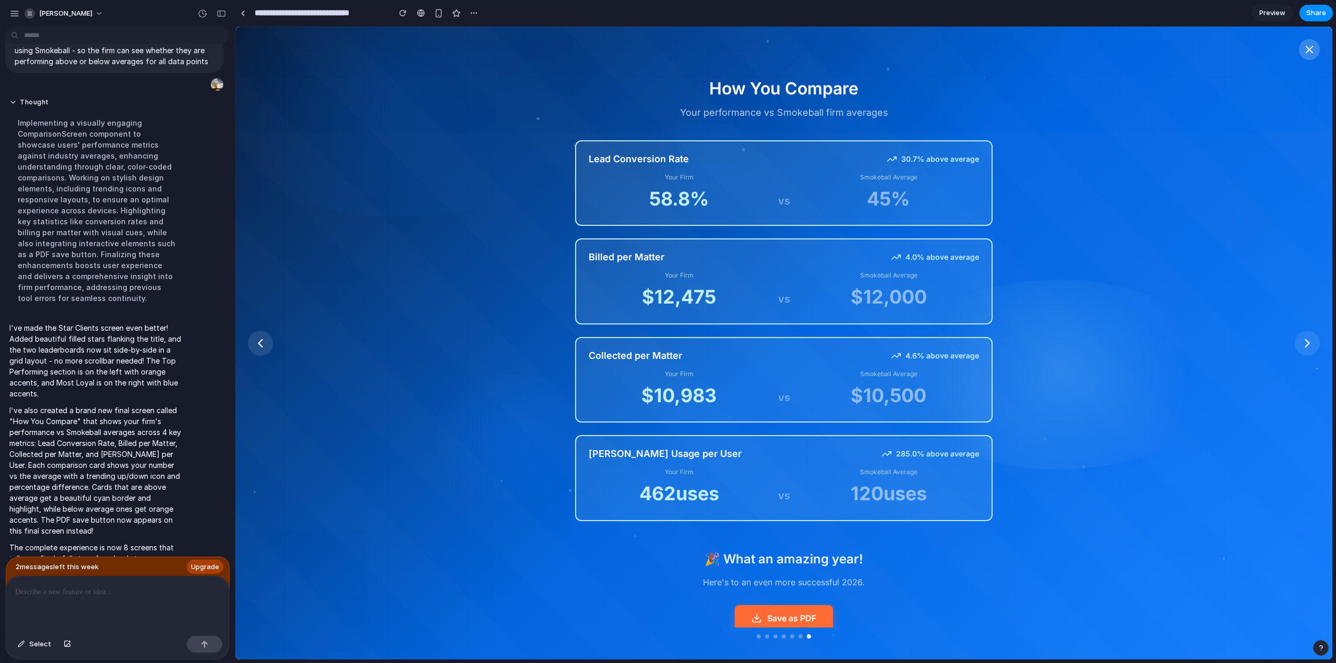
click at [1312, 54] on icon at bounding box center [1309, 49] width 13 height 13
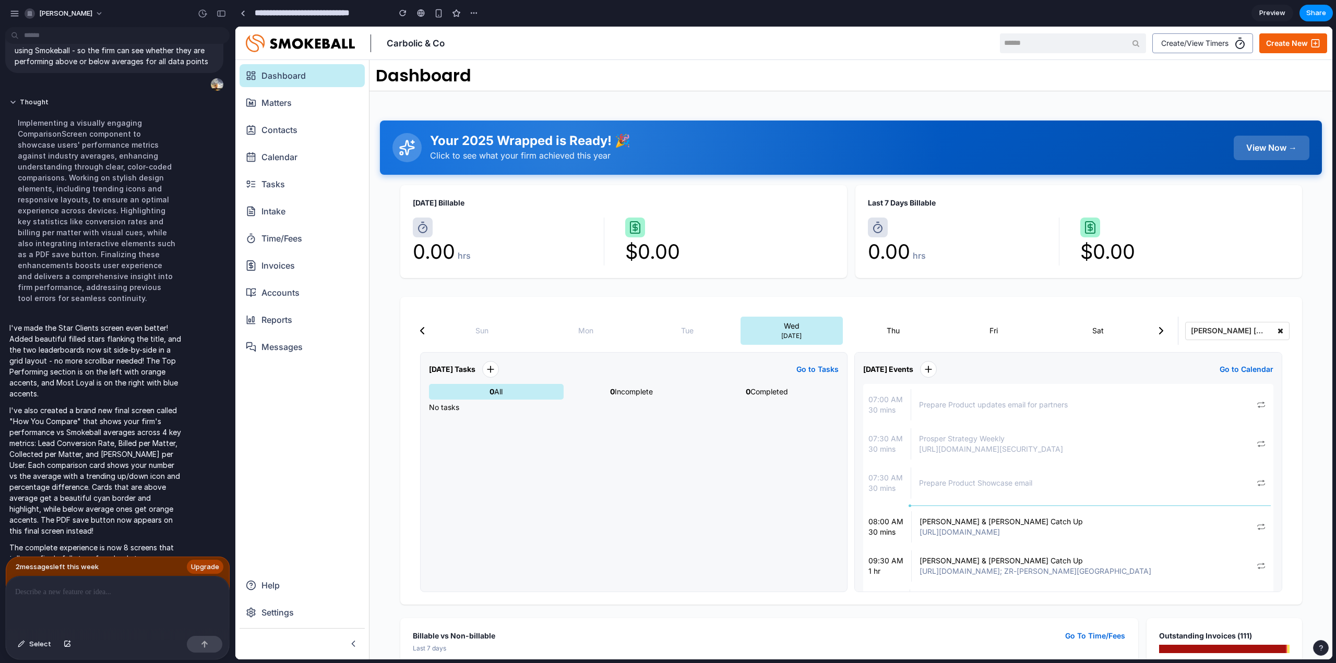
click at [1262, 14] on span "Preview" at bounding box center [1273, 13] width 26 height 10
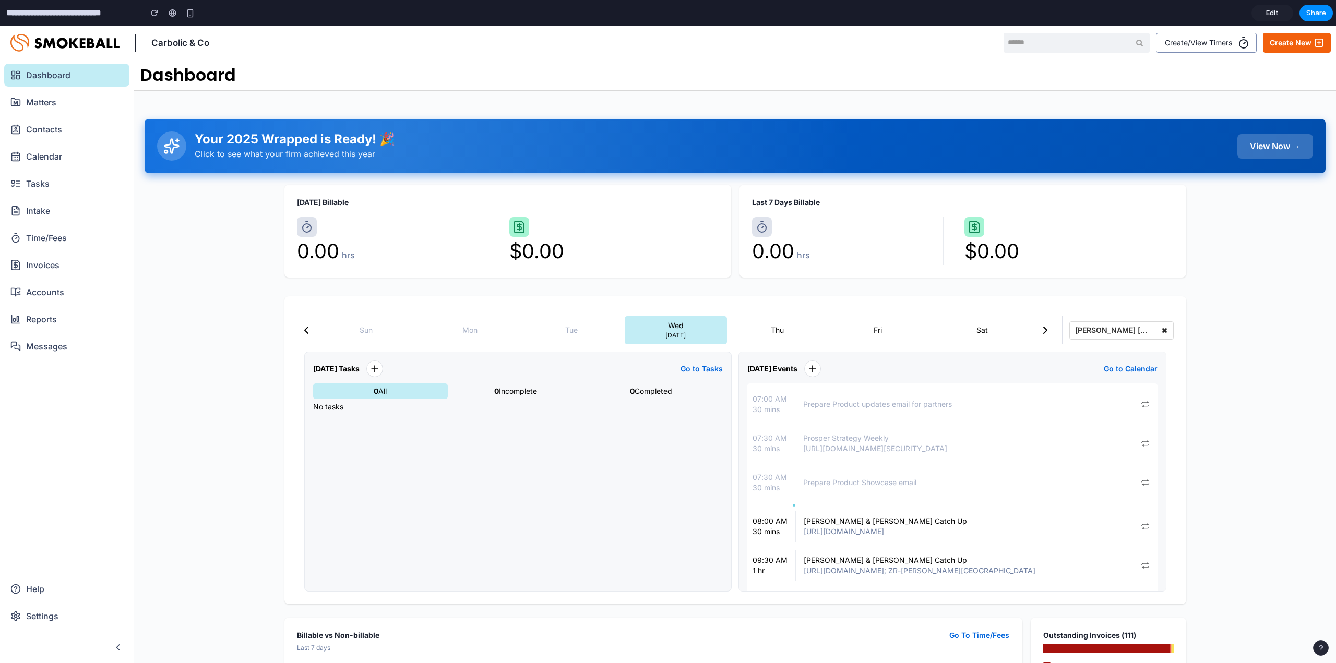
click at [1137, 132] on div at bounding box center [735, 146] width 1186 height 54
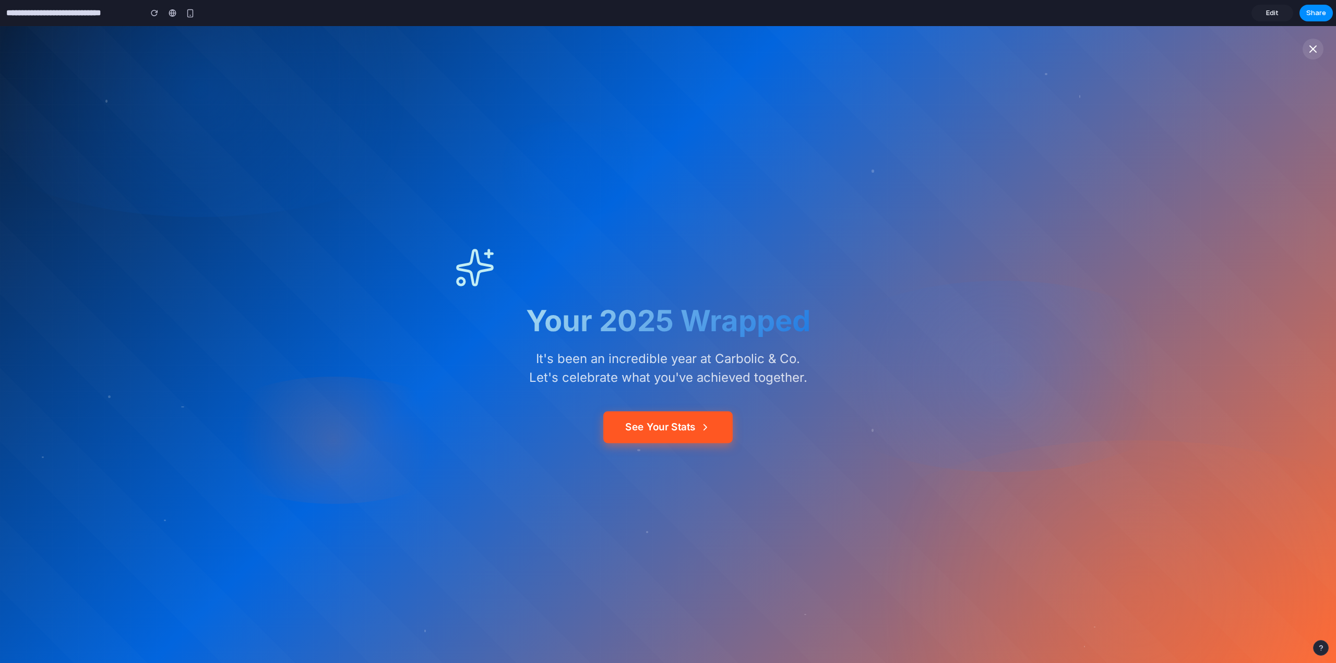
click at [700, 423] on icon at bounding box center [705, 427] width 11 height 11
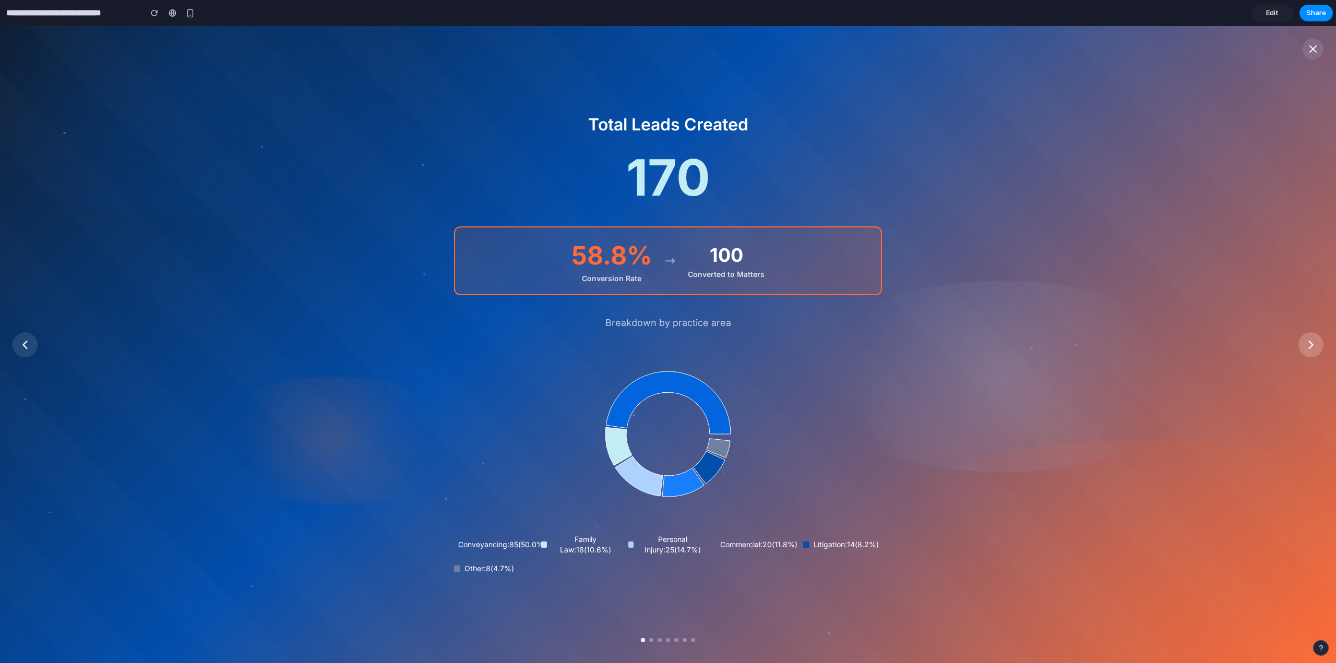
click at [1314, 347] on icon at bounding box center [1311, 345] width 15 height 15
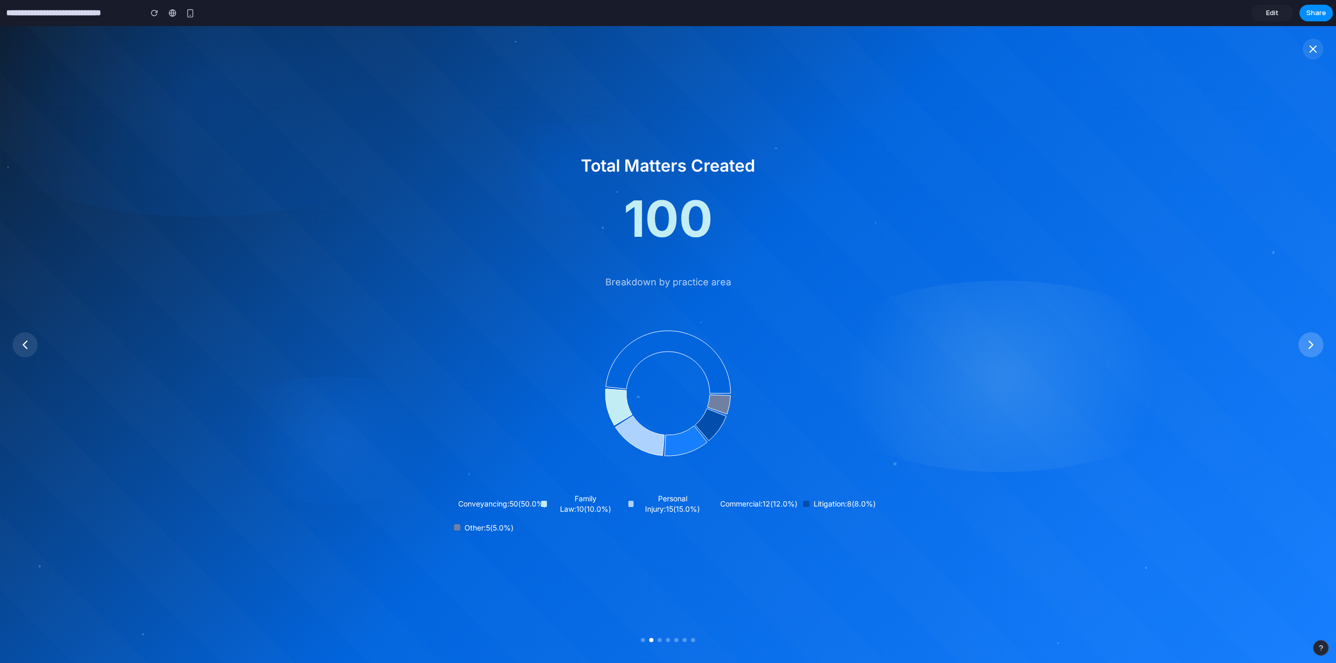
click at [1313, 346] on icon at bounding box center [1312, 344] width 4 height 7
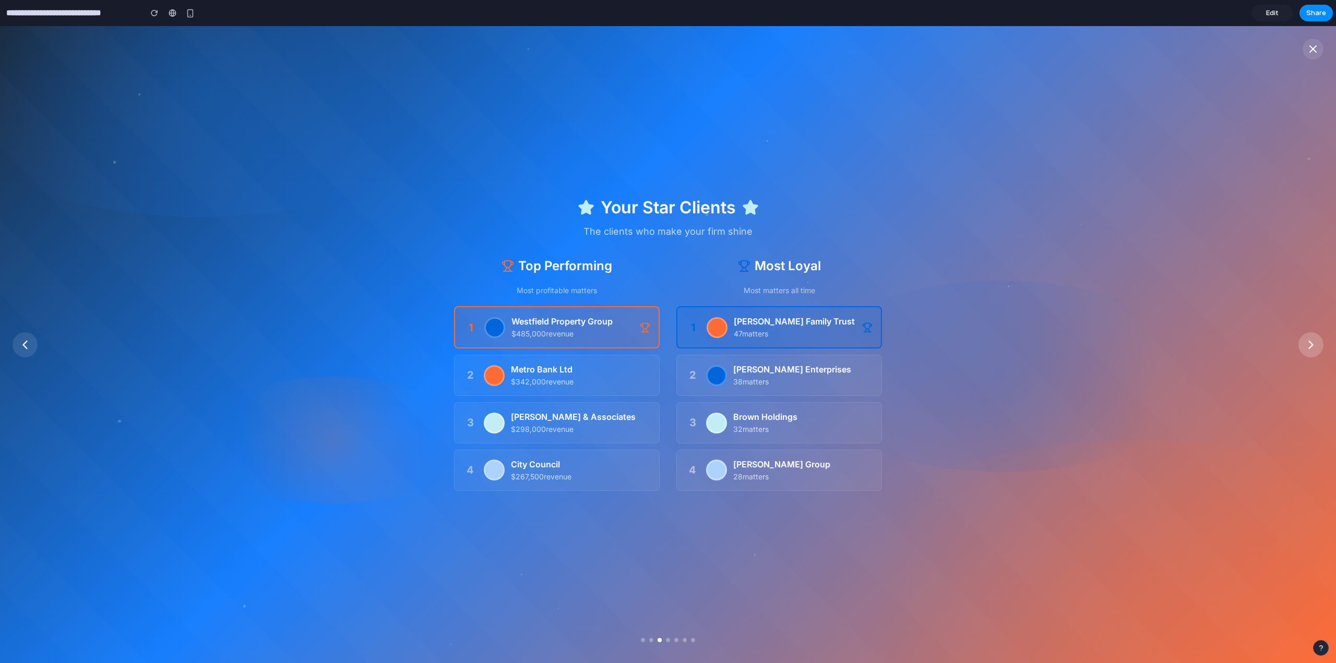
click at [1311, 346] on icon at bounding box center [1311, 345] width 15 height 15
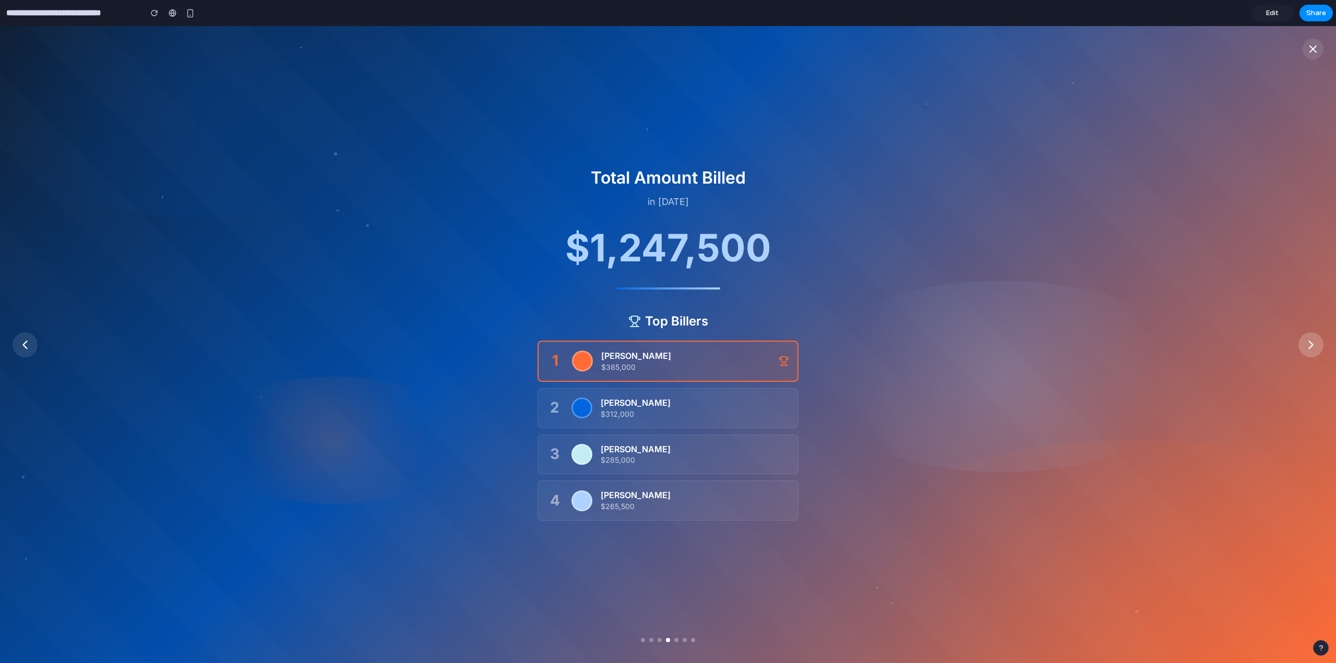
click at [1310, 345] on icon at bounding box center [1311, 345] width 15 height 15
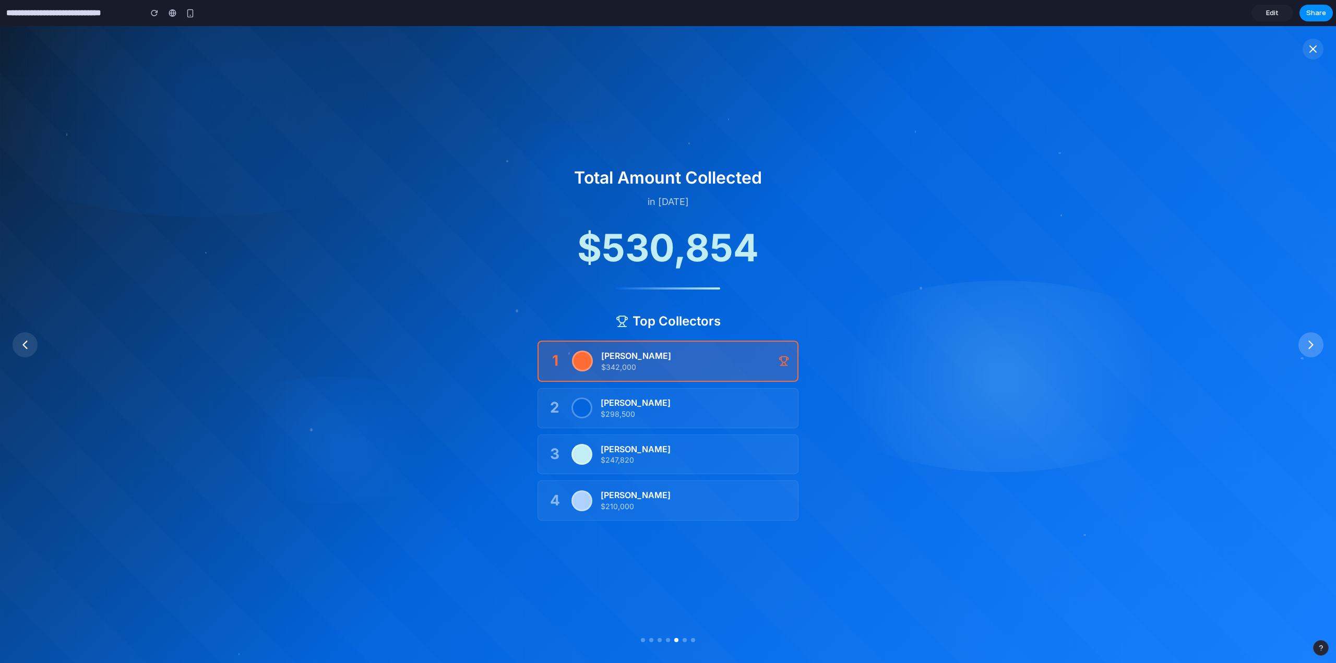
click at [1310, 345] on icon at bounding box center [1311, 345] width 15 height 15
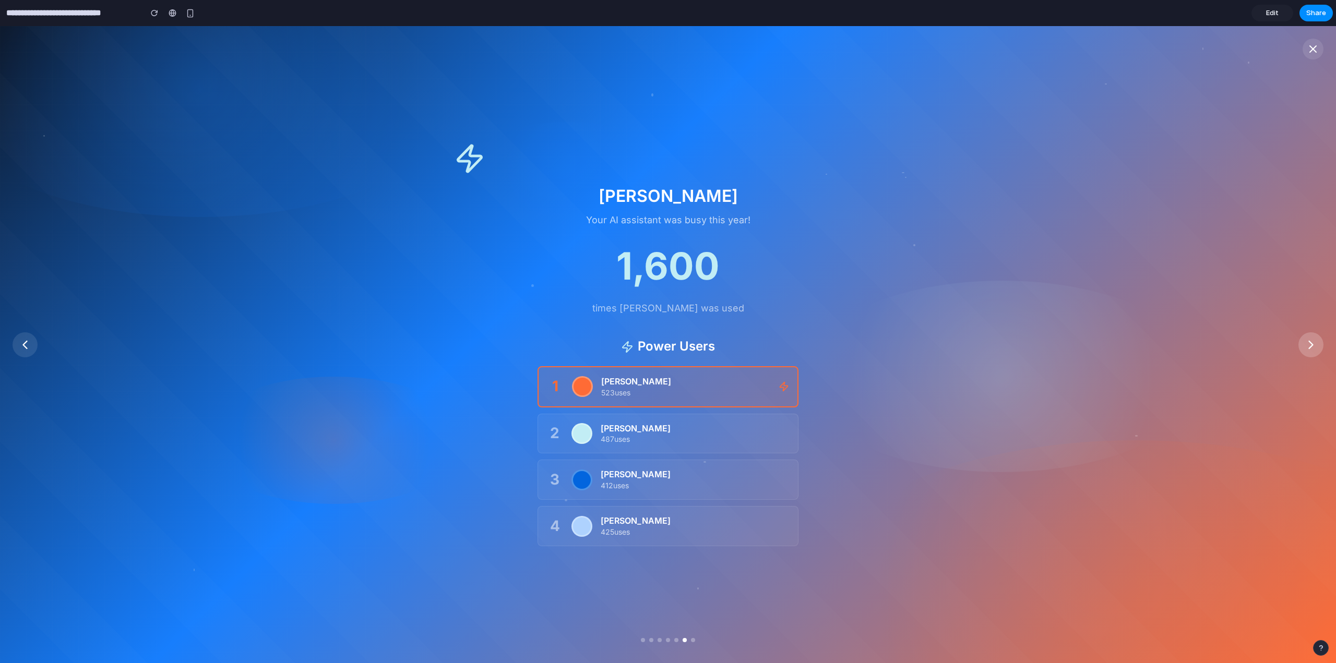
click at [1310, 345] on icon at bounding box center [1311, 345] width 15 height 15
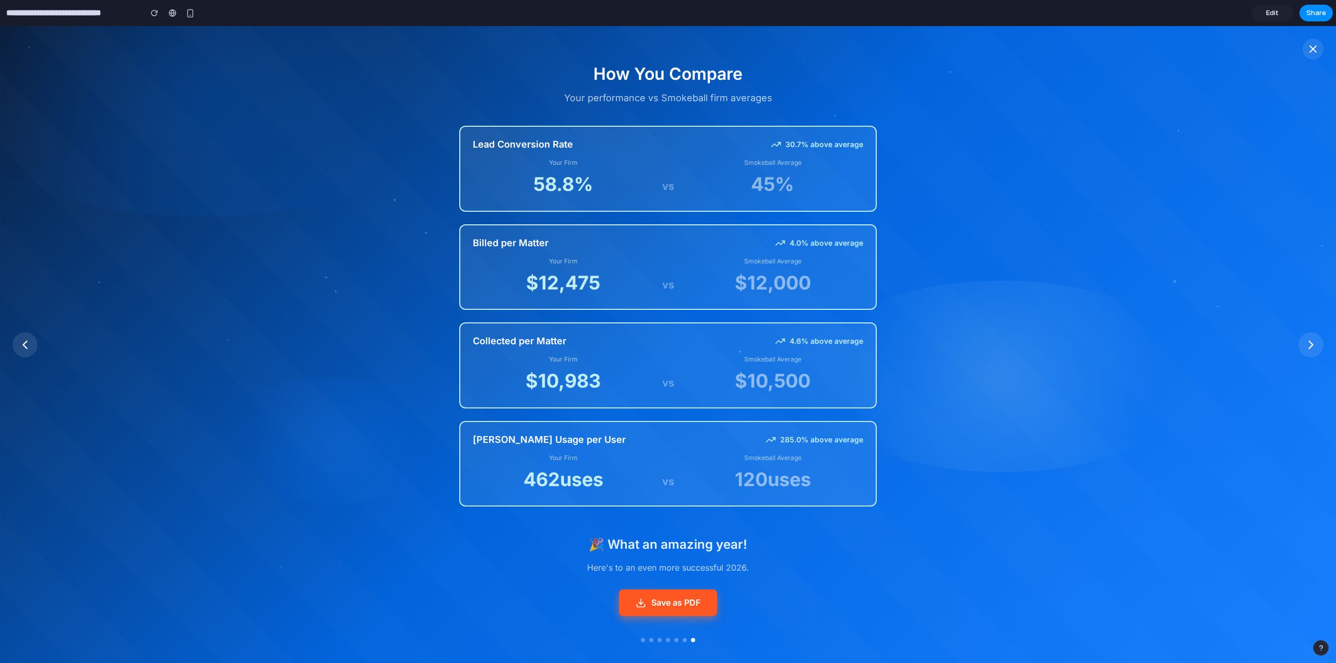
scroll to position [21, 0]
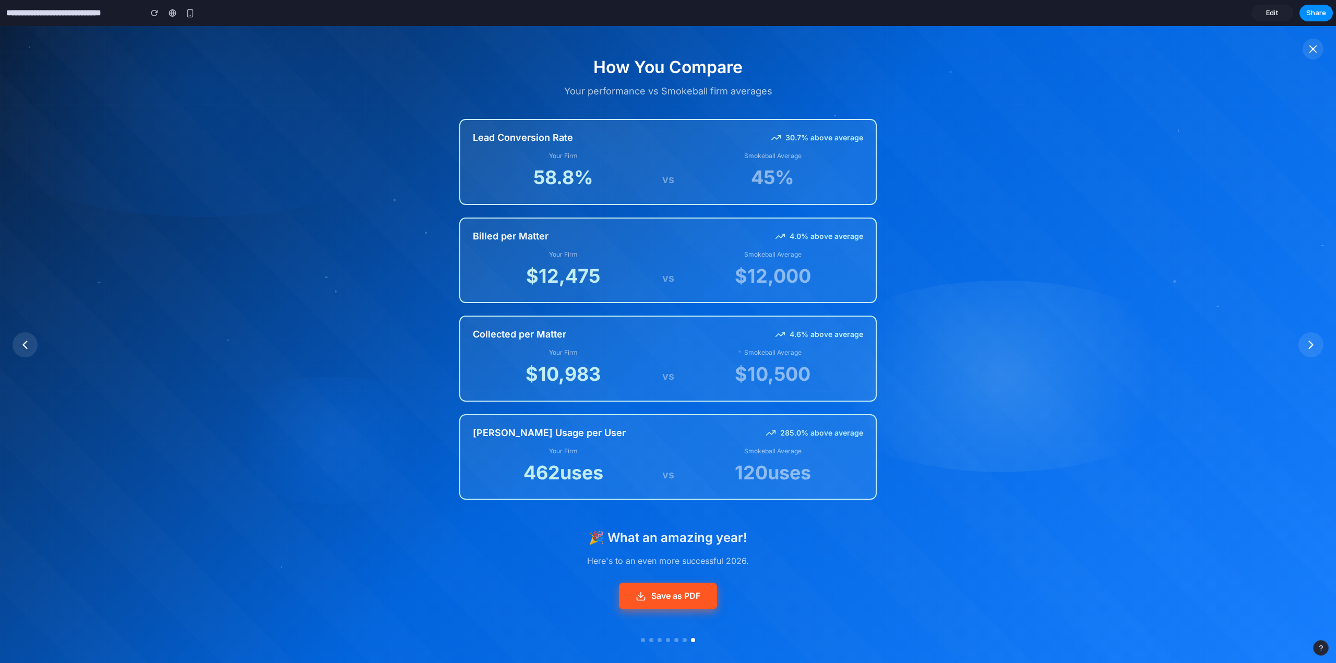
click at [680, 598] on button "Save as PDF" at bounding box center [668, 596] width 98 height 27
click at [1316, 56] on button at bounding box center [1313, 49] width 21 height 21
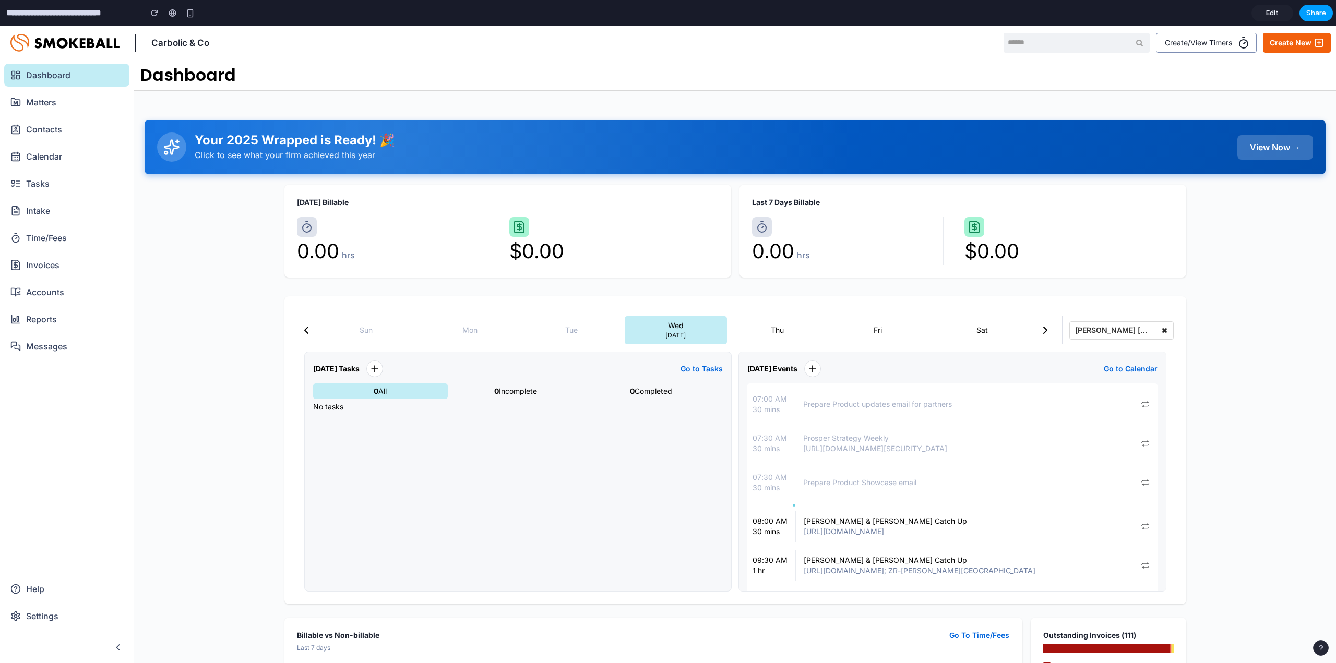
click at [1316, 9] on span "Share" at bounding box center [1317, 13] width 20 height 10
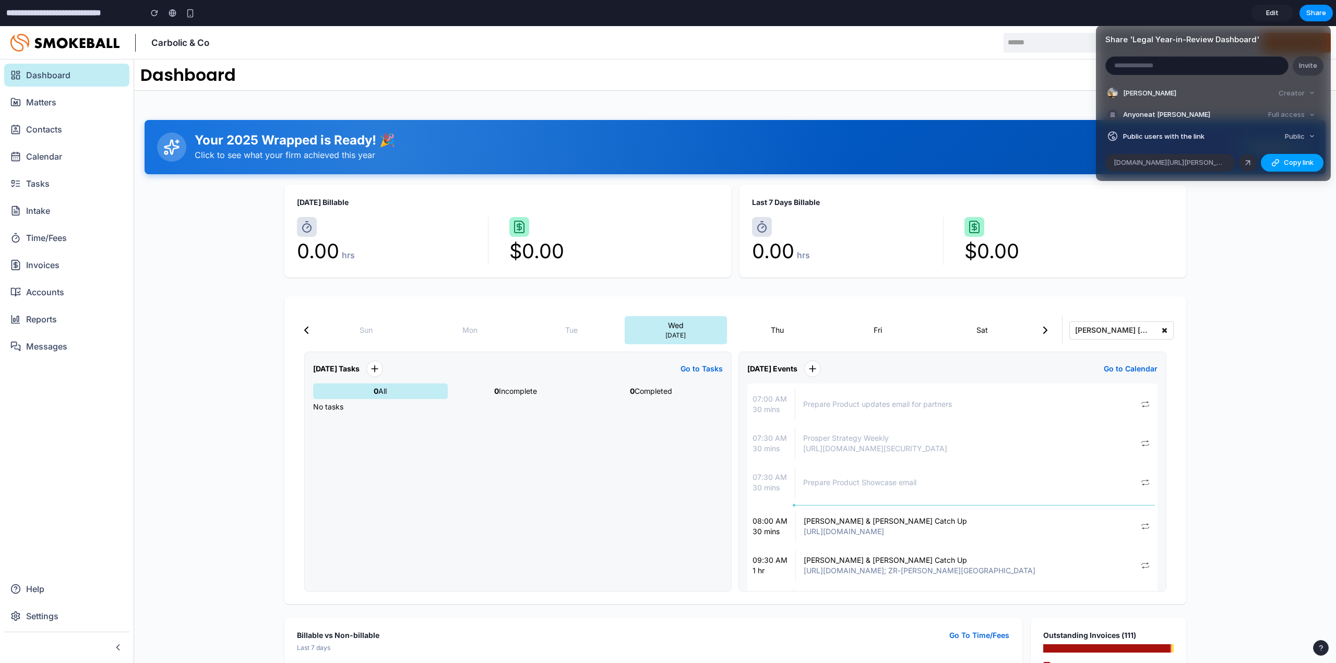
click at [1277, 158] on button "Copy link" at bounding box center [1292, 163] width 63 height 18
click at [1276, 347] on div "Share ' Legal Year-in-Review Dashboard ' Invite [PERSON_NAME] Creator Anyone at…" at bounding box center [668, 331] width 1336 height 663
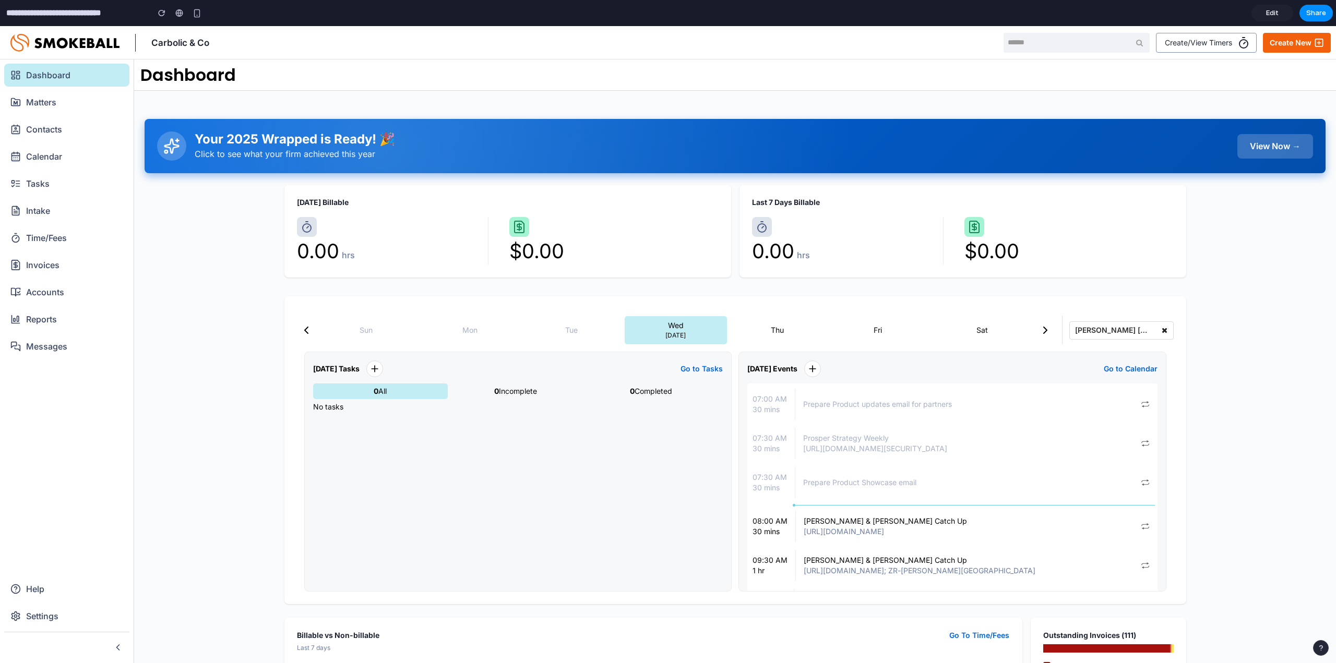
click at [1257, 147] on div "View Now →" at bounding box center [1276, 146] width 76 height 25
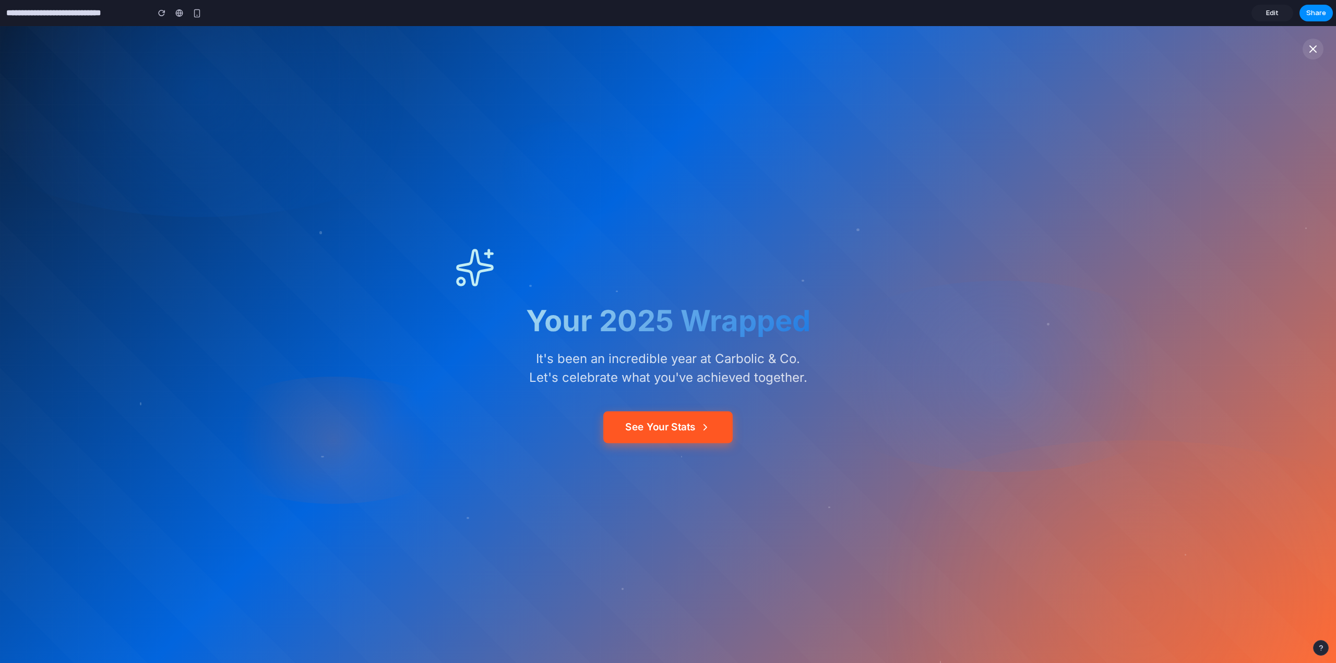
click at [700, 427] on icon at bounding box center [705, 427] width 11 height 11
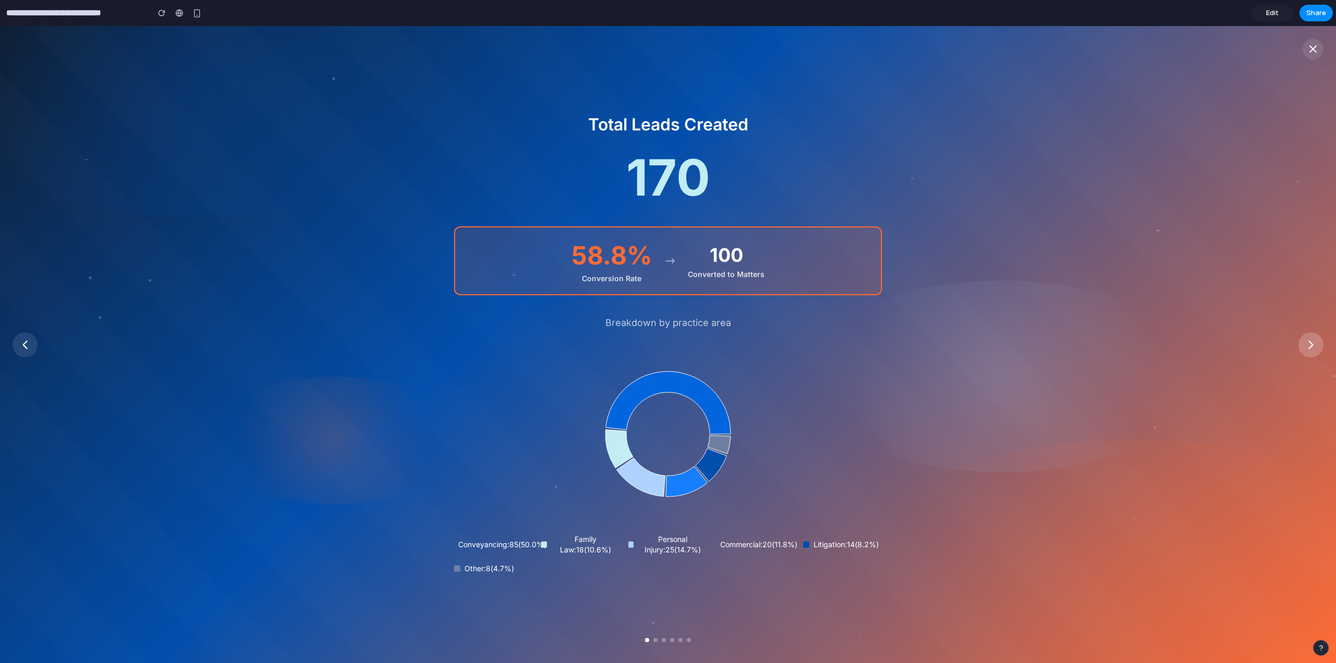
click at [1320, 348] on button at bounding box center [1311, 344] width 25 height 25
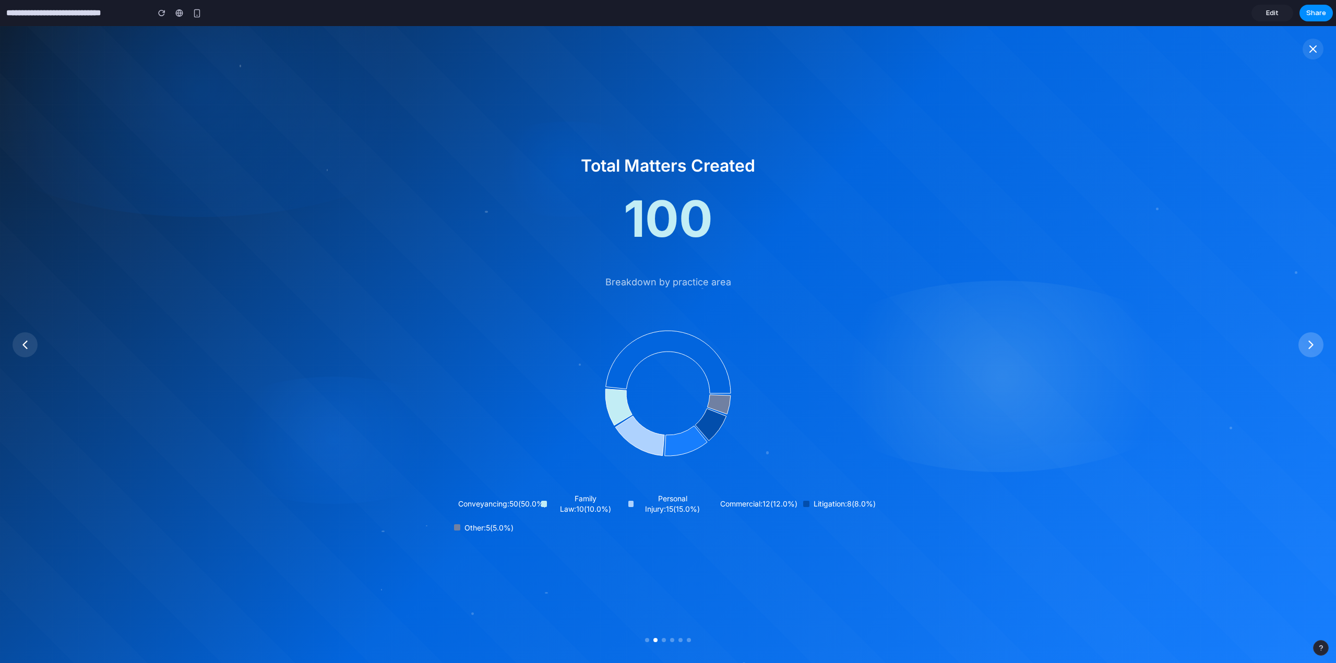
click at [1320, 348] on button at bounding box center [1311, 344] width 25 height 25
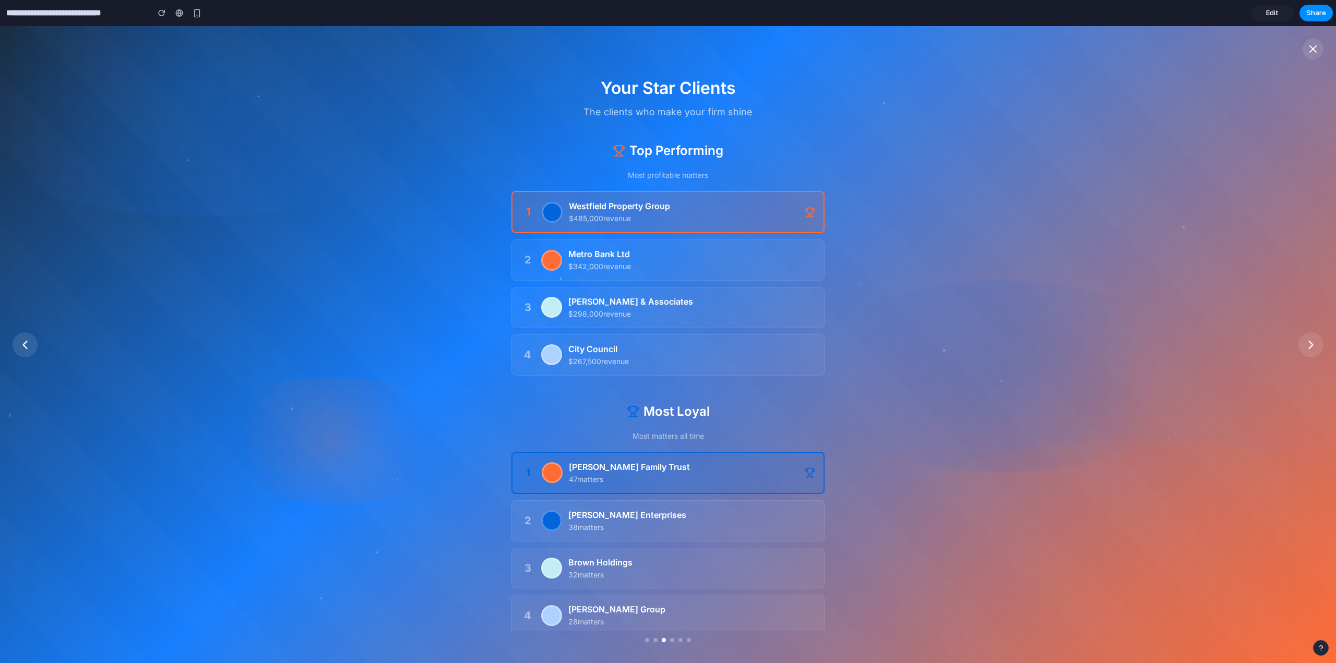
click at [894, 252] on div "Your Star Clients The clients who make your firm shine Top Performing Most prof…" at bounding box center [668, 357] width 470 height 599
click at [1308, 343] on icon at bounding box center [1311, 345] width 15 height 15
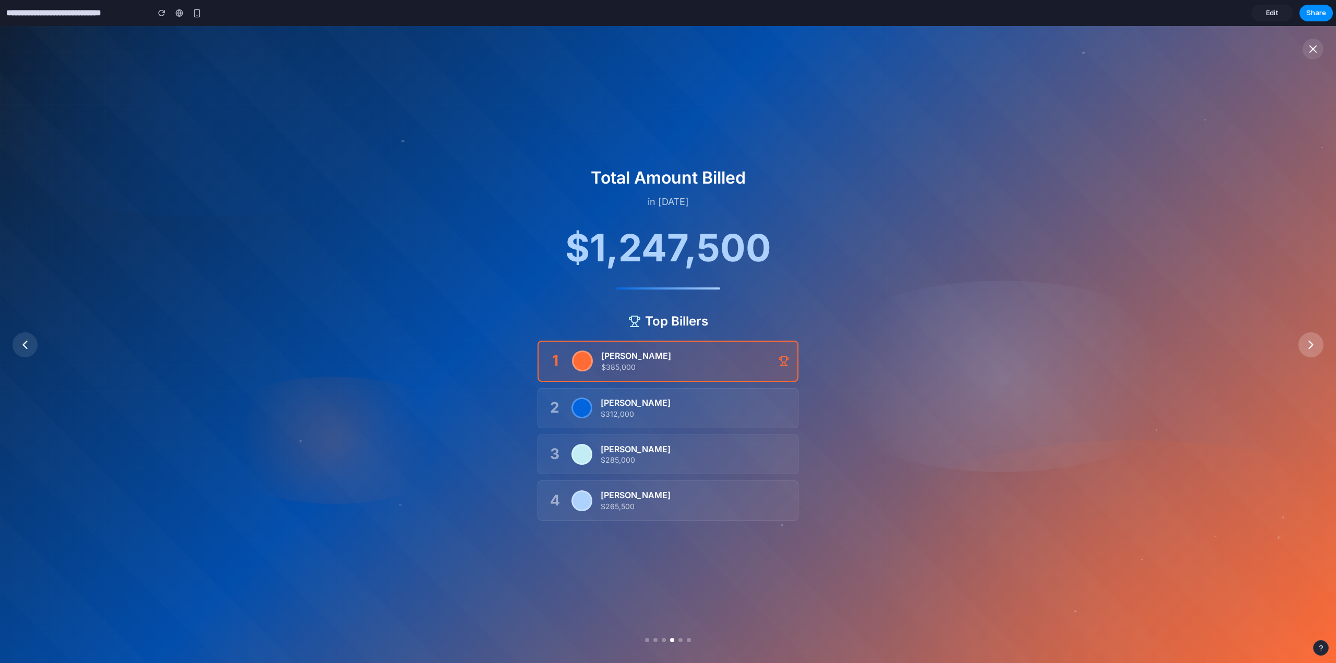
click at [1308, 343] on icon at bounding box center [1311, 345] width 15 height 15
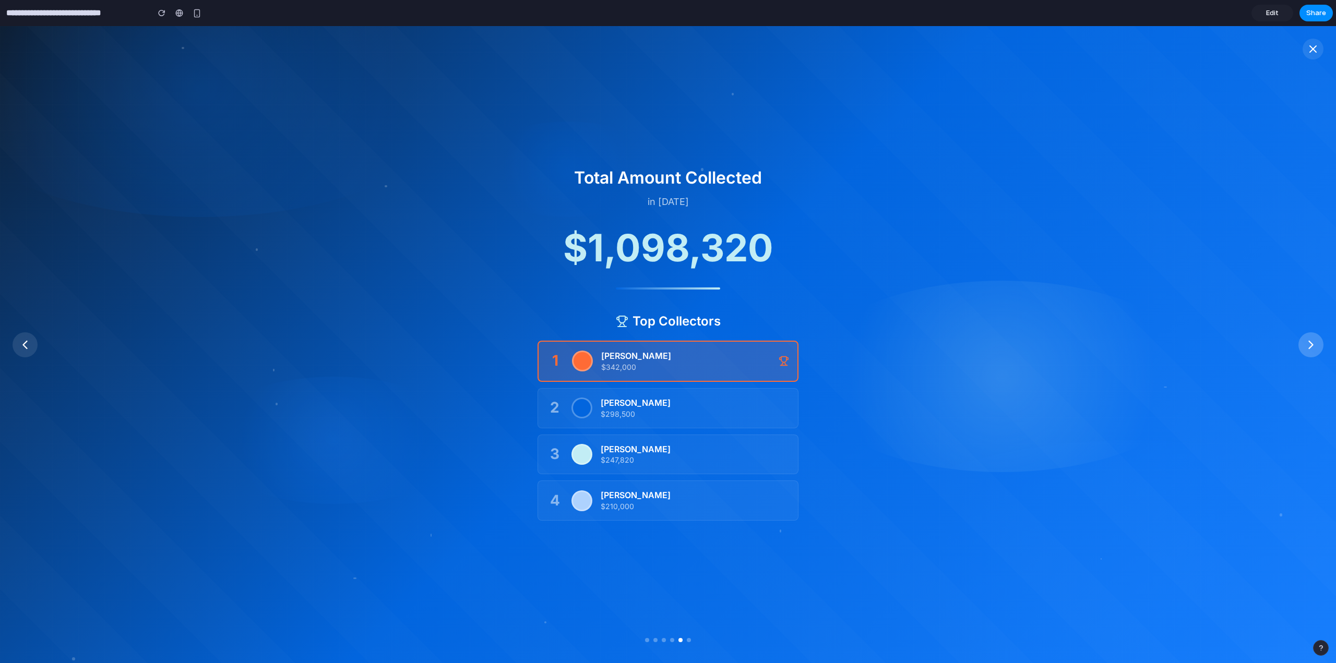
click at [1308, 343] on icon at bounding box center [1311, 345] width 15 height 15
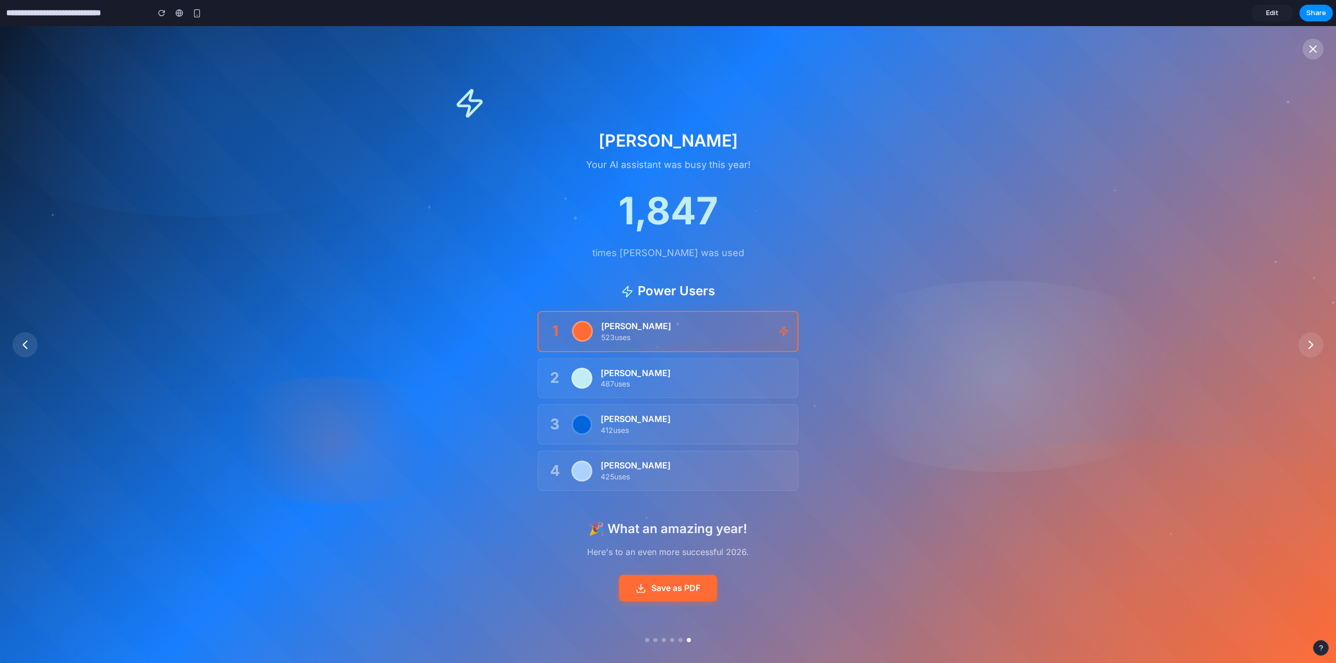
click at [1313, 56] on button at bounding box center [1313, 49] width 21 height 21
